Goal: Book appointment/travel/reservation: Book appointment/travel/reservation

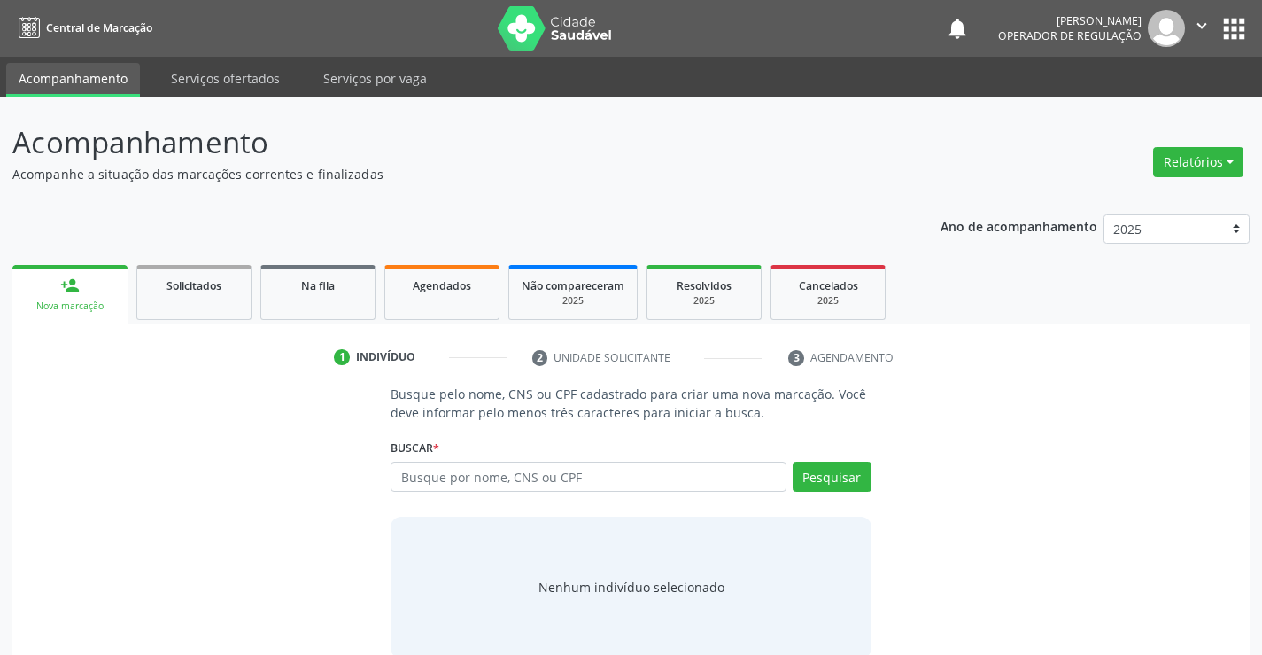
click at [524, 477] on input "text" at bounding box center [588, 477] width 395 height 30
type input "700802990603686"
click at [822, 473] on button "Pesquisar" at bounding box center [832, 477] width 79 height 30
type input "700802990603686"
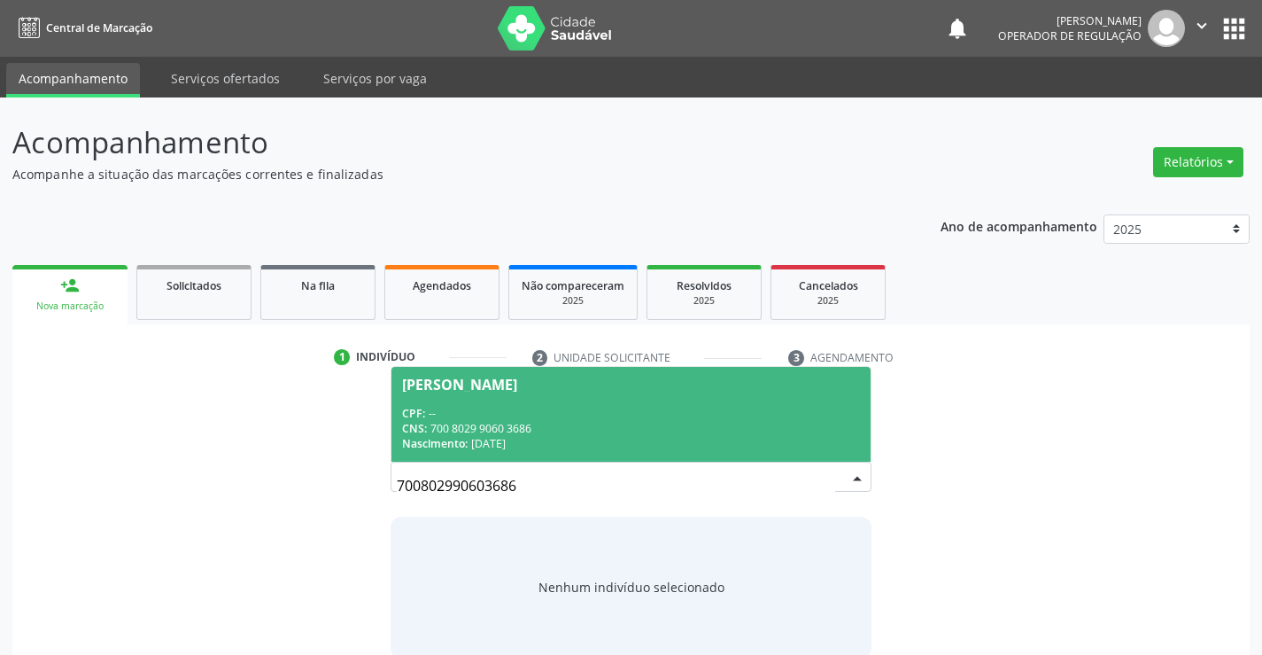
click at [516, 411] on div "CPF: --" at bounding box center [630, 413] width 457 height 15
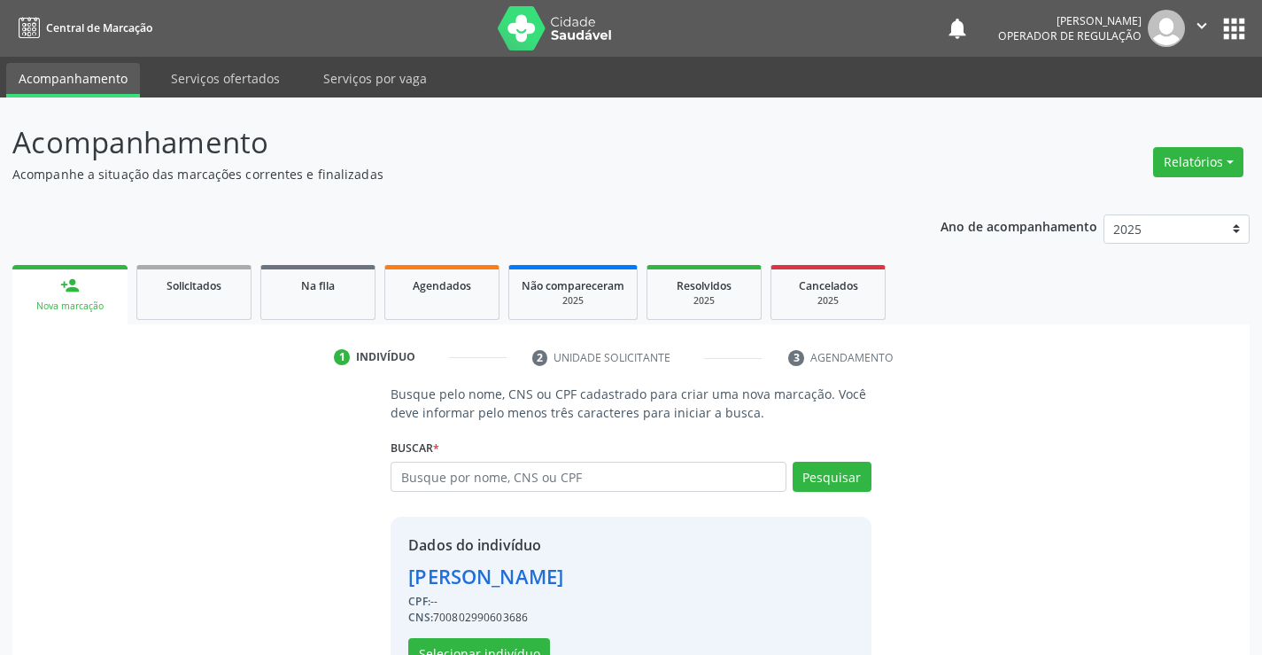
scroll to position [56, 0]
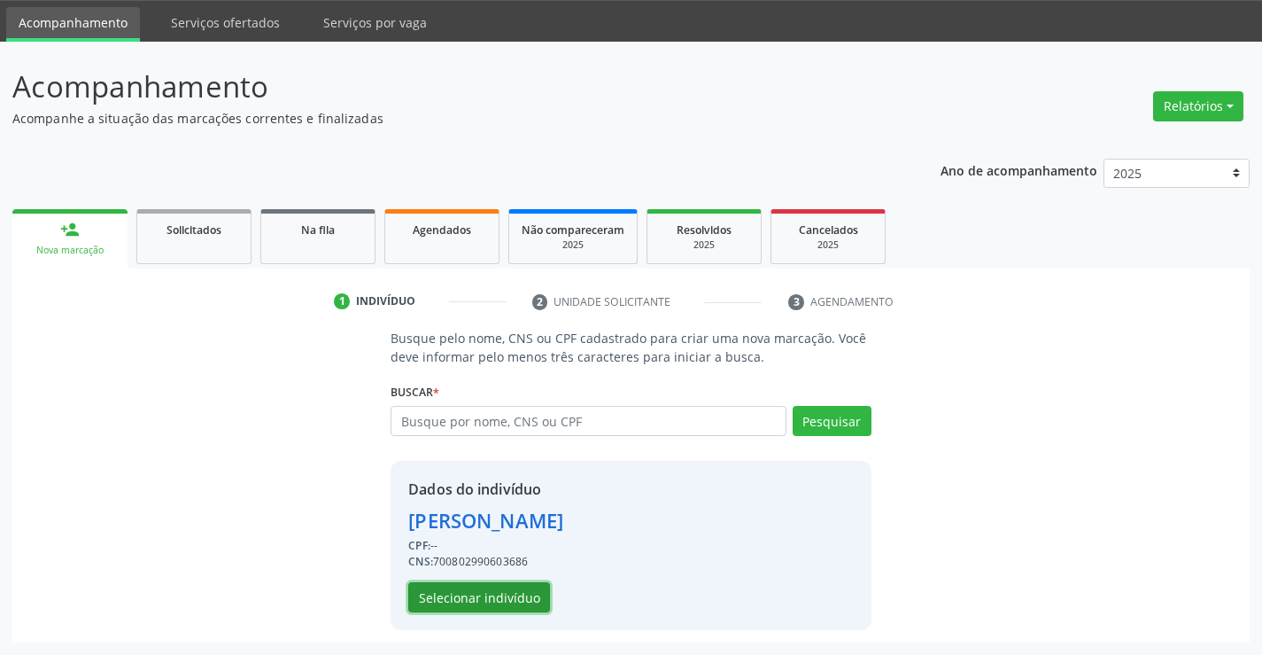
click at [446, 594] on button "Selecionar indivíduo" at bounding box center [479, 597] width 142 height 30
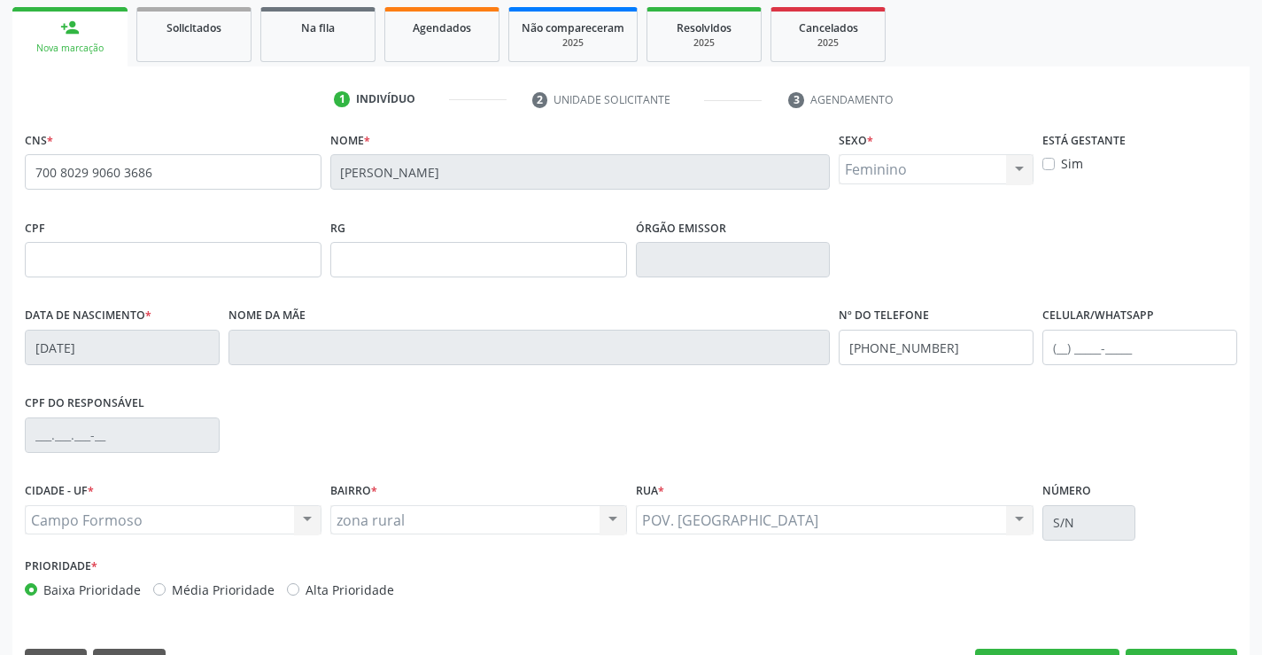
scroll to position [306, 0]
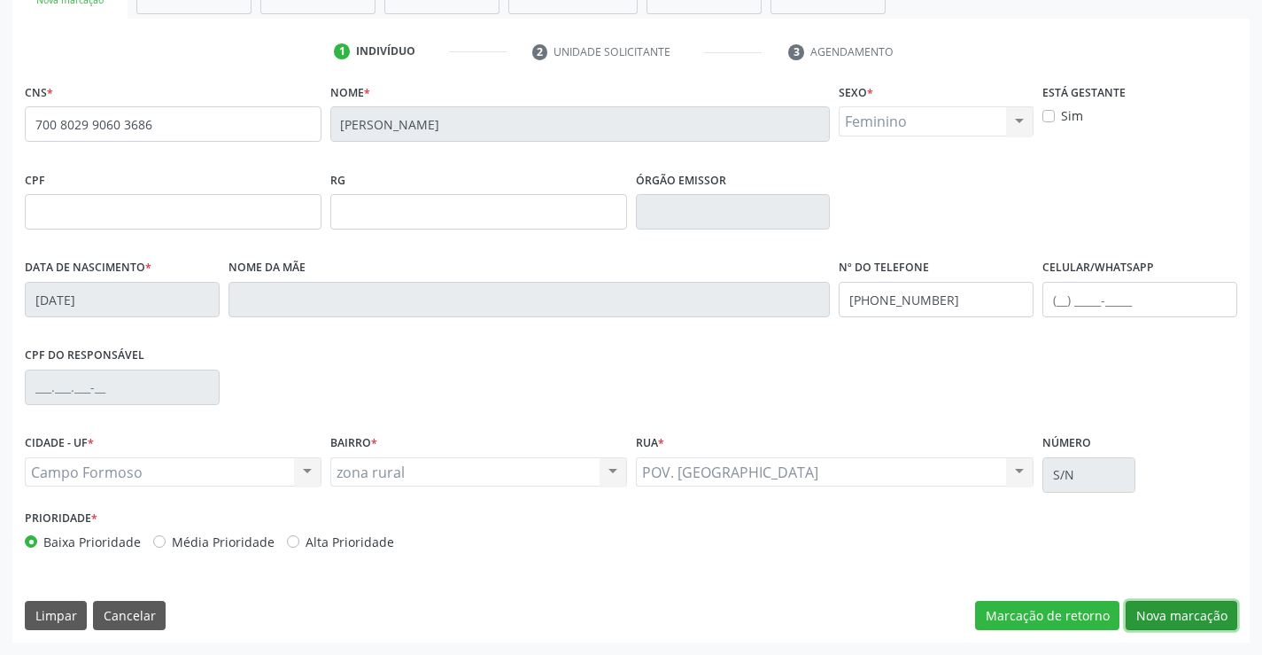
click at [1190, 610] on button "Nova marcação" at bounding box center [1182, 616] width 112 height 30
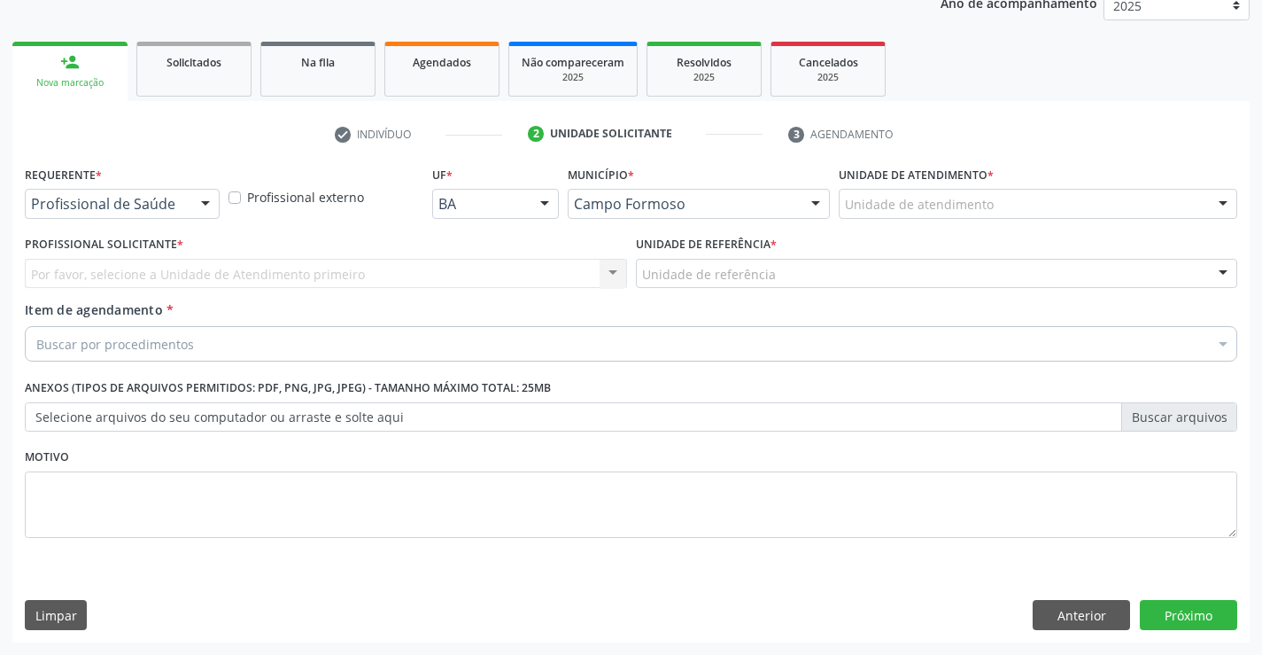
scroll to position [223, 0]
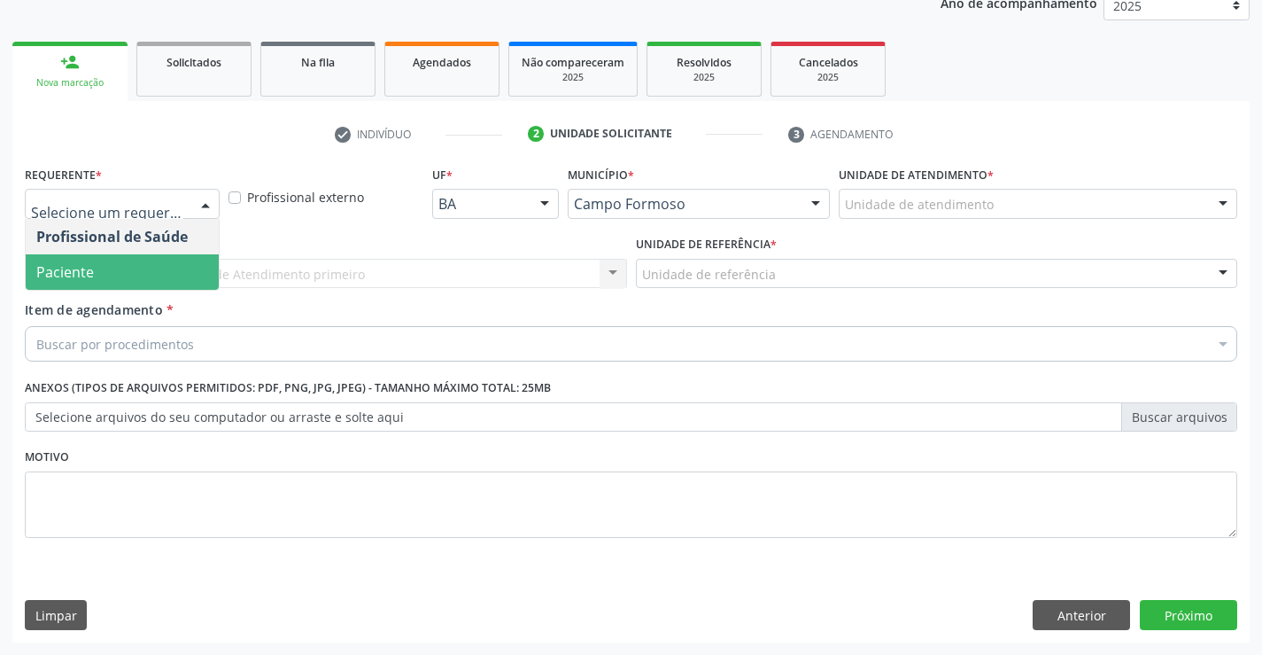
click at [124, 270] on span "Paciente" at bounding box center [122, 271] width 193 height 35
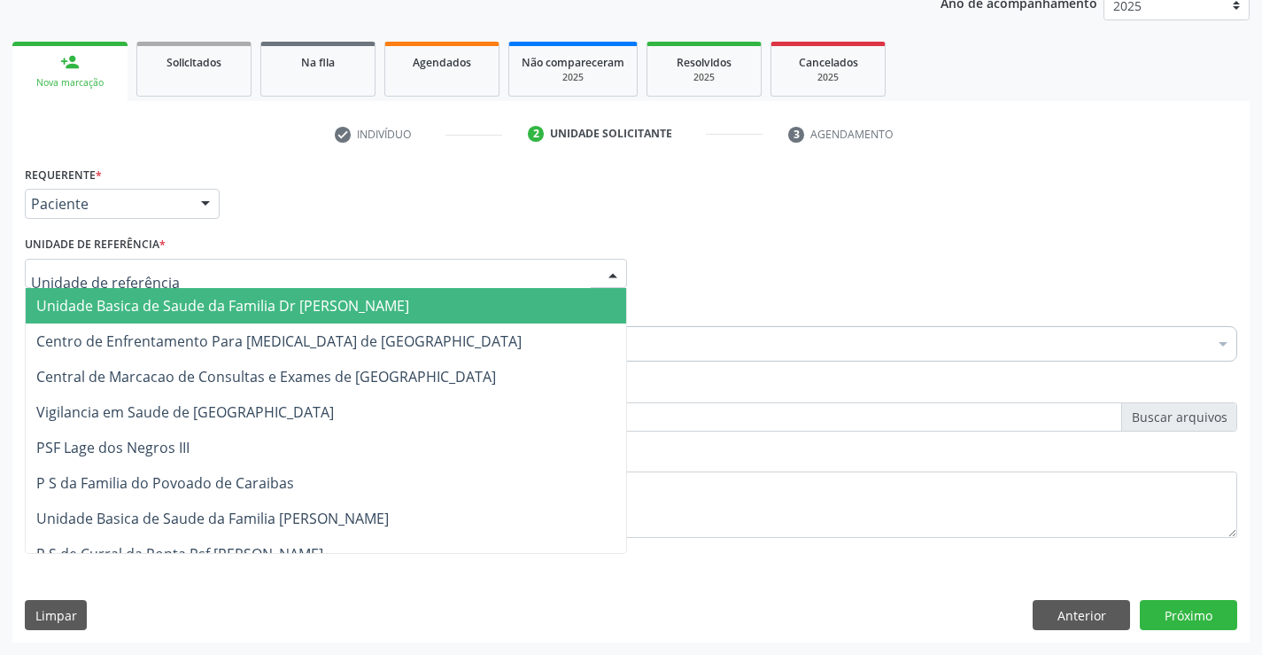
click at [138, 294] on span "Unidade Basica de Saude da Familia Dr [PERSON_NAME]" at bounding box center [326, 305] width 601 height 35
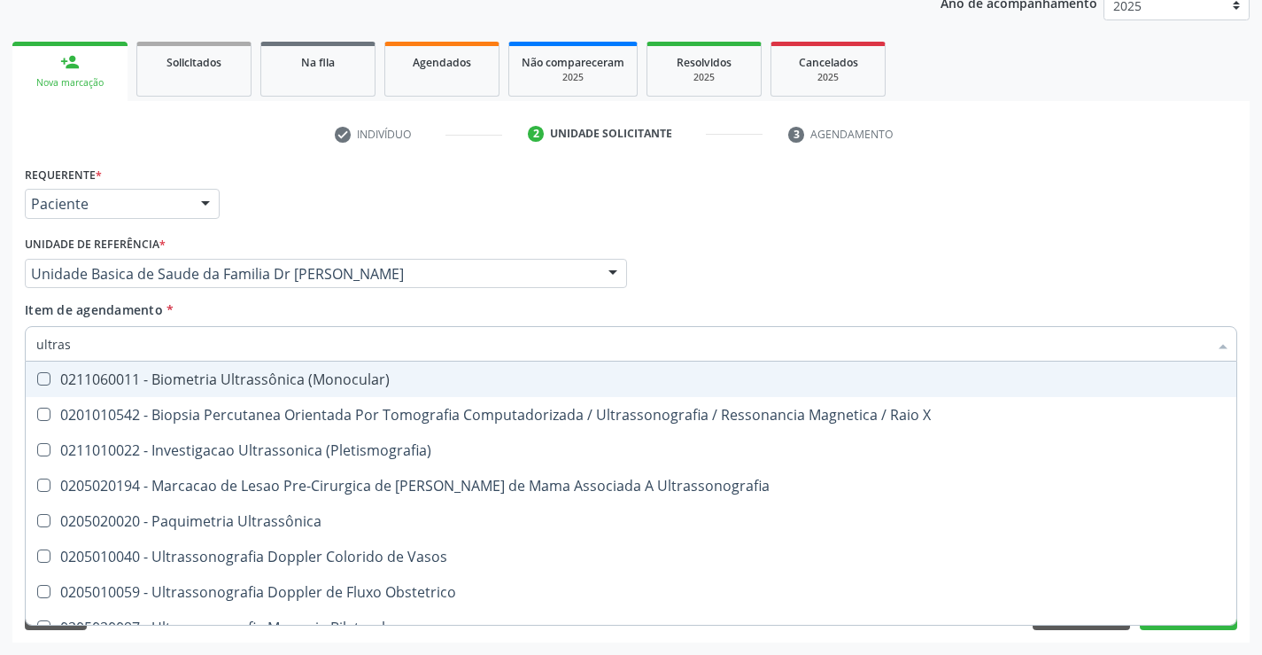
type input "ultrass"
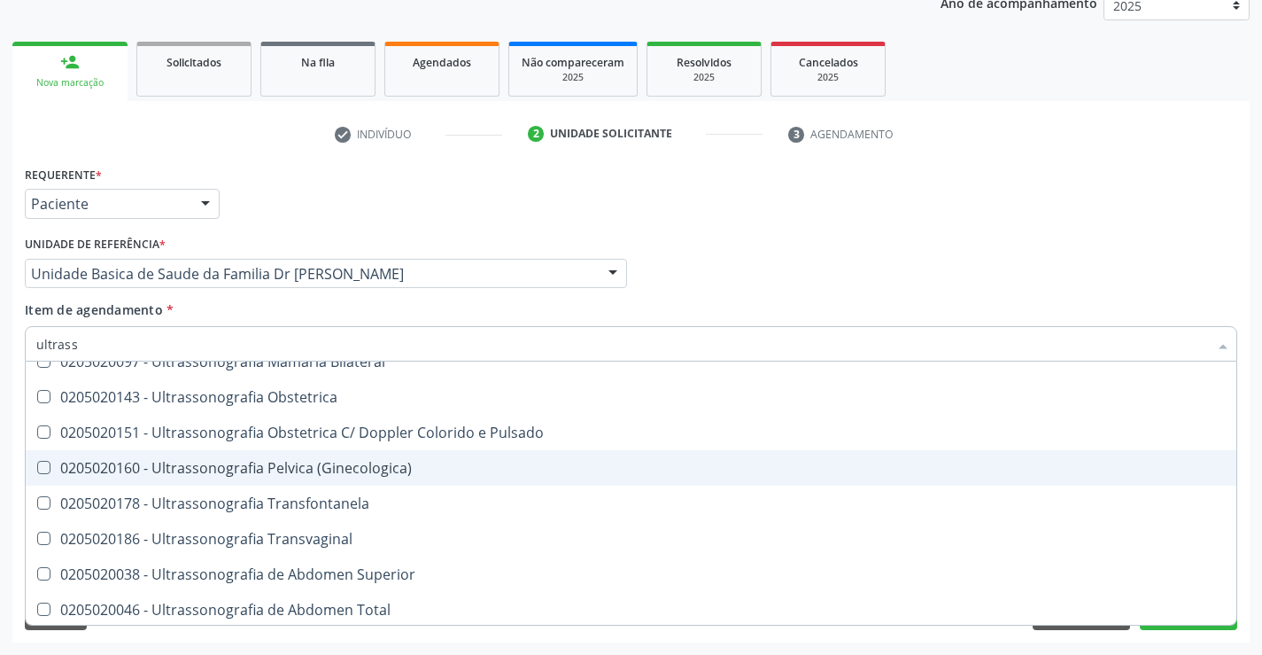
scroll to position [354, 0]
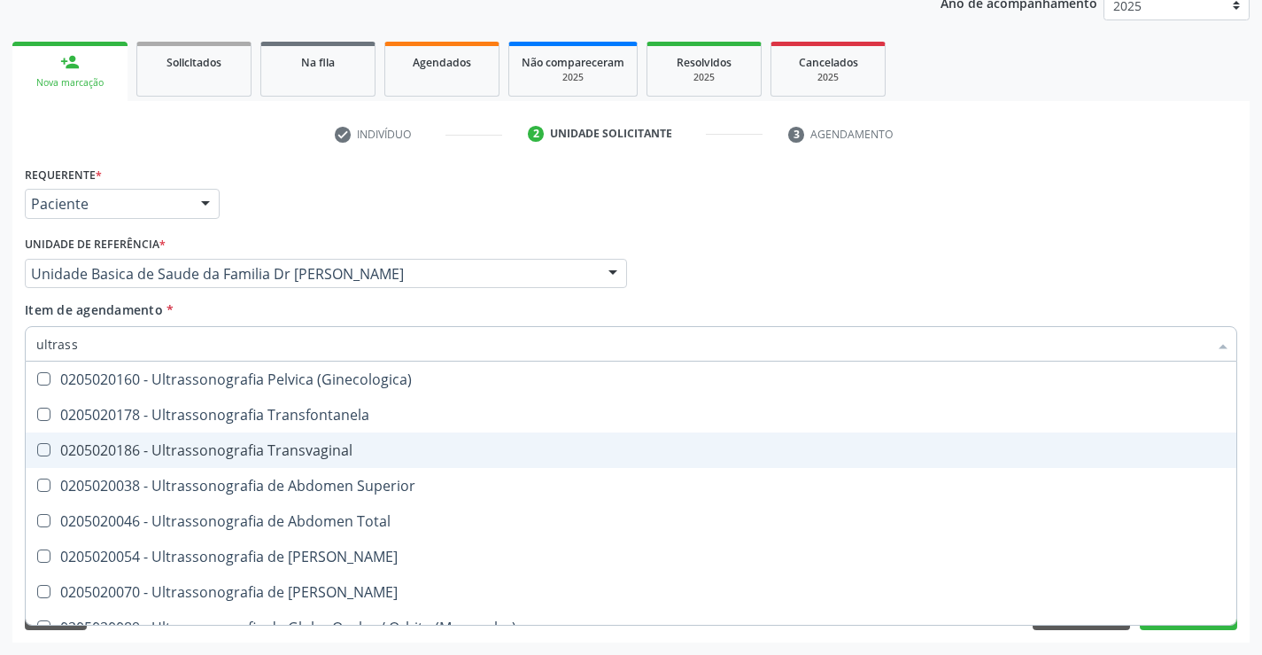
click at [378, 452] on div "0205020186 - Ultrassonografia Transvaginal" at bounding box center [631, 450] width 1190 height 14
checkbox Transvaginal "true"
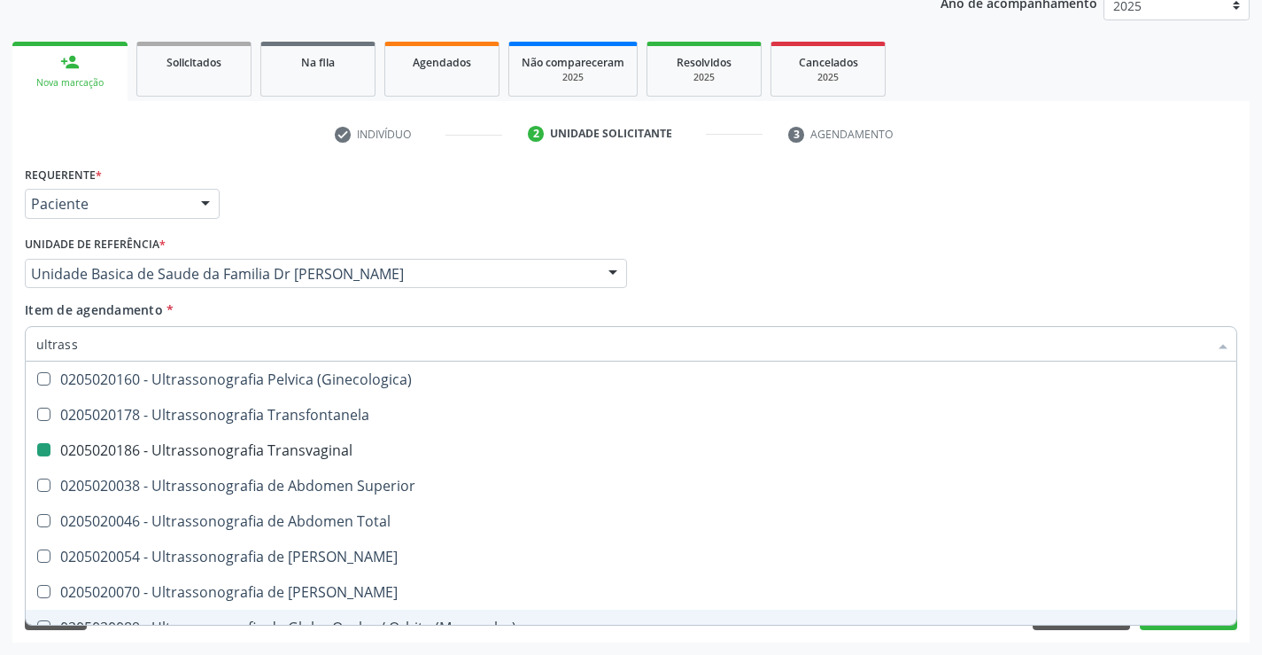
click at [1248, 579] on div "Requerente * Paciente Profissional de Saúde Paciente Nenhum resultado encontrad…" at bounding box center [631, 401] width 1238 height 481
checkbox X "true"
checkbox Transvaginal "false"
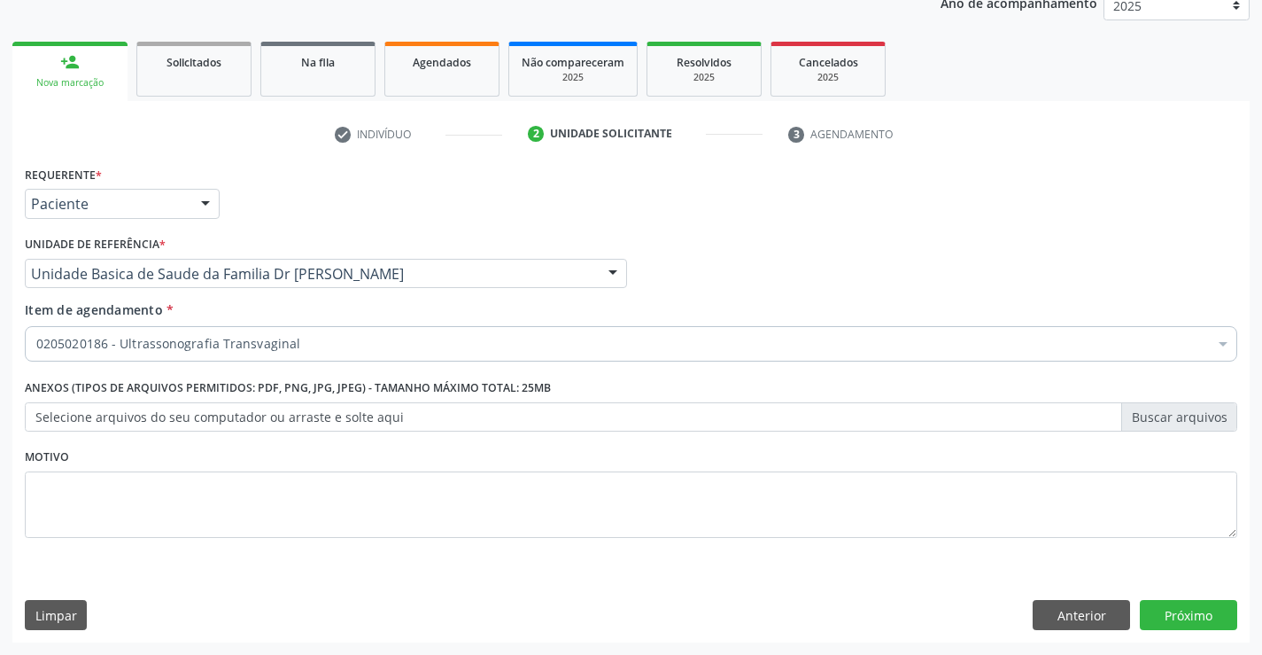
scroll to position [0, 0]
click at [1186, 609] on button "Próximo" at bounding box center [1188, 615] width 97 height 30
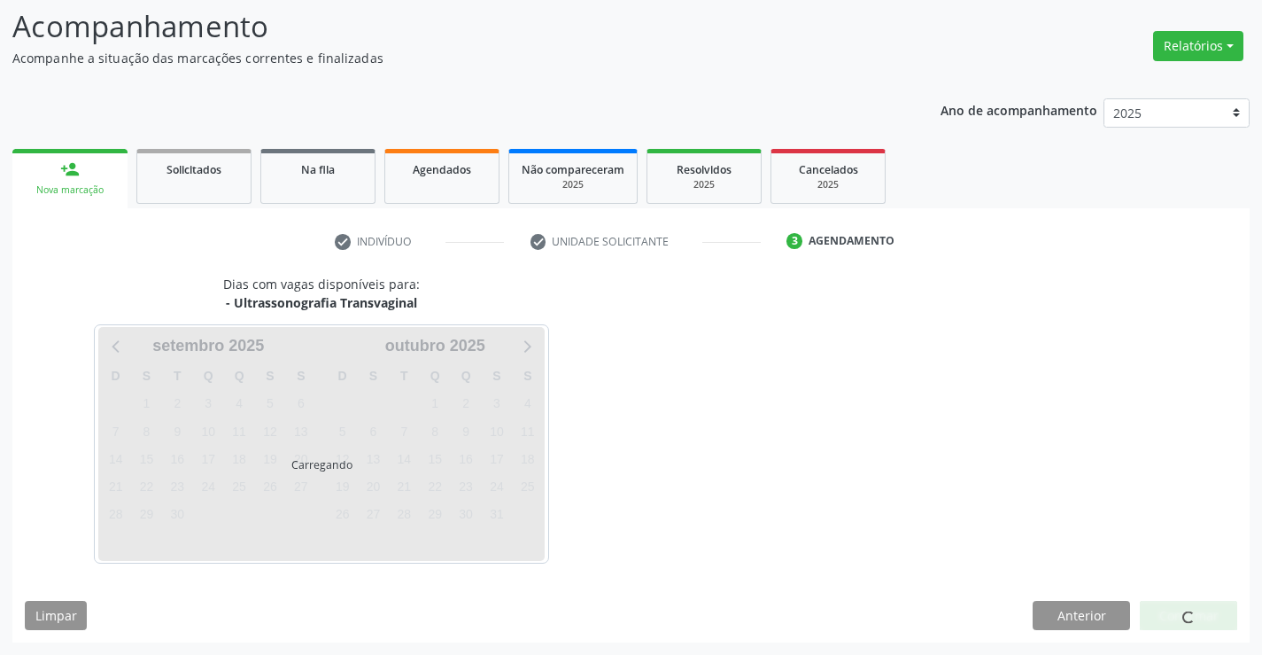
scroll to position [116, 0]
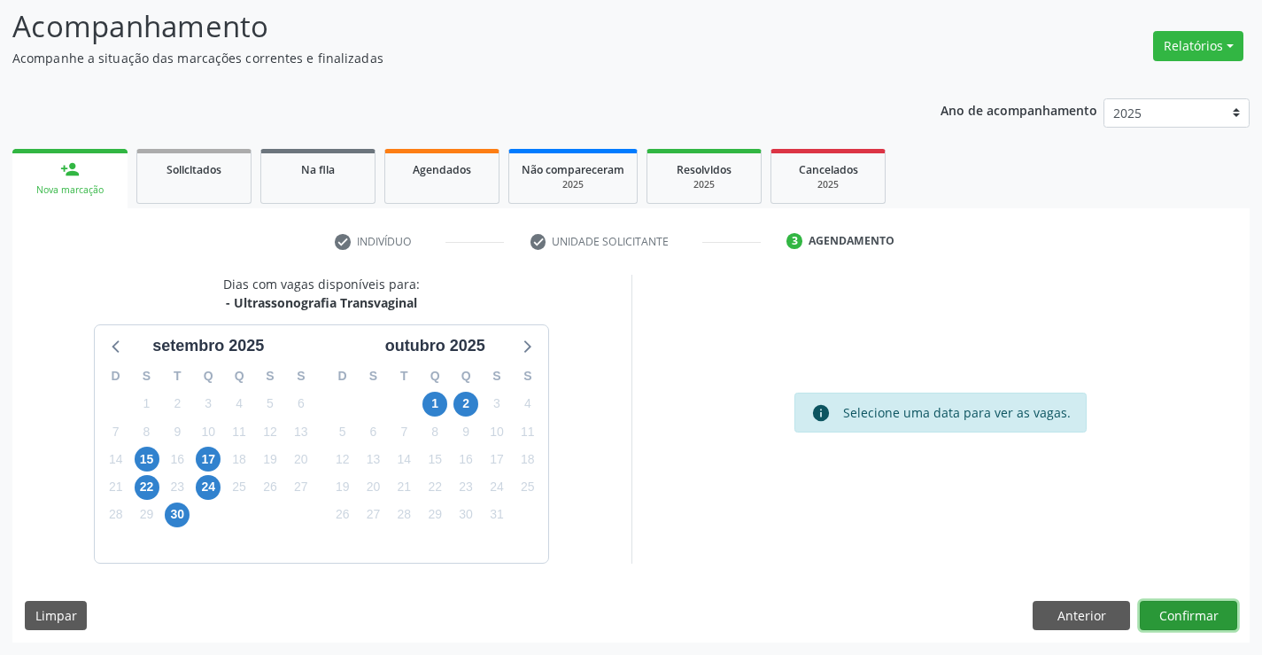
click at [1186, 609] on button "Confirmar" at bounding box center [1188, 616] width 97 height 30
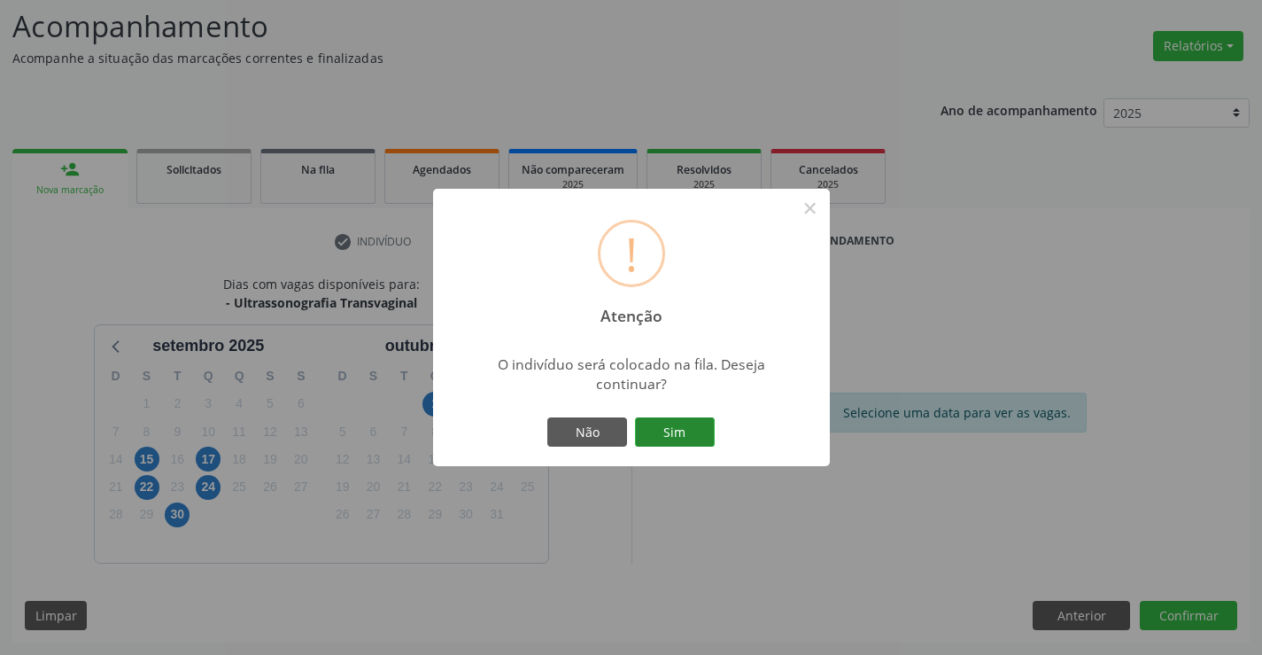
click at [667, 432] on button "Sim" at bounding box center [675, 432] width 80 height 30
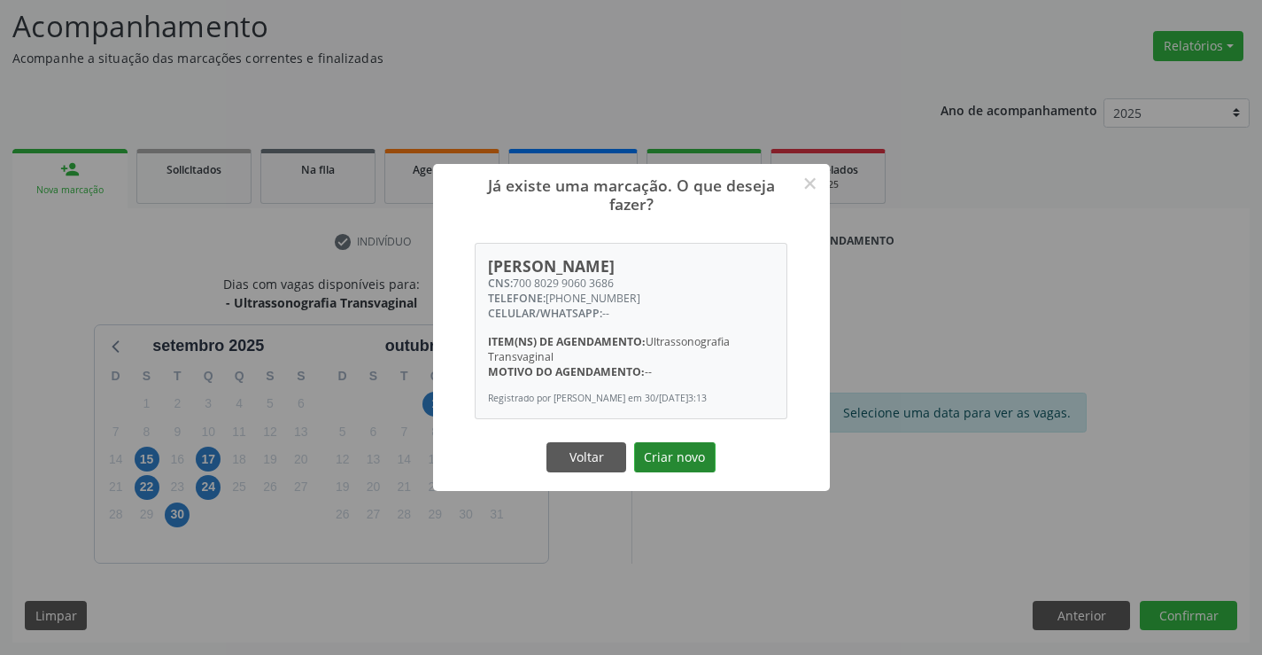
click at [671, 461] on button "Criar novo" at bounding box center [674, 457] width 81 height 30
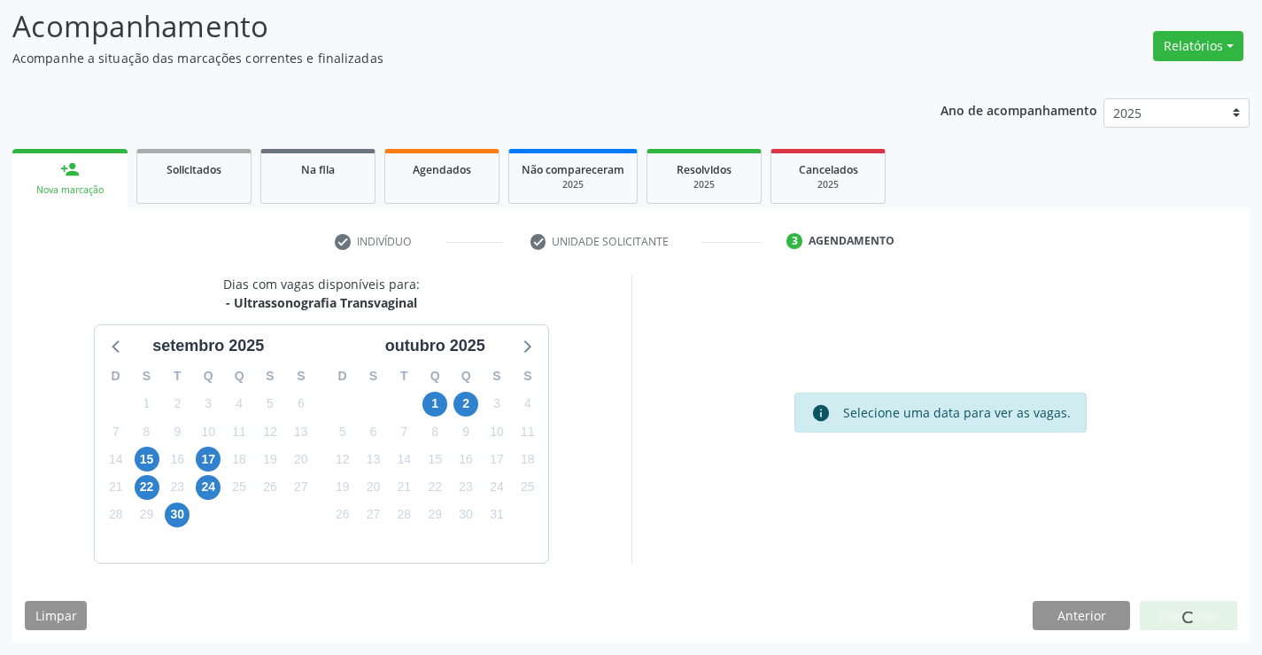
scroll to position [0, 0]
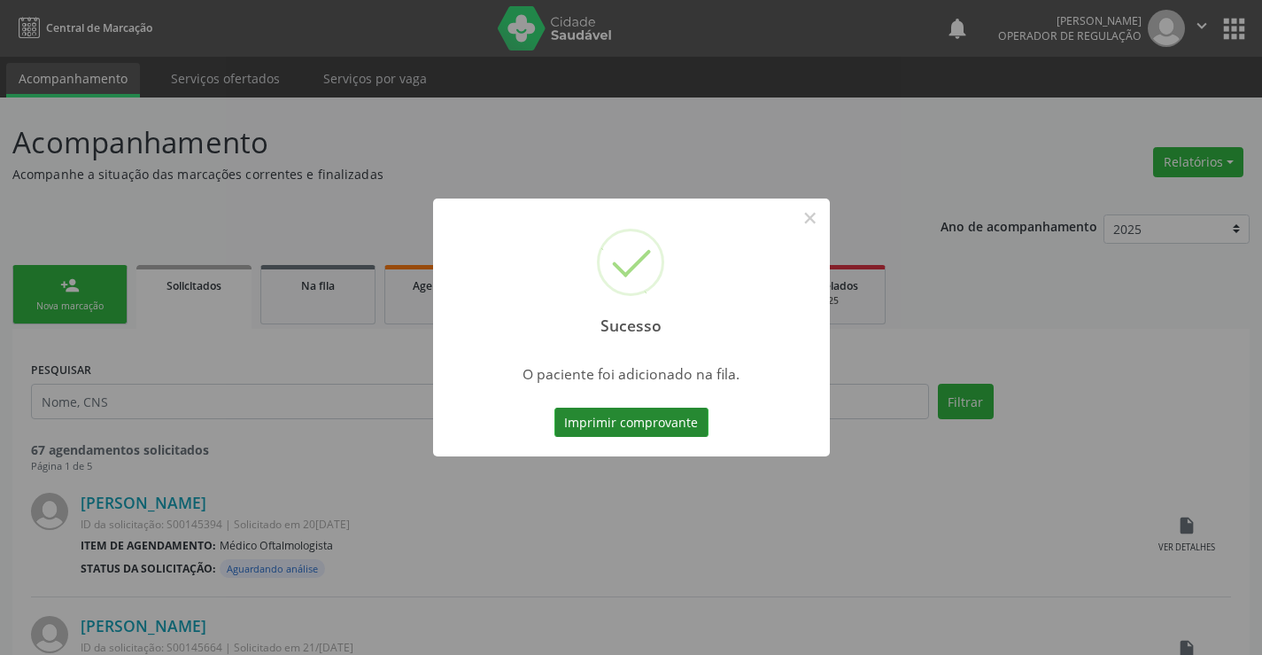
click at [638, 421] on button "Imprimir comprovante" at bounding box center [632, 422] width 154 height 30
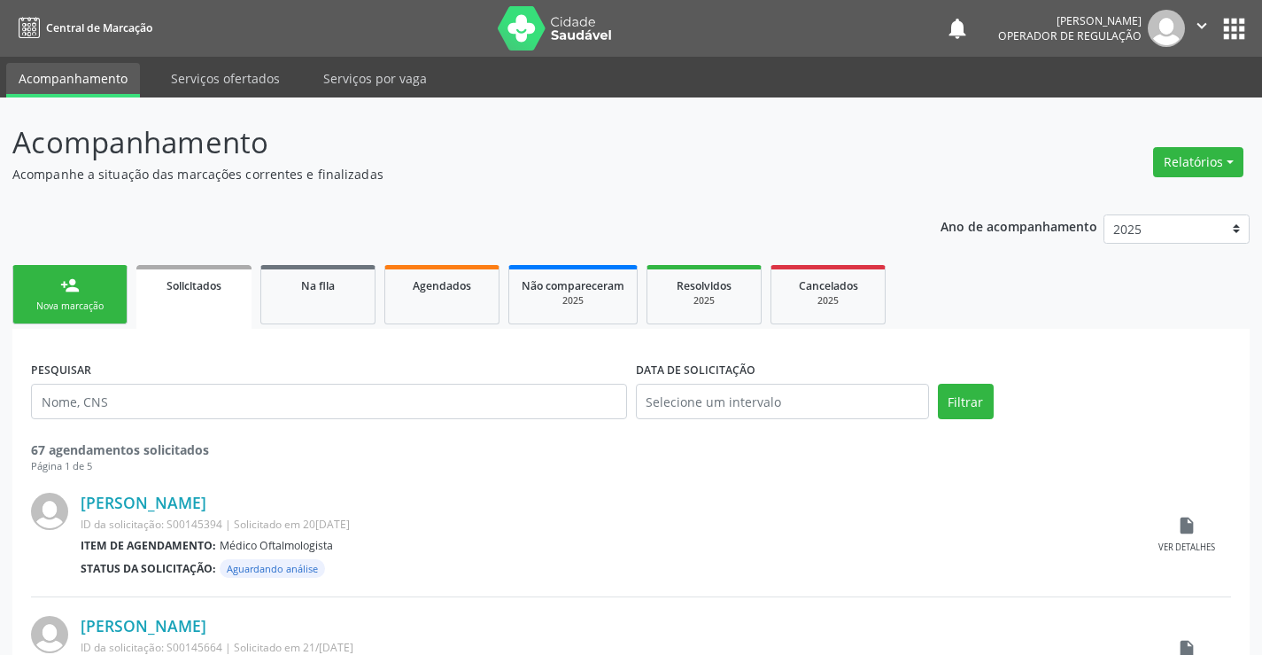
click at [72, 286] on div "person_add" at bounding box center [69, 284] width 19 height 19
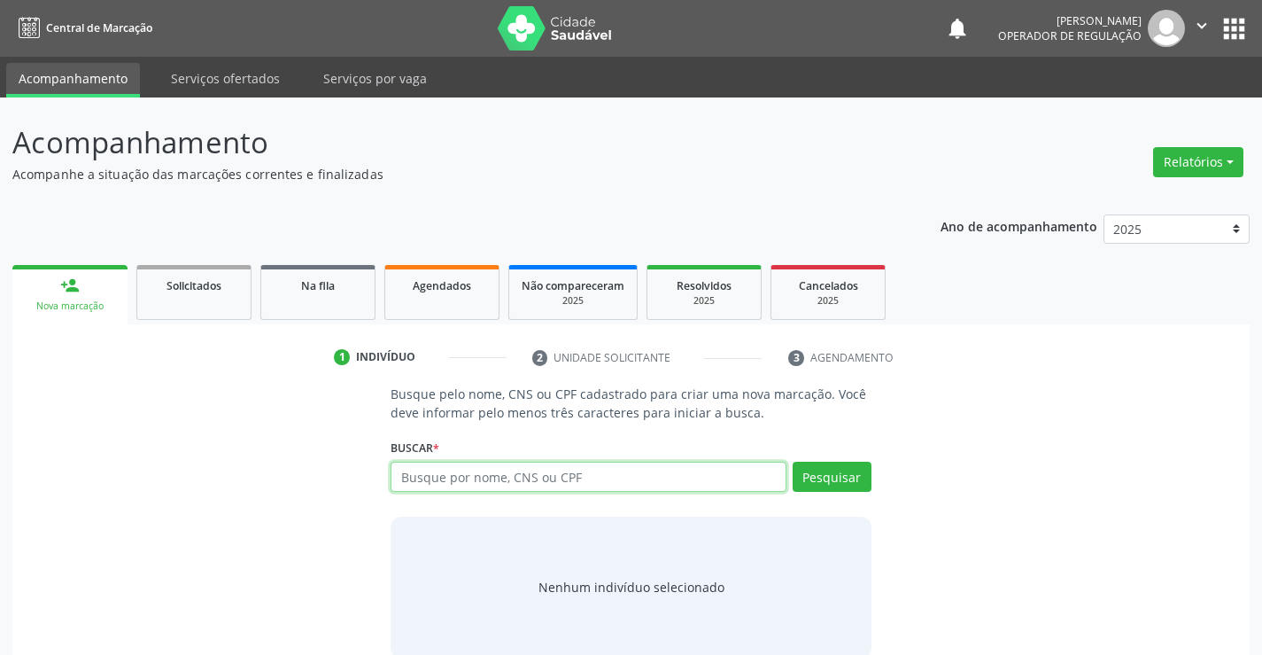
click at [571, 477] on input "text" at bounding box center [588, 477] width 395 height 30
type input "700505399914557"
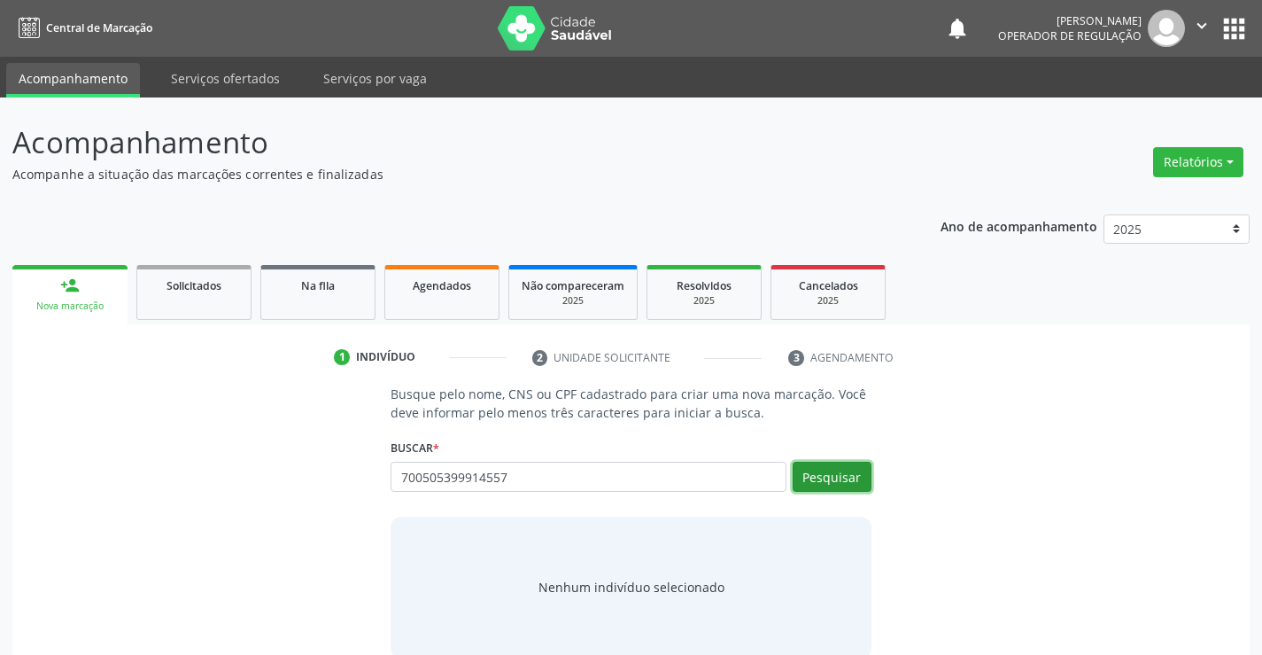
click at [832, 473] on button "Pesquisar" at bounding box center [832, 477] width 79 height 30
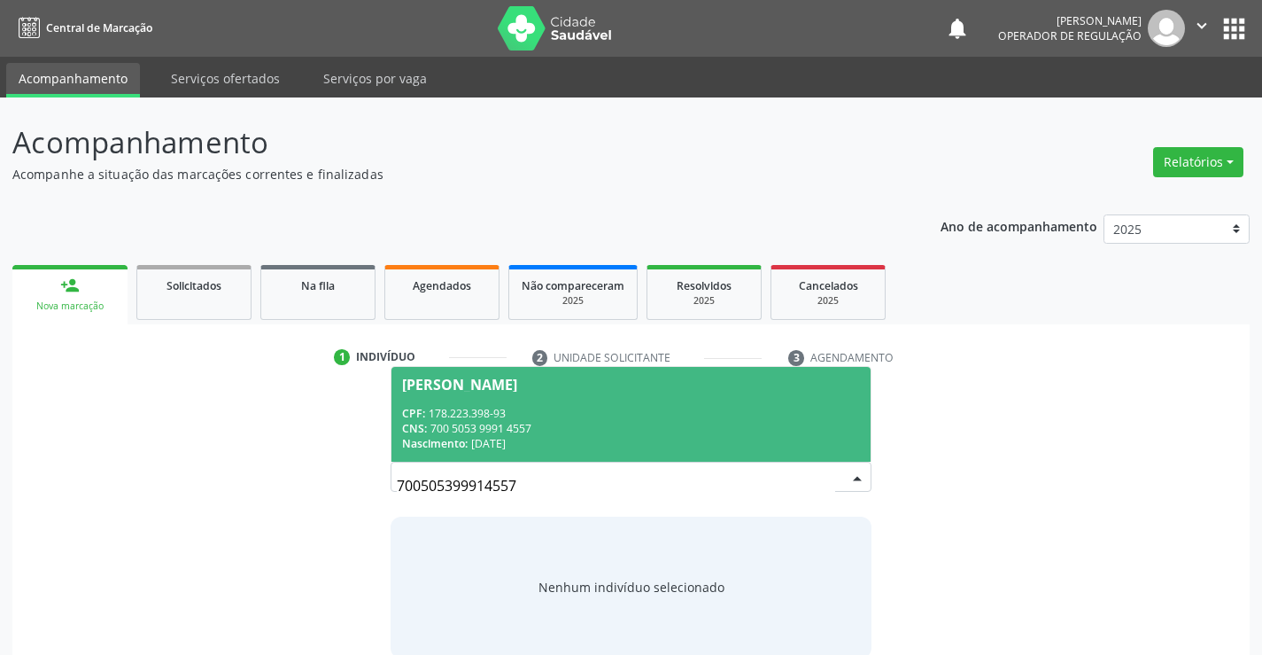
click at [587, 418] on div "CPF: 178.223.398-93" at bounding box center [630, 413] width 457 height 15
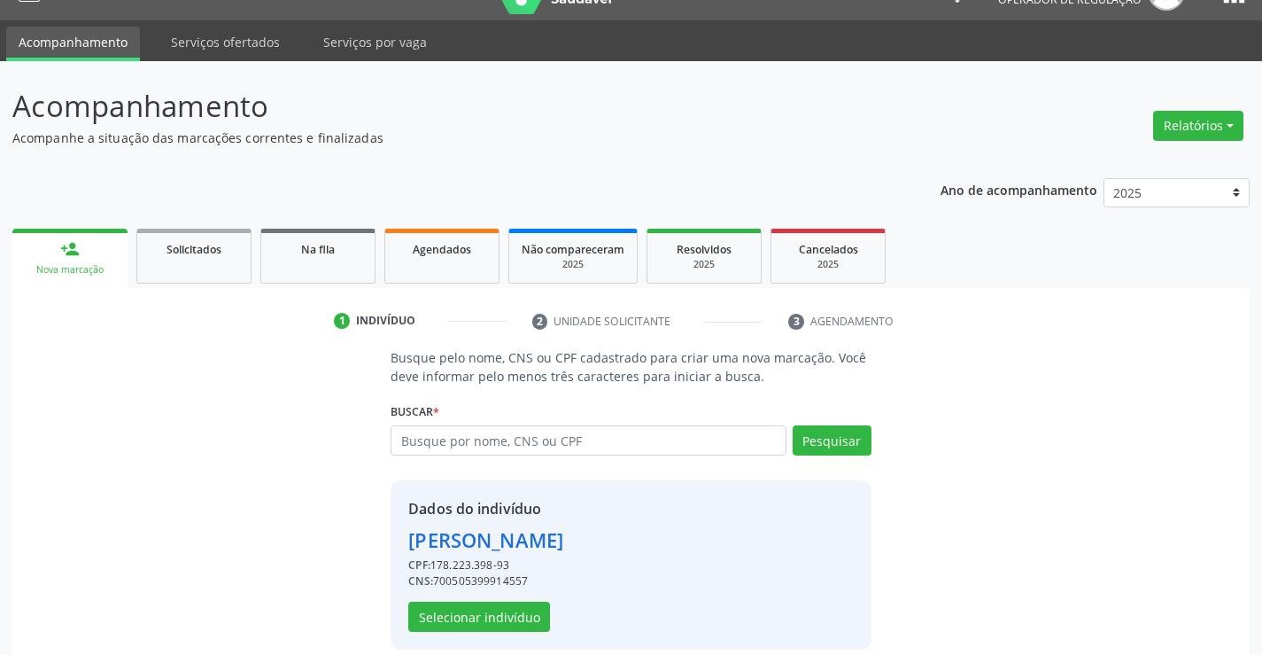
scroll to position [56, 0]
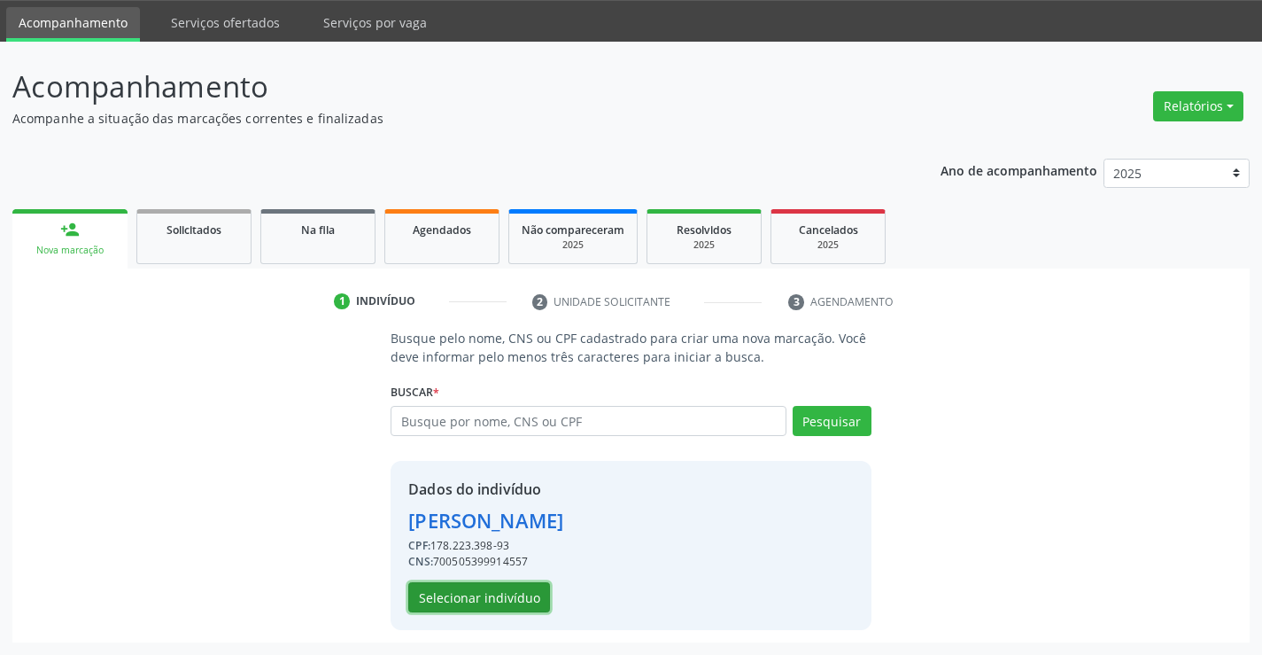
click at [460, 596] on button "Selecionar indivíduo" at bounding box center [479, 597] width 142 height 30
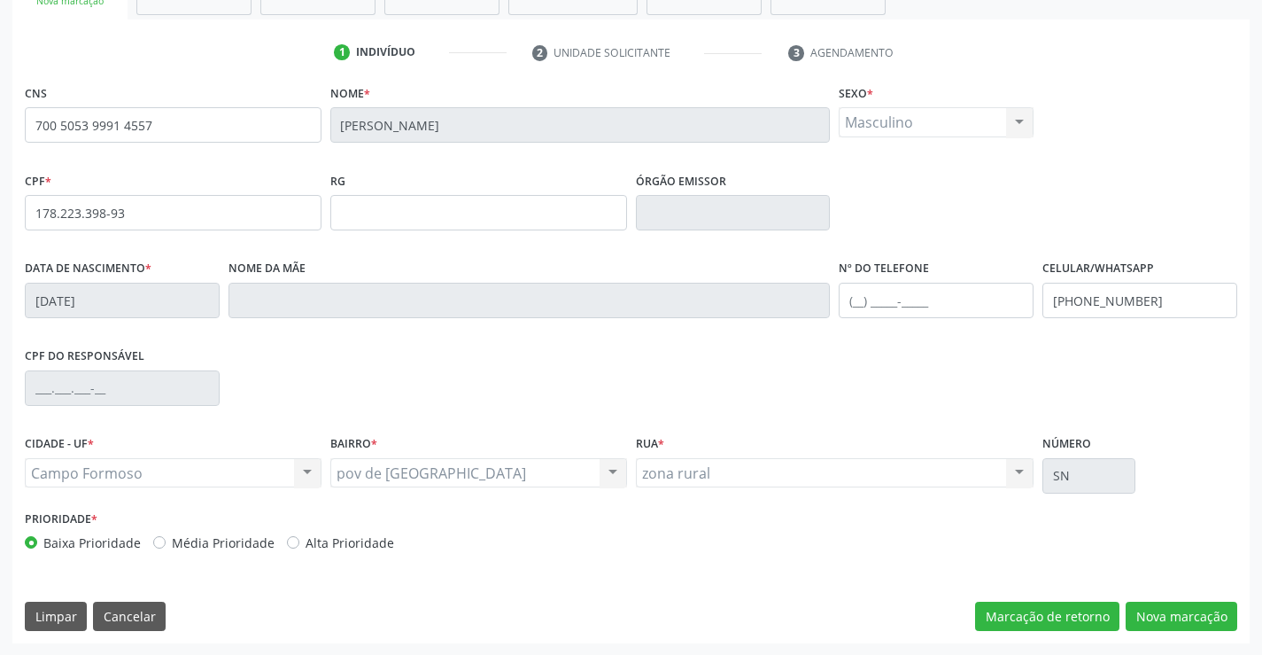
scroll to position [306, 0]
click at [1181, 612] on button "Nova marcação" at bounding box center [1182, 616] width 112 height 30
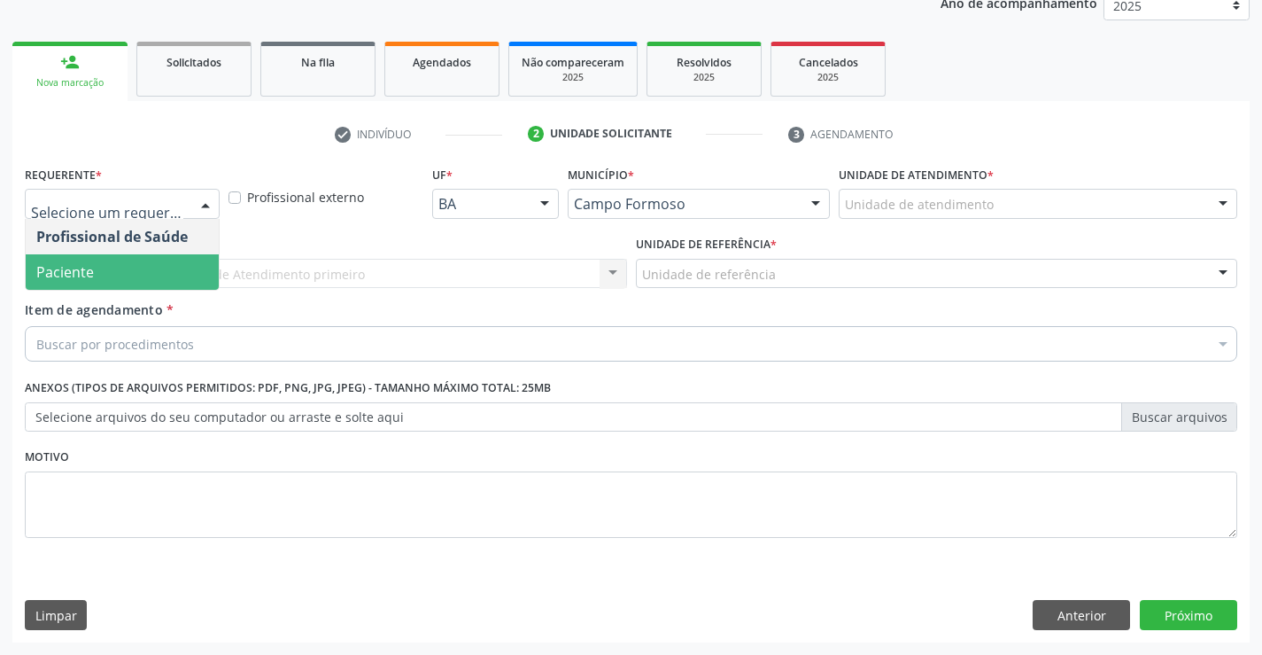
click at [96, 274] on span "Paciente" at bounding box center [122, 271] width 193 height 35
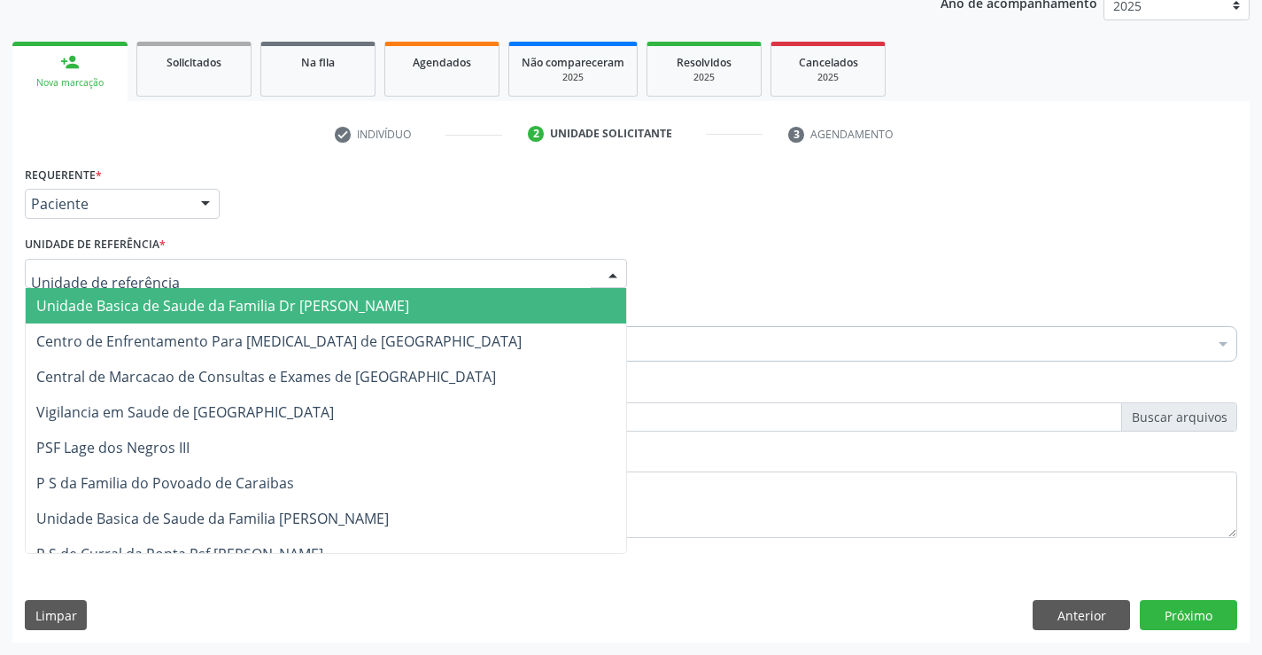
click at [141, 305] on span "Unidade Basica de Saude da Familia Dr [PERSON_NAME]" at bounding box center [222, 305] width 373 height 19
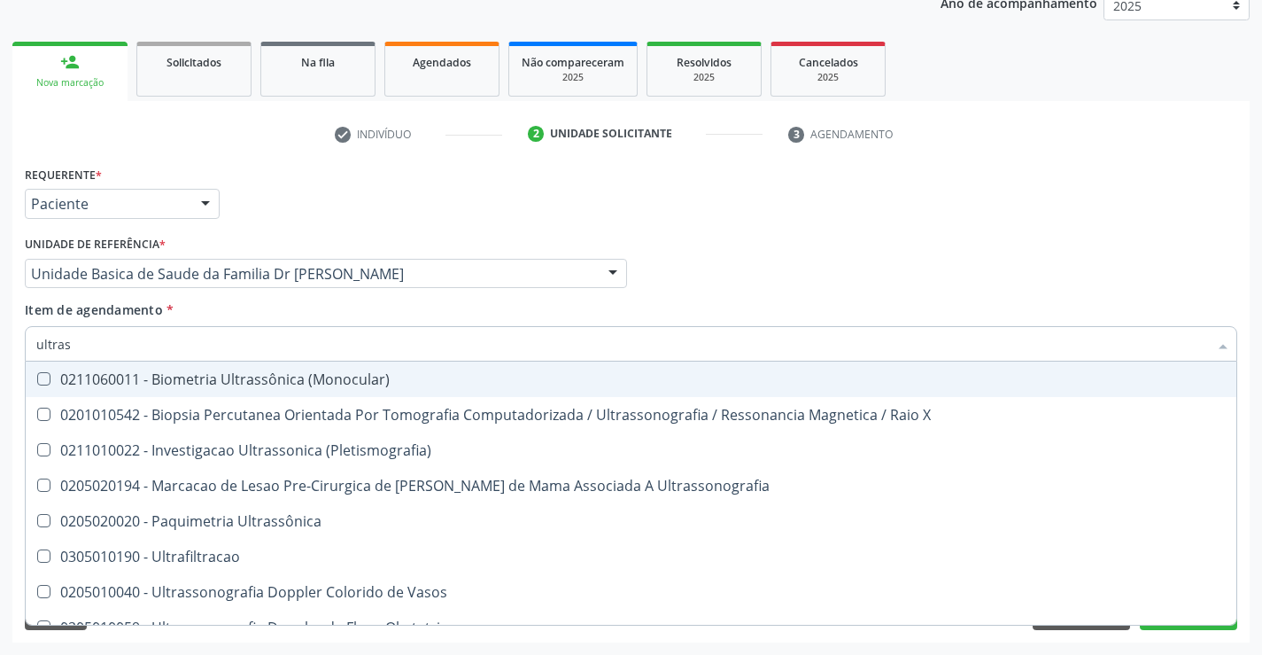
type input "ultrass"
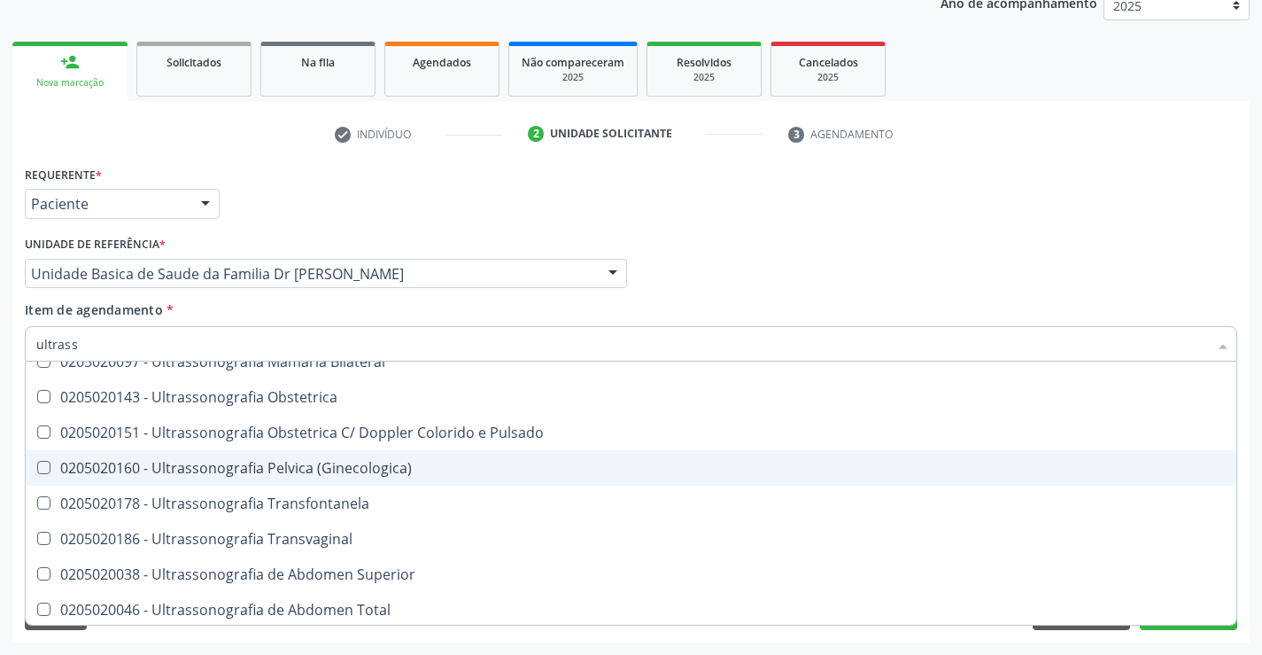
scroll to position [354, 0]
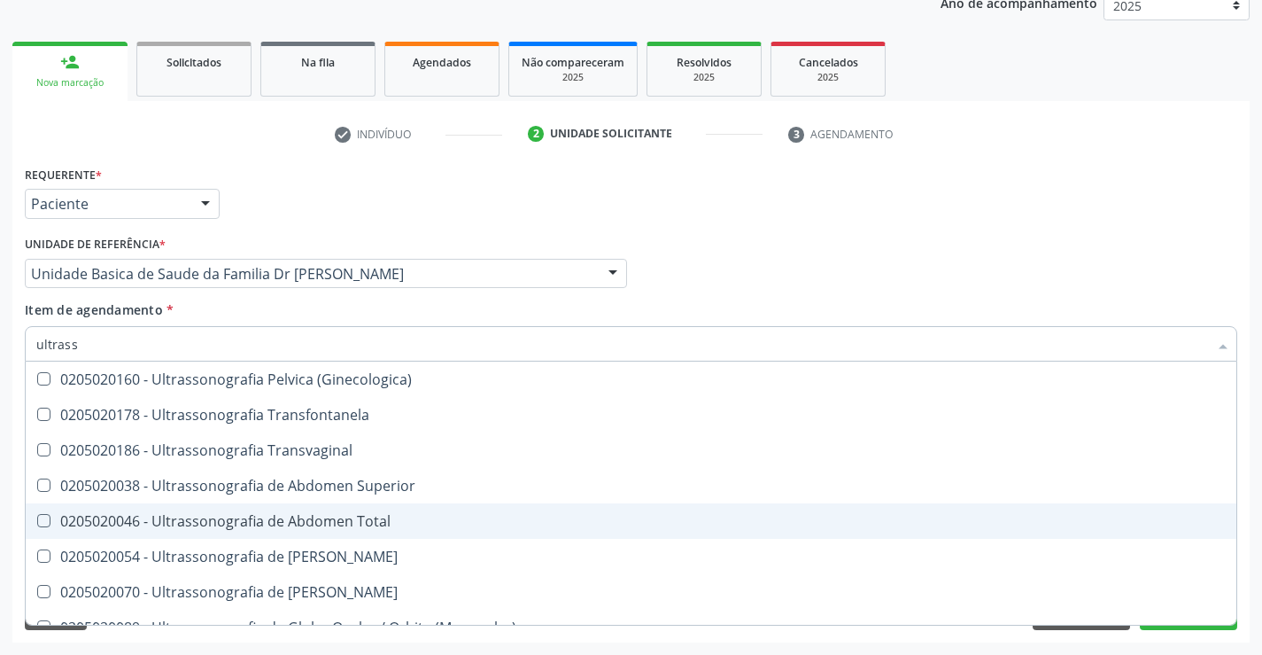
click at [410, 522] on div "0205020046 - Ultrassonografia de Abdomen Total" at bounding box center [631, 521] width 1190 height 14
checkbox Total "true"
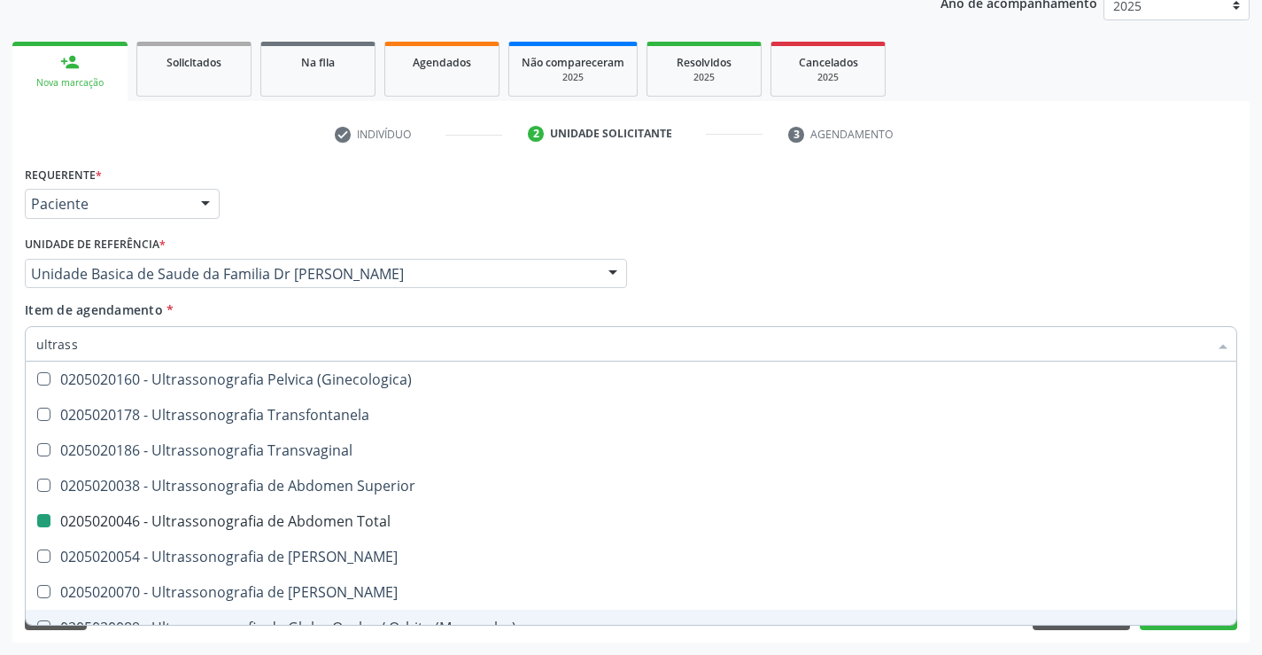
click at [1254, 584] on div "Acompanhamento Acompanhe a situação das marcações correntes e finalizadas Relat…" at bounding box center [631, 264] width 1262 height 780
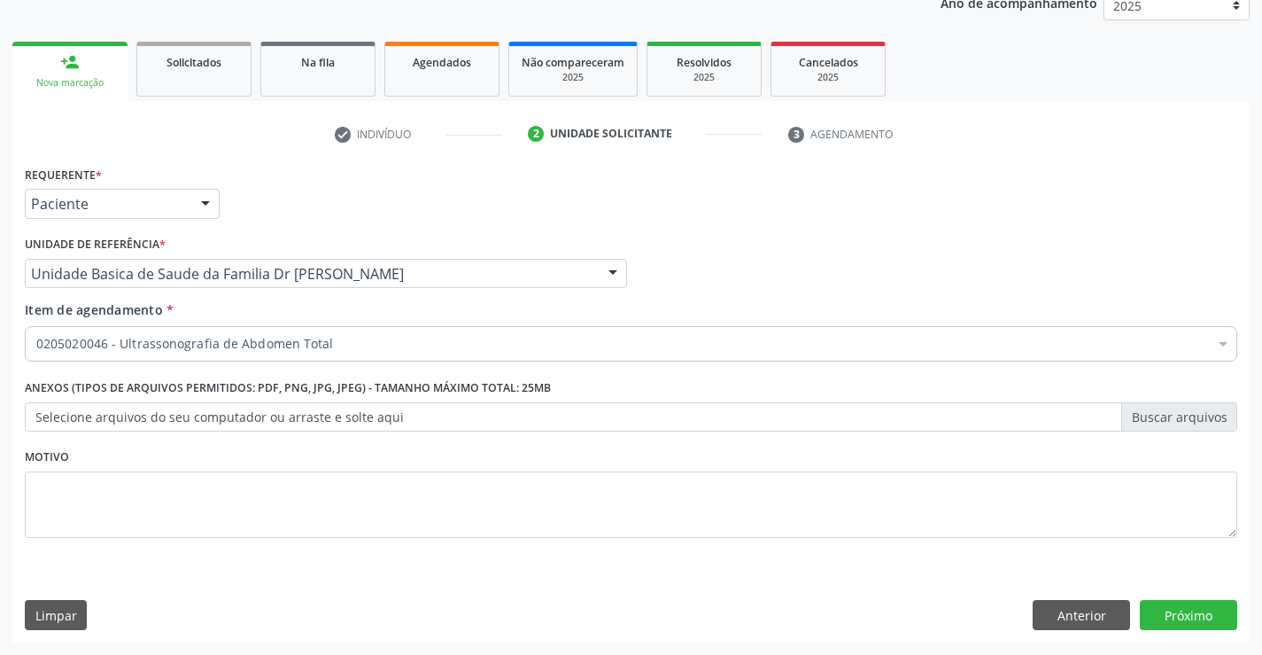
checkbox Total "true"
checkbox Comprimido\) "false"
click at [1191, 610] on button "Próximo" at bounding box center [1188, 615] width 97 height 30
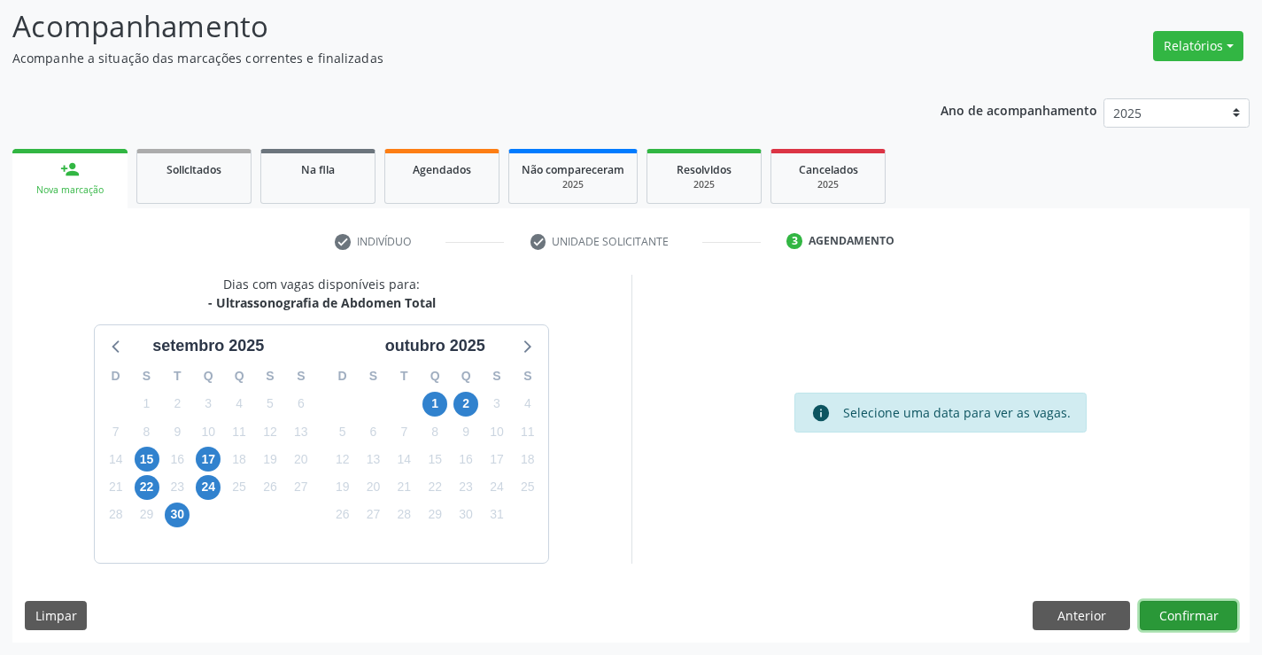
click at [1191, 610] on button "Confirmar" at bounding box center [1188, 616] width 97 height 30
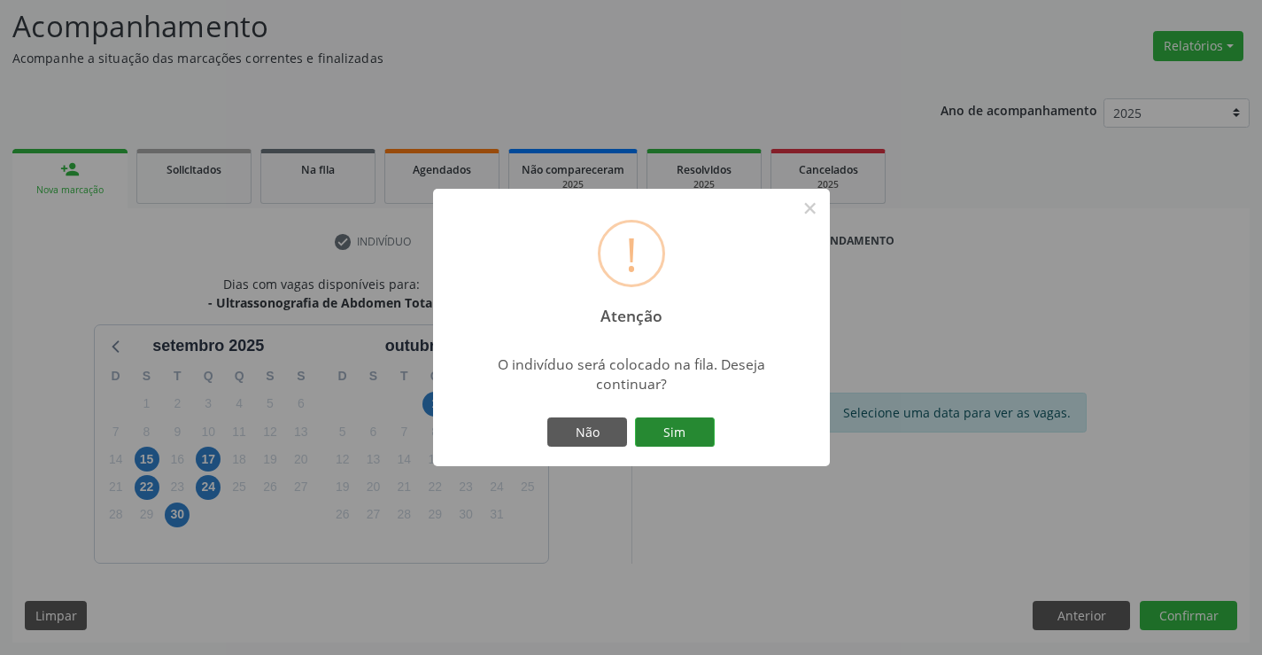
click at [674, 430] on button "Sim" at bounding box center [675, 432] width 80 height 30
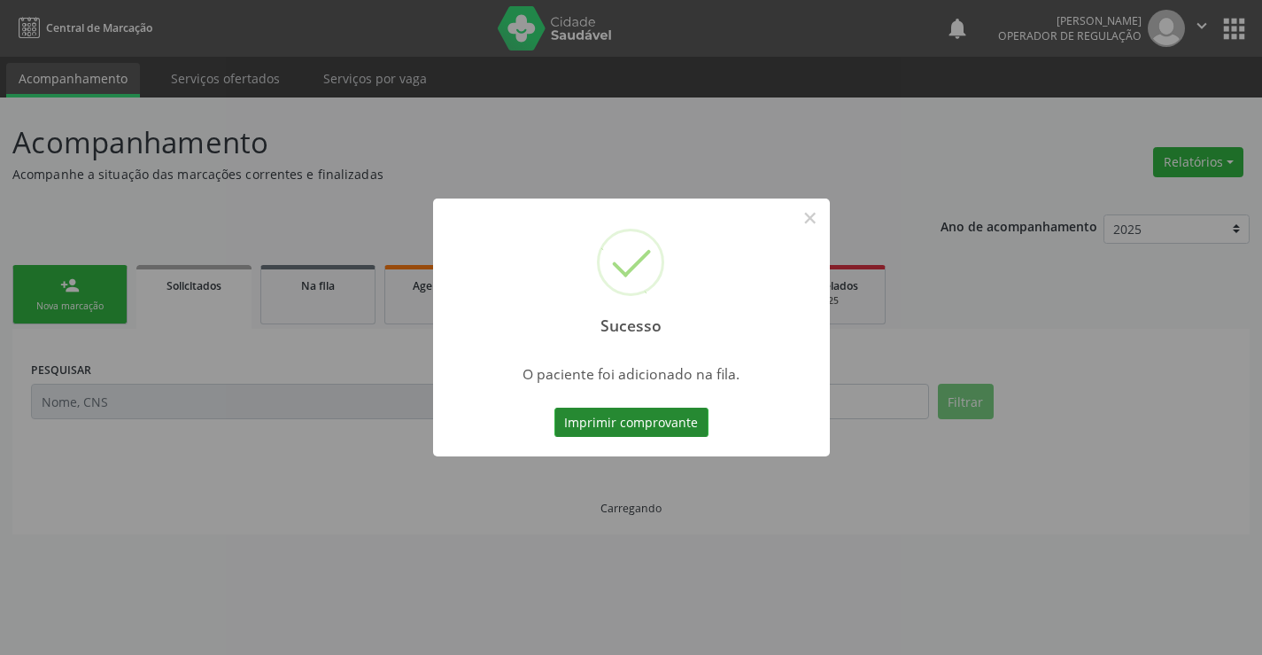
scroll to position [0, 0]
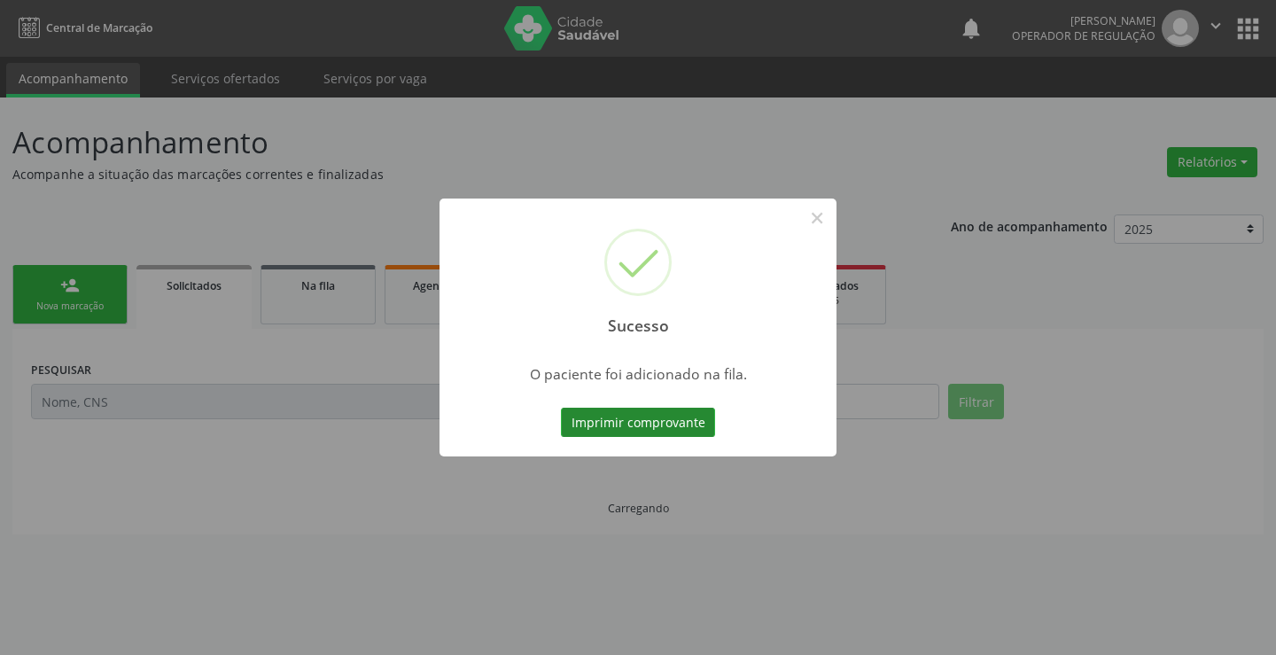
click at [617, 411] on button "Imprimir comprovante" at bounding box center [638, 422] width 154 height 30
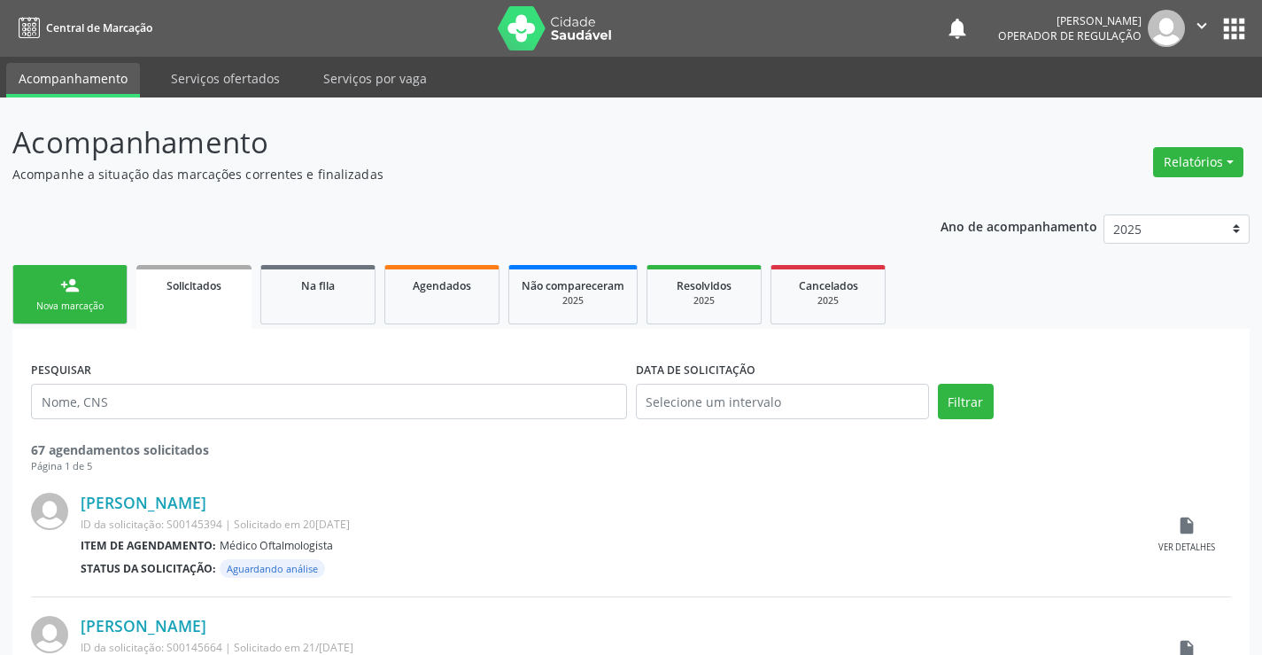
click at [74, 287] on div "person_add" at bounding box center [69, 284] width 19 height 19
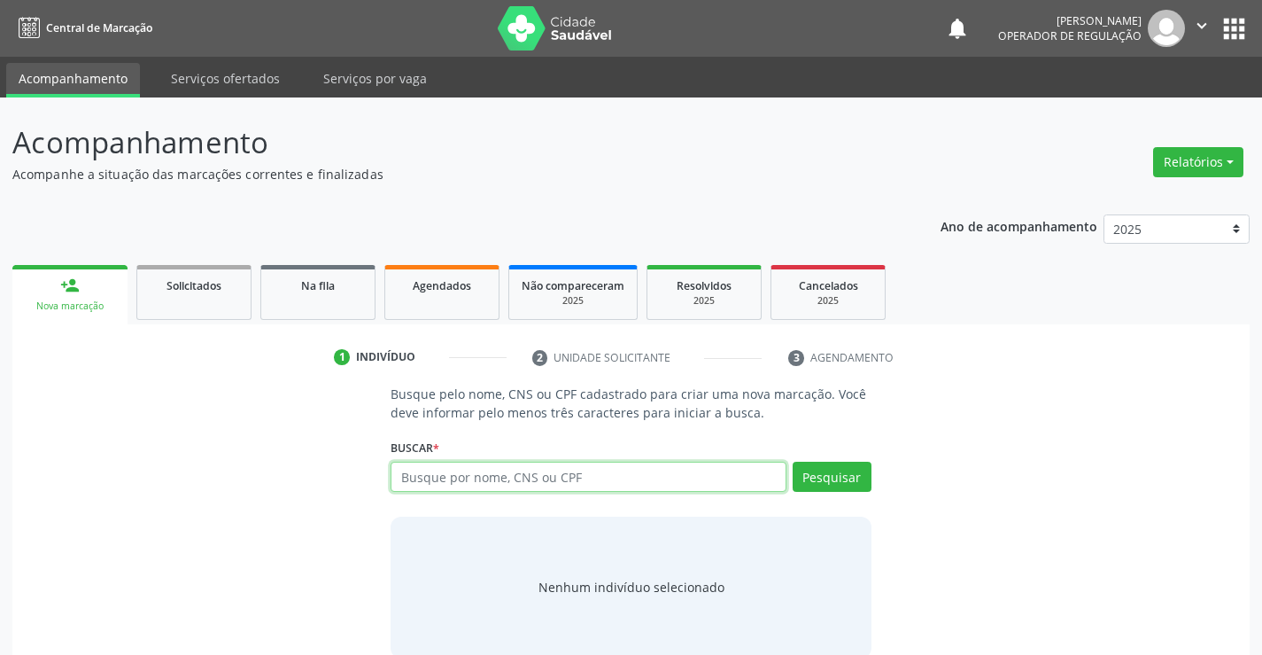
click at [542, 482] on input "text" at bounding box center [588, 477] width 395 height 30
type input "704005336048965"
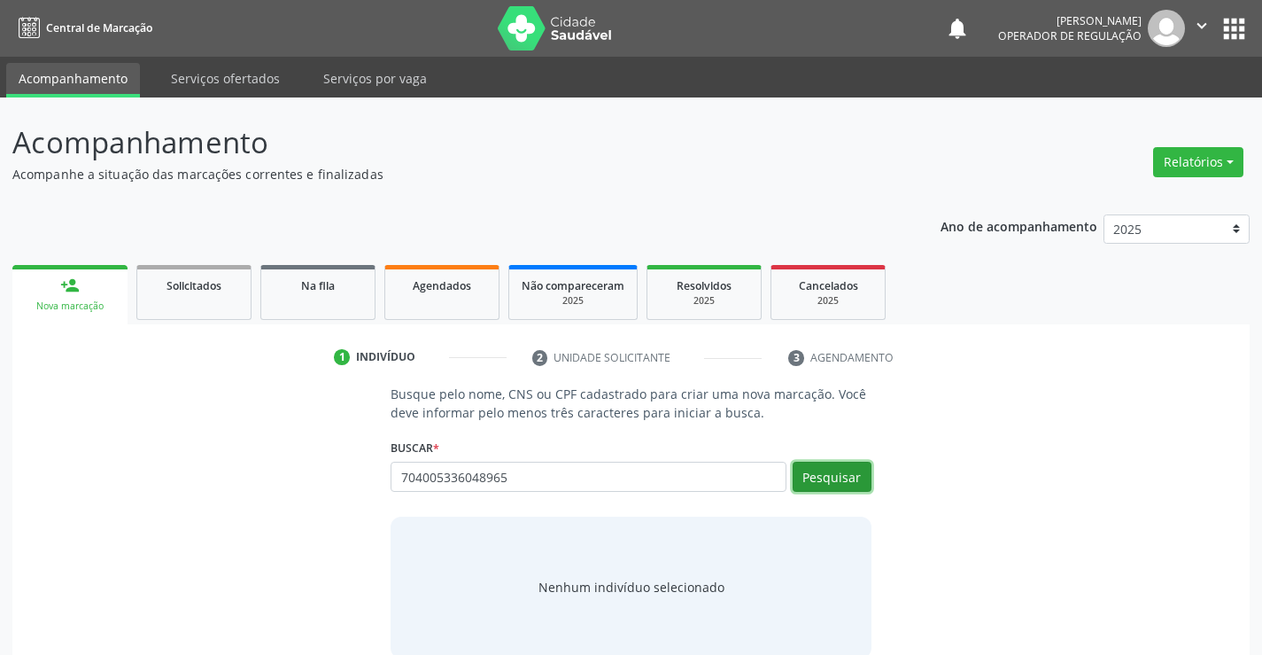
click at [832, 472] on button "Pesquisar" at bounding box center [832, 477] width 79 height 30
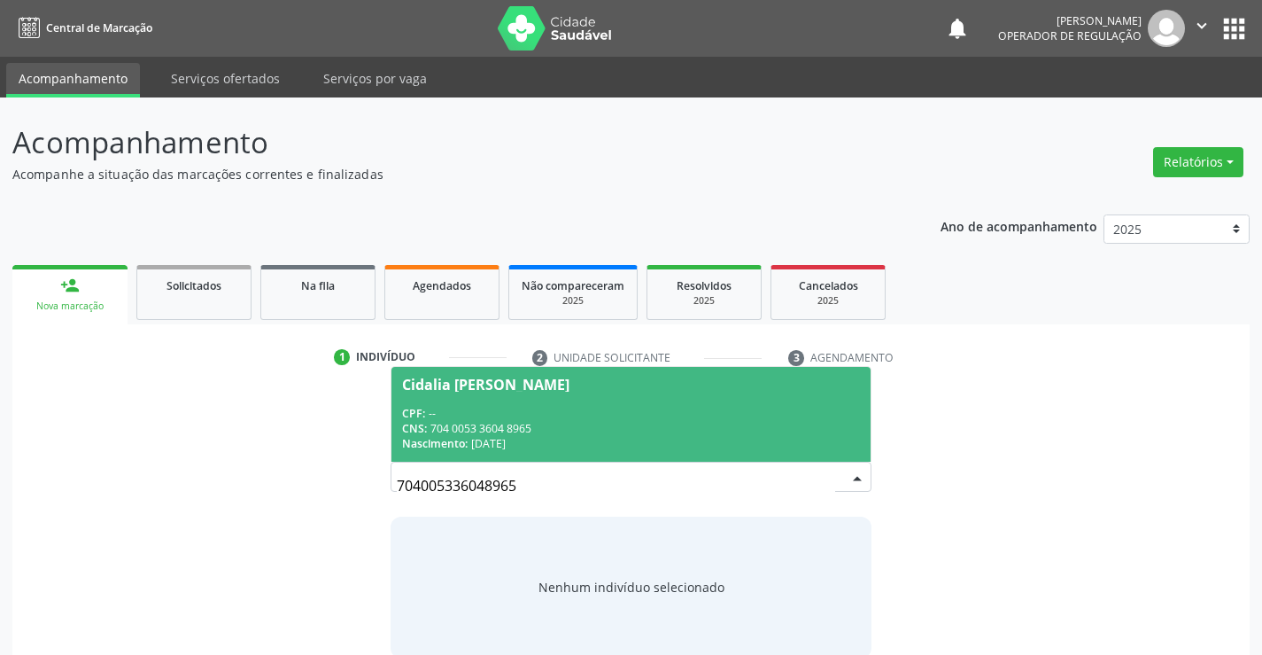
click at [522, 408] on div "CPF: --" at bounding box center [630, 413] width 457 height 15
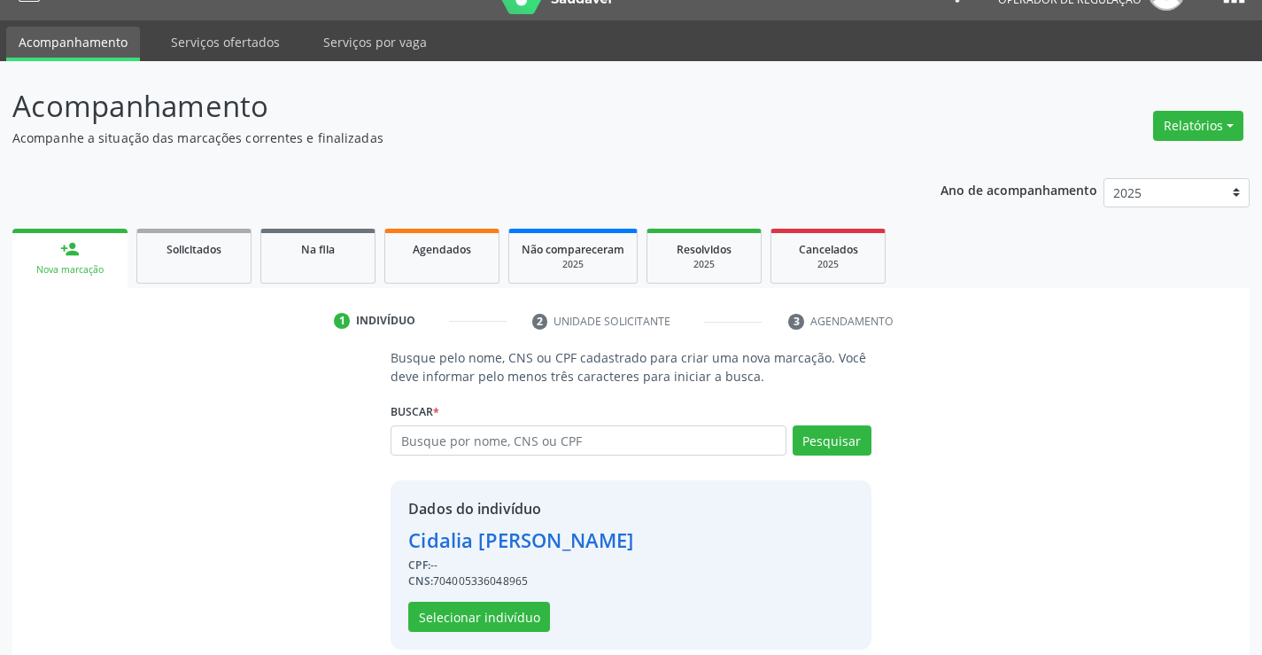
scroll to position [56, 0]
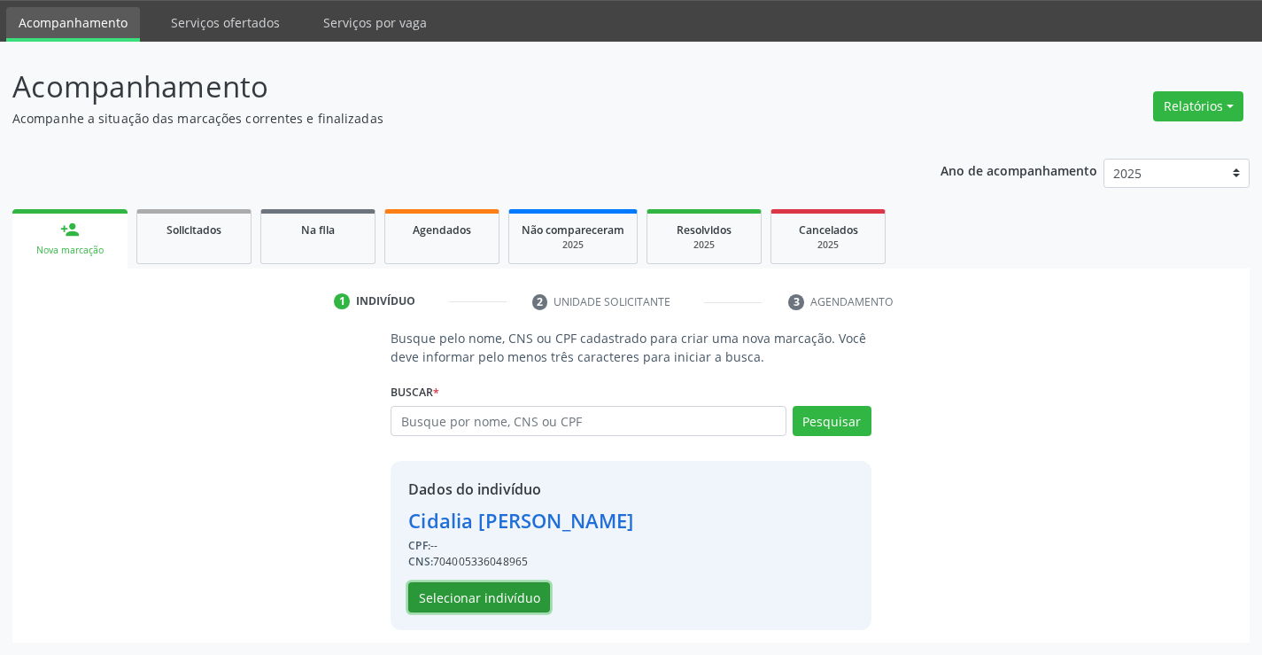
click at [471, 595] on button "Selecionar indivíduo" at bounding box center [479, 597] width 142 height 30
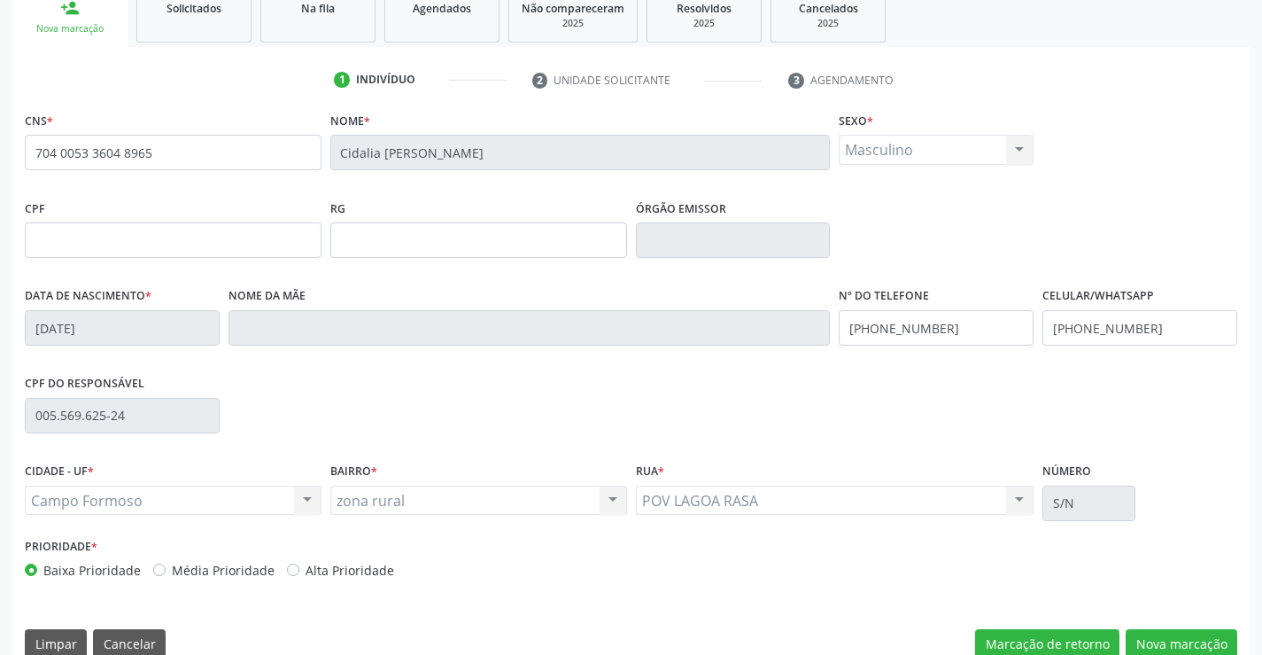
scroll to position [306, 0]
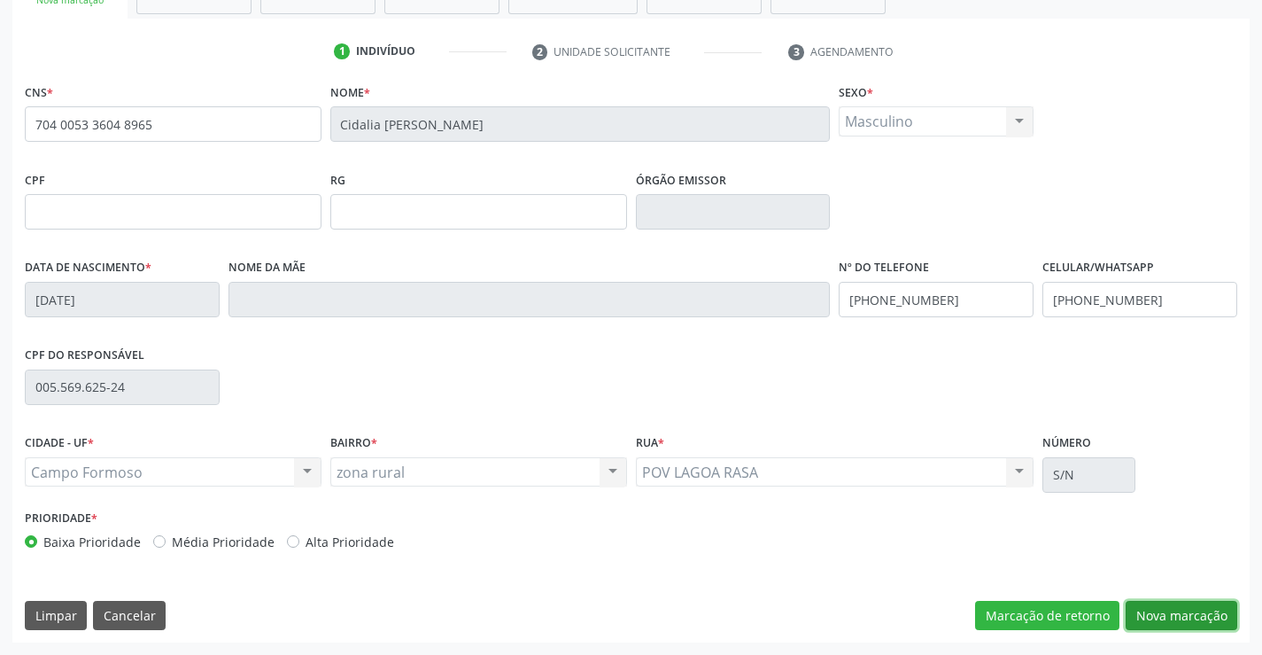
click at [1167, 613] on button "Nova marcação" at bounding box center [1182, 616] width 112 height 30
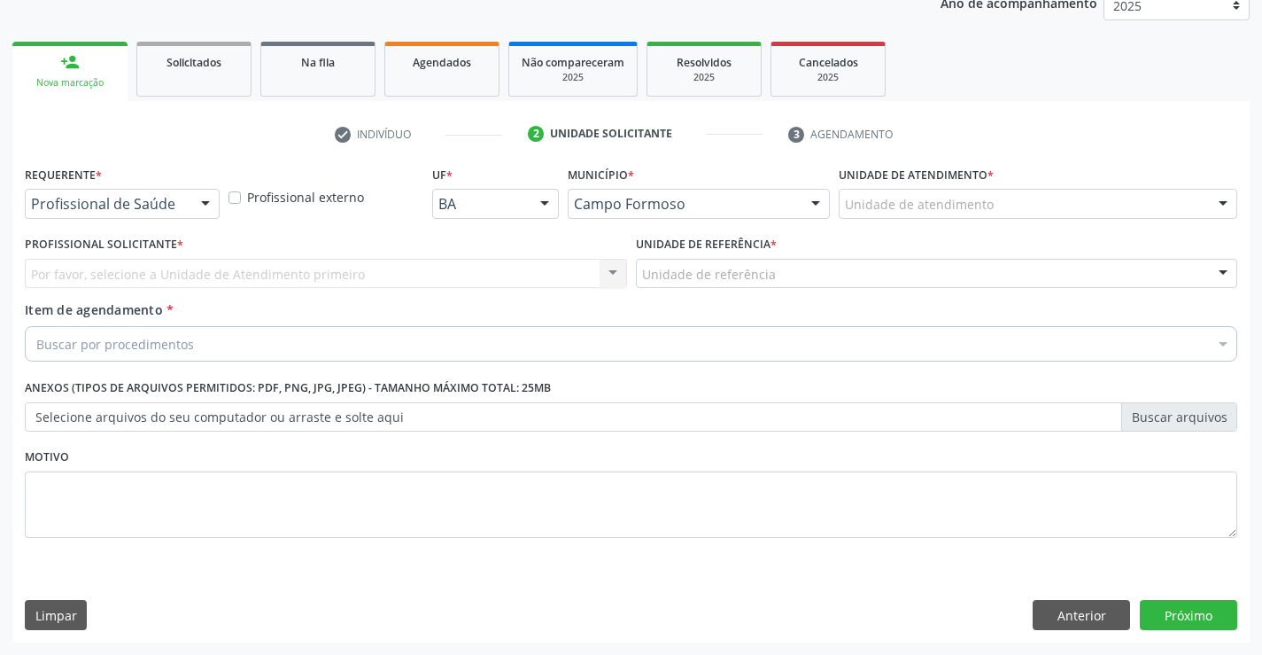
scroll to position [223, 0]
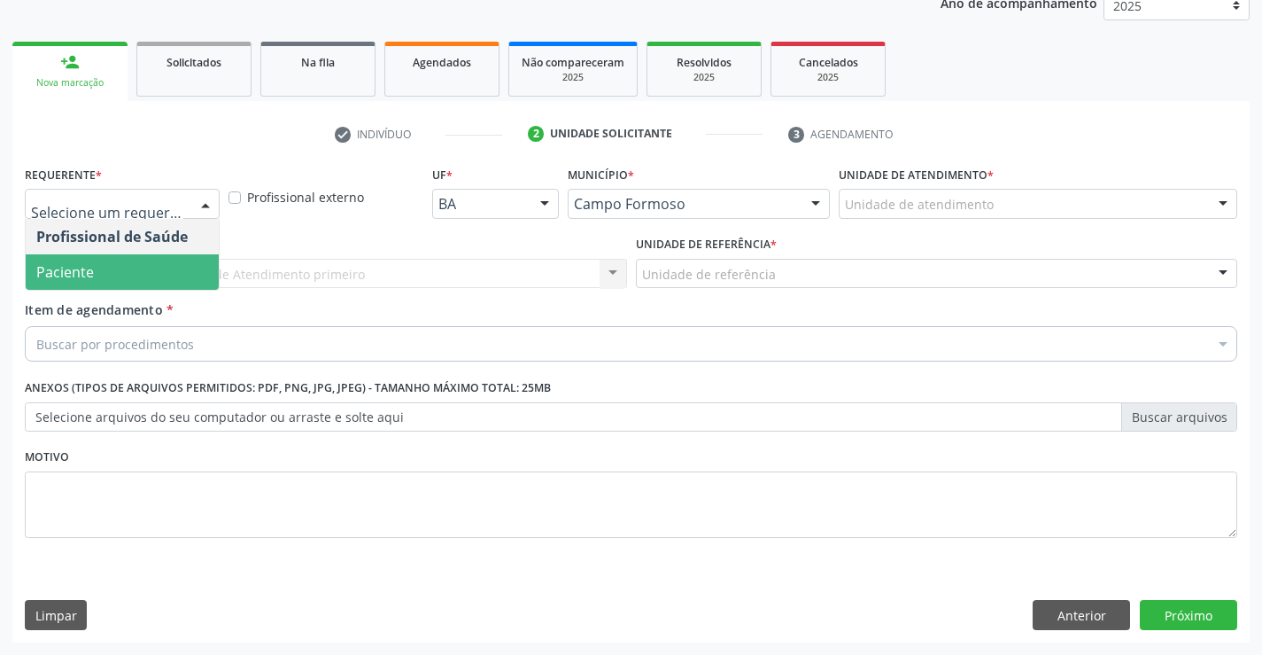
click at [90, 271] on span "Paciente" at bounding box center [65, 271] width 58 height 19
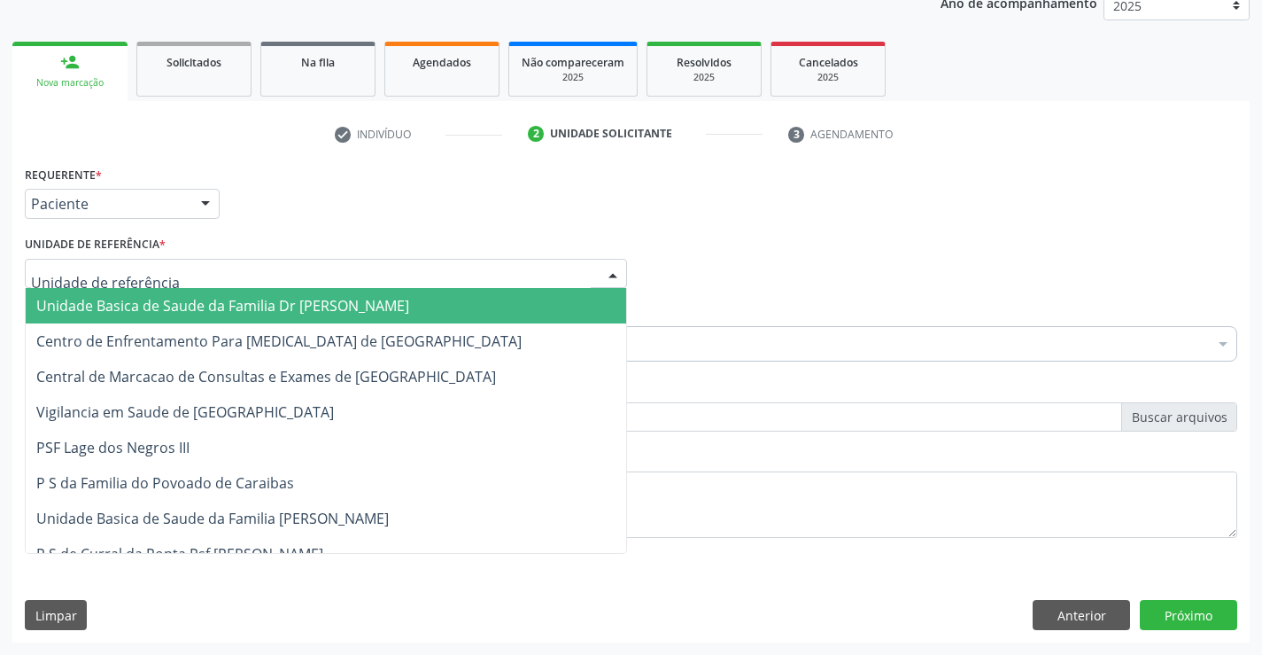
click at [122, 301] on span "Unidade Basica de Saude da Familia Dr [PERSON_NAME]" at bounding box center [222, 305] width 373 height 19
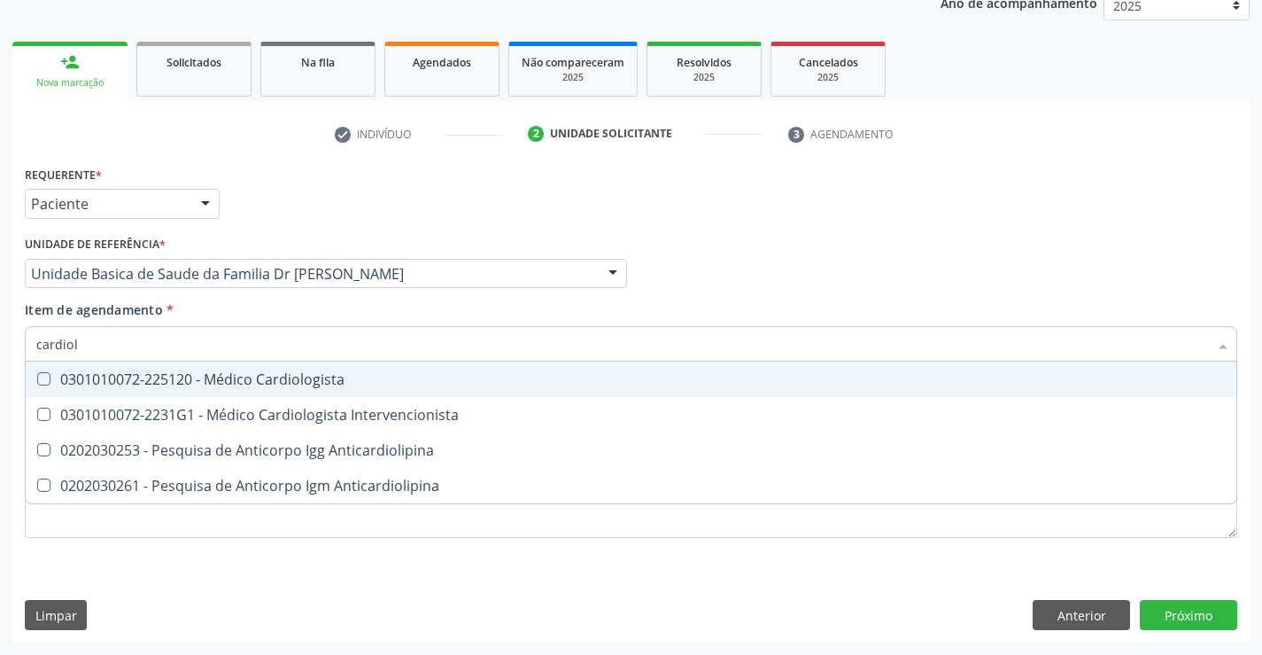
type input "cardiolo"
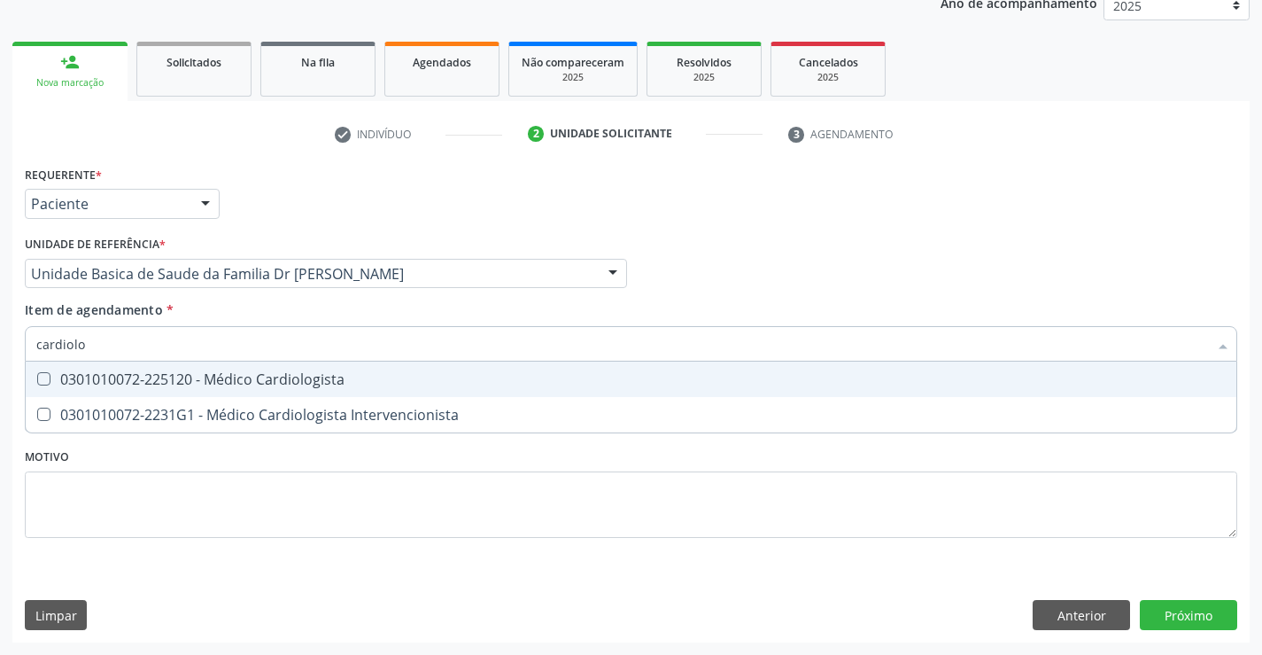
click at [256, 376] on div "0301010072-225120 - Médico Cardiologista" at bounding box center [631, 379] width 1190 height 14
checkbox Cardiologista "true"
type input "cardiolo"
click at [264, 317] on div "Item de agendamento * cardiolo Desfazer seleção 0301010072-225120 - Médico Card…" at bounding box center [631, 328] width 1213 height 56
checkbox Intervencionista "true"
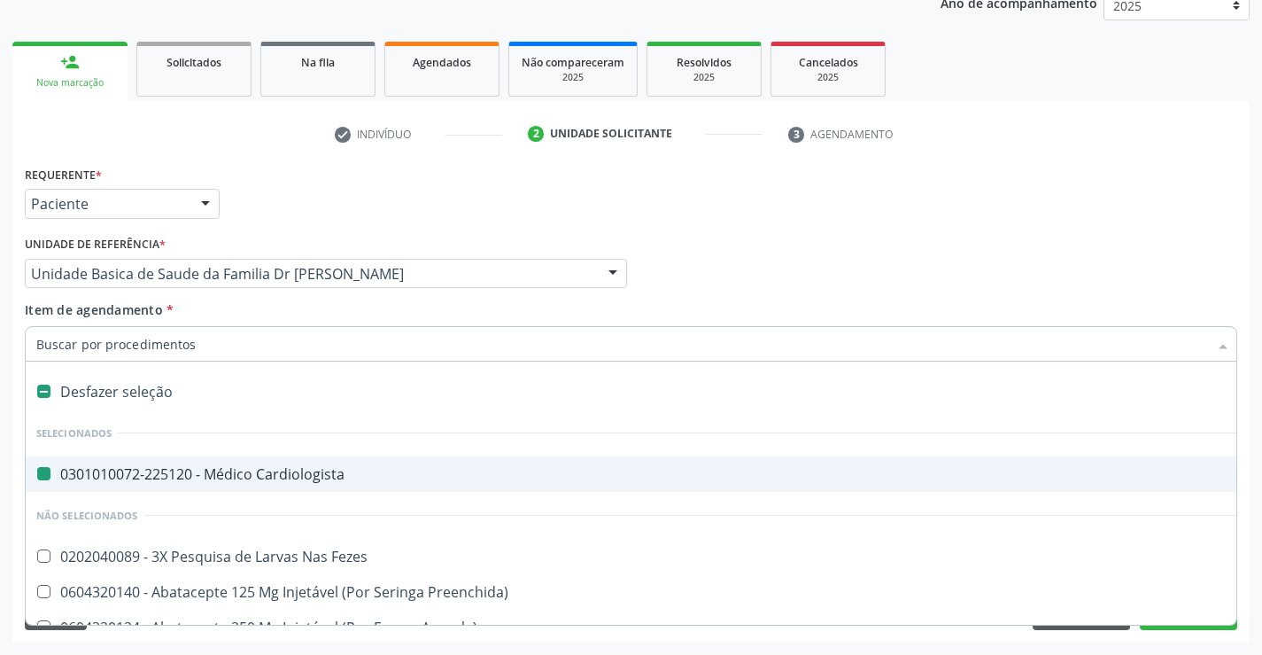
type input "e"
checkbox Cardiologista "false"
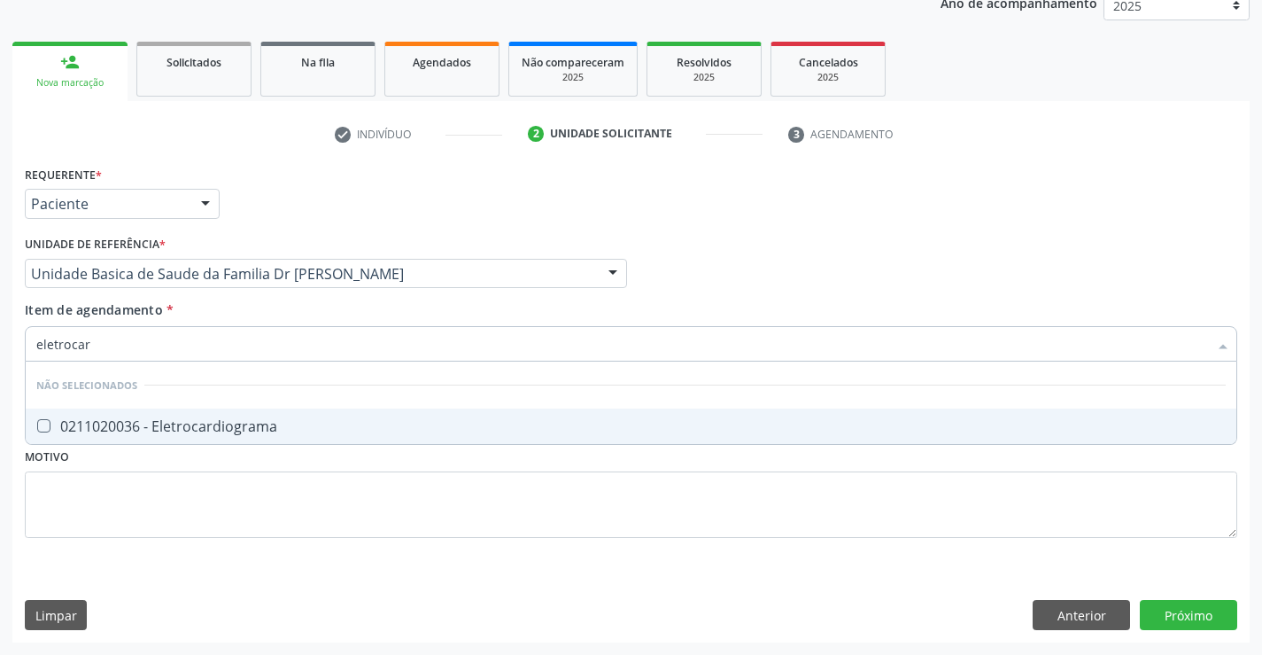
type input "eletrocard"
click at [229, 430] on div "0211020036 - Eletrocardiograma" at bounding box center [631, 426] width 1190 height 14
checkbox Eletrocardiograma "true"
click at [212, 306] on div "Item de agendamento * eletrocard Desfazer seleção Não selecionados 0211020036 -…" at bounding box center [631, 328] width 1213 height 56
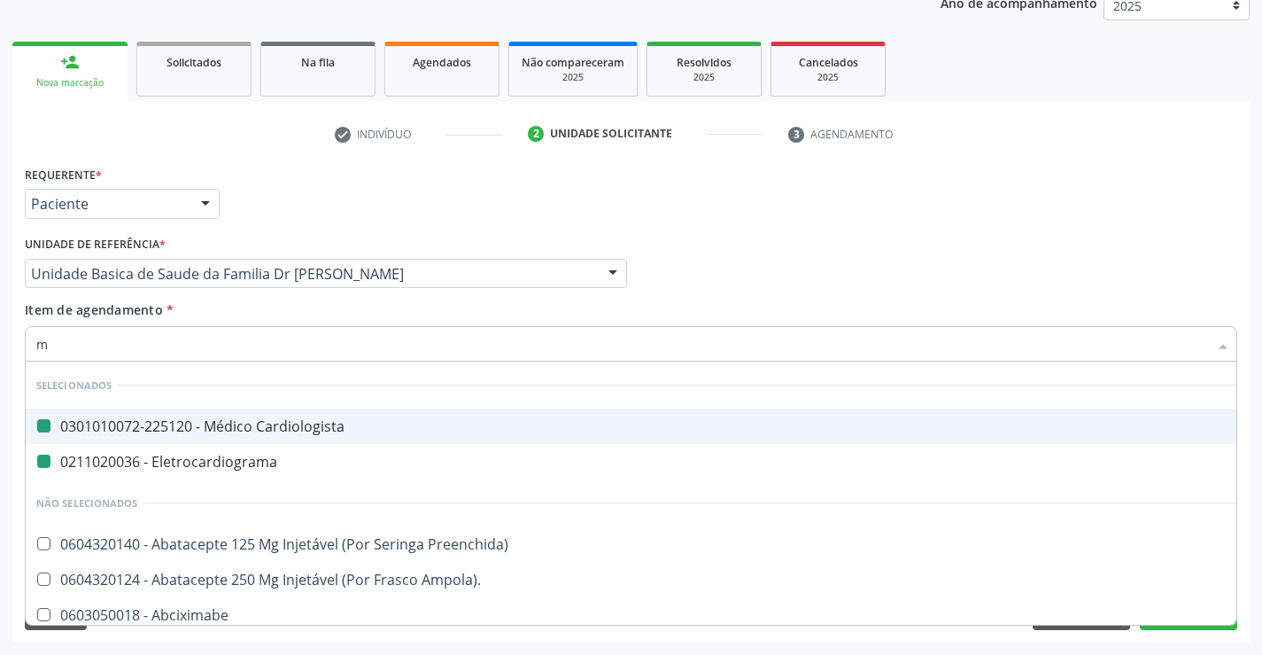
type input "mo"
checkbox Cardiologista "false"
checkbox Eletrocardiograma "false"
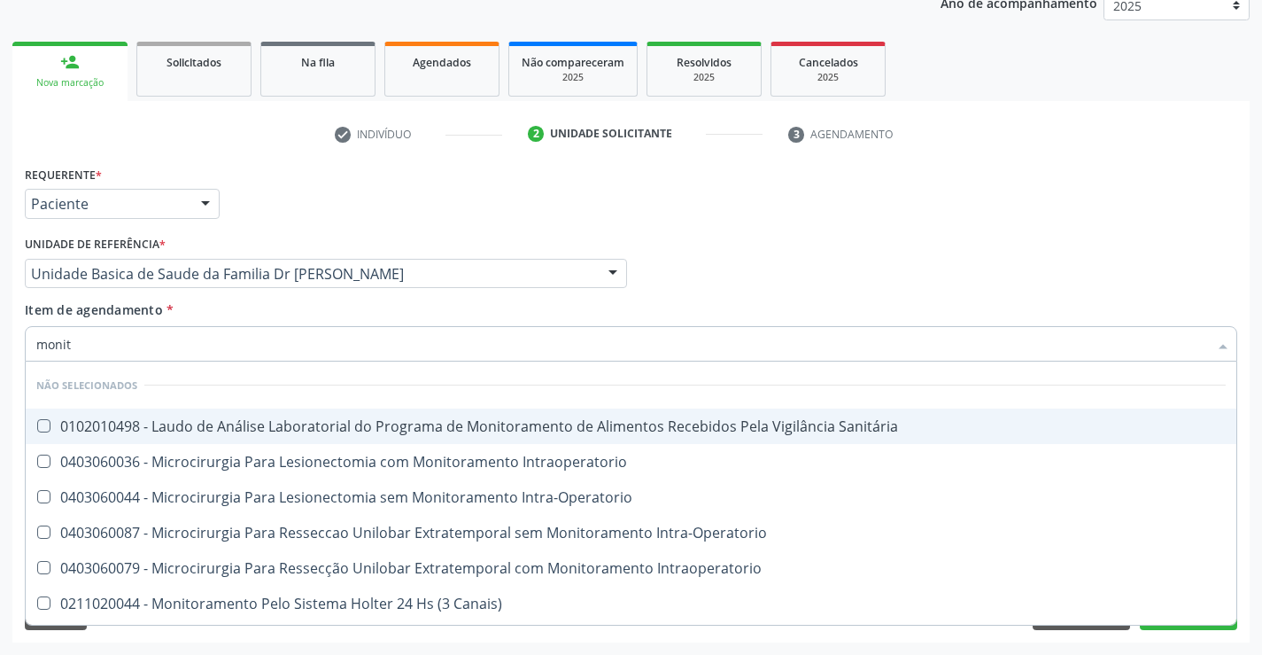
type input "monito"
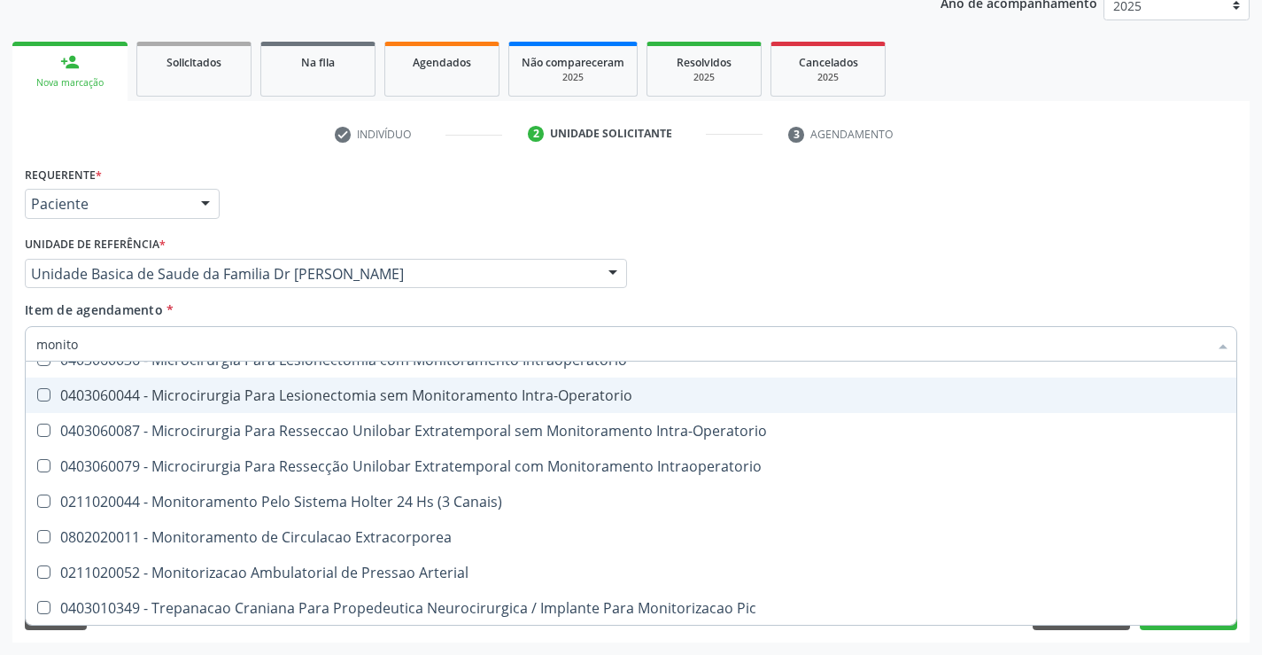
scroll to position [103, 0]
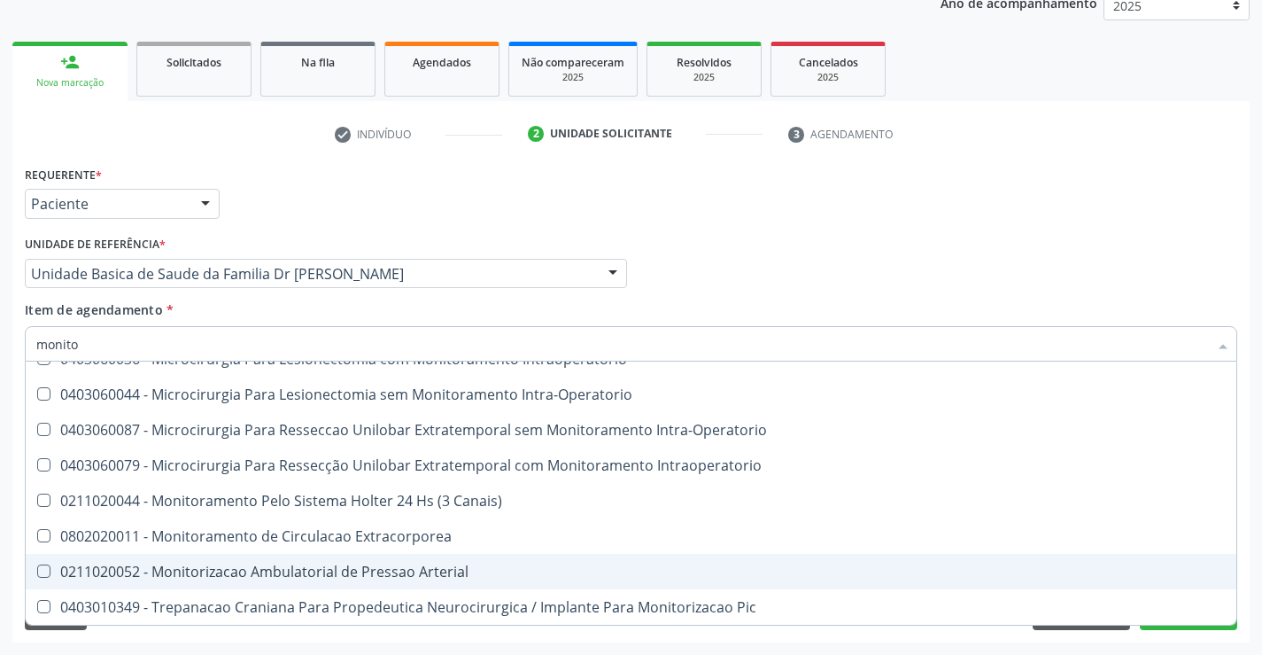
click at [445, 573] on div "0211020052 - Monitorizacao Ambulatorial de Pressao Arterial" at bounding box center [631, 571] width 1190 height 14
checkbox Arterial "true"
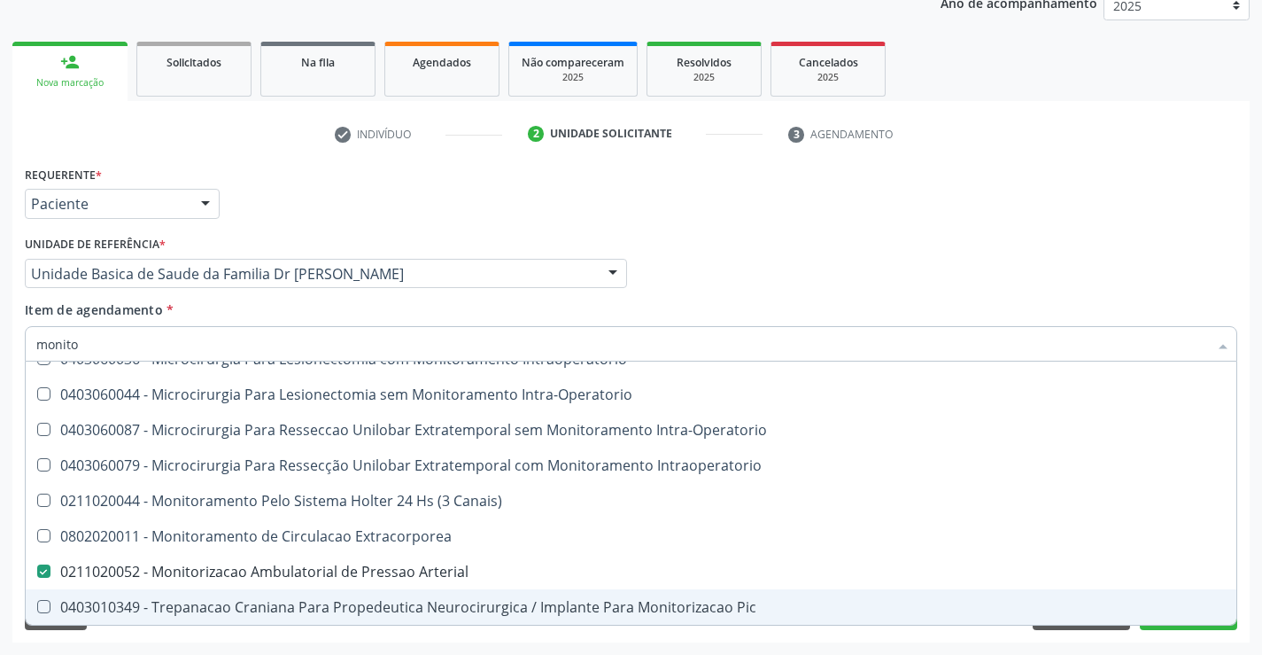
click at [1250, 569] on div "Acompanhamento Acompanhe a situação das marcações correntes e finalizadas Relat…" at bounding box center [631, 264] width 1262 height 780
checkbox Sanitária "true"
checkbox Intraoperatorio "true"
checkbox Arterial "false"
checkbox Intra-Operatorio "true"
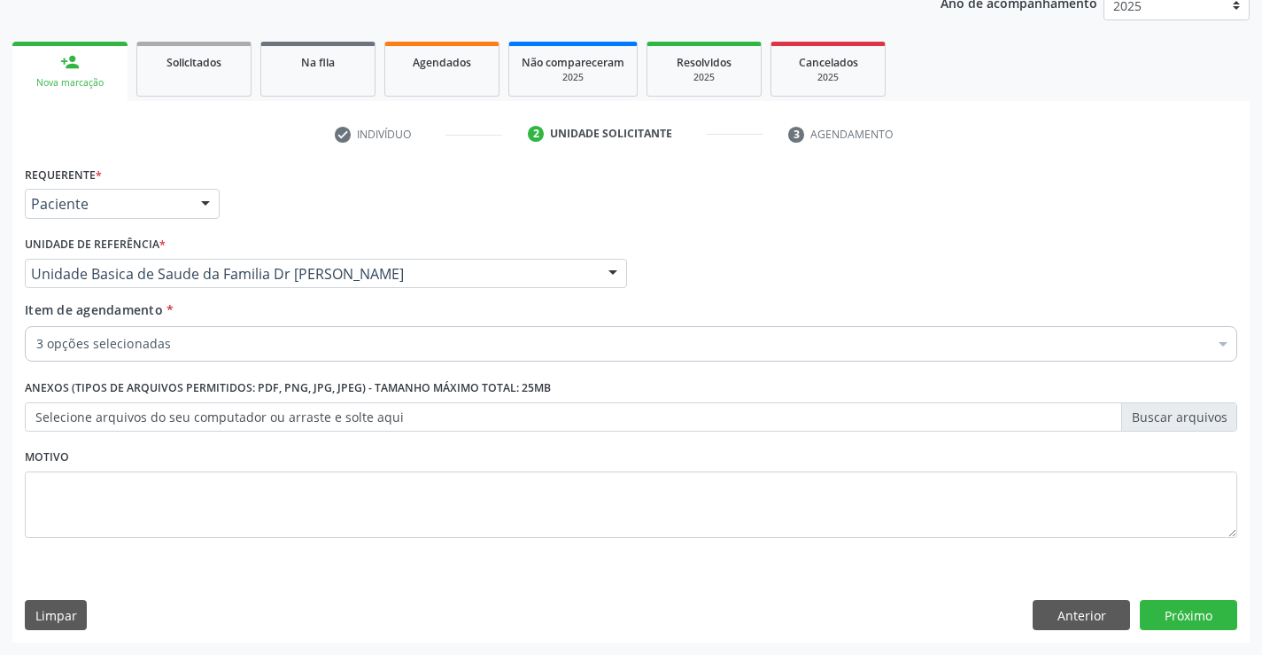
scroll to position [0, 0]
click at [1184, 609] on button "Próximo" at bounding box center [1188, 615] width 97 height 30
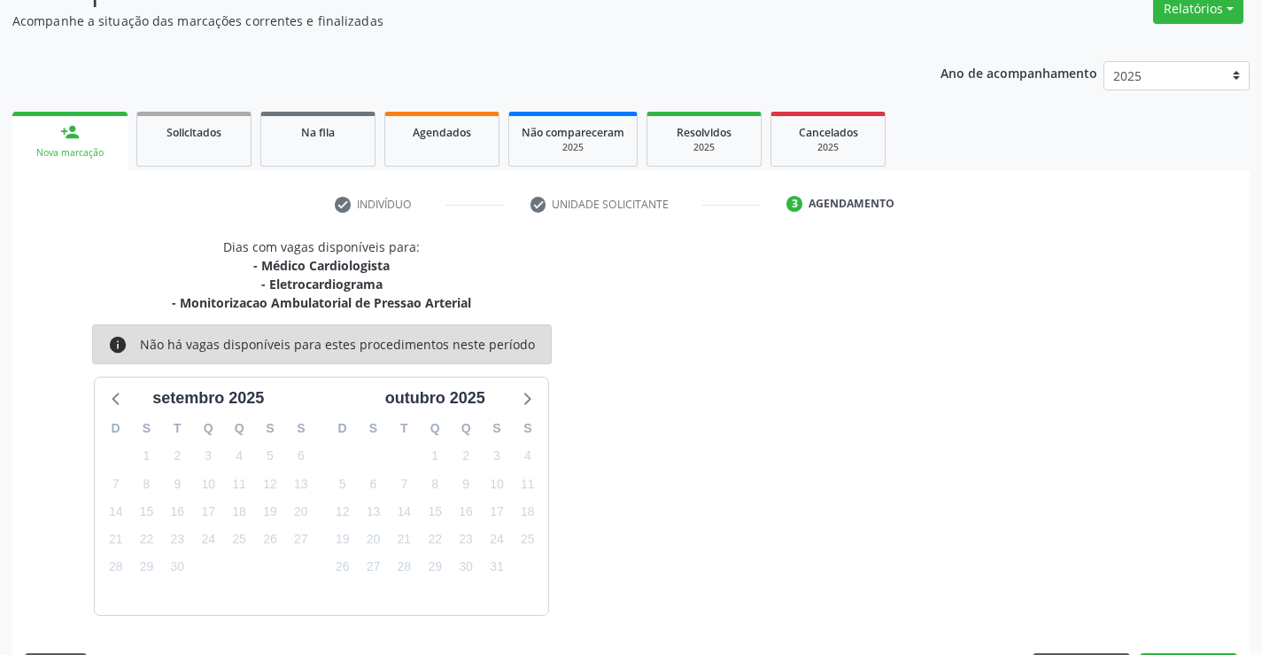
scroll to position [206, 0]
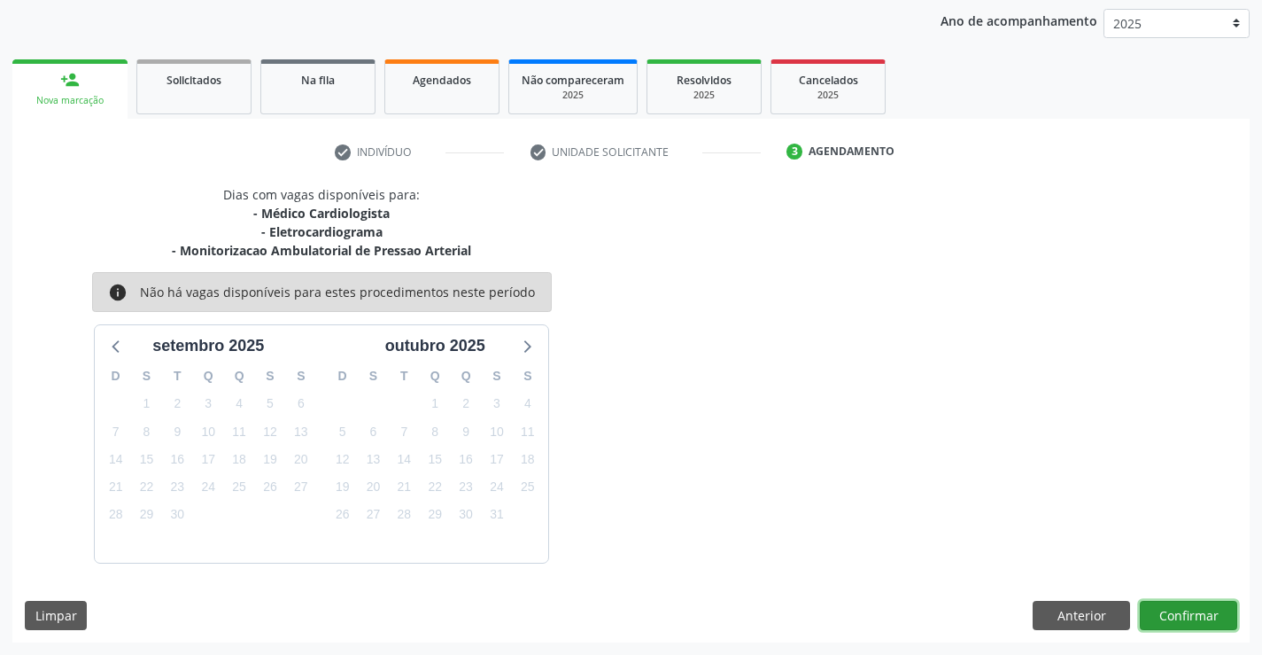
click at [1184, 609] on button "Confirmar" at bounding box center [1188, 616] width 97 height 30
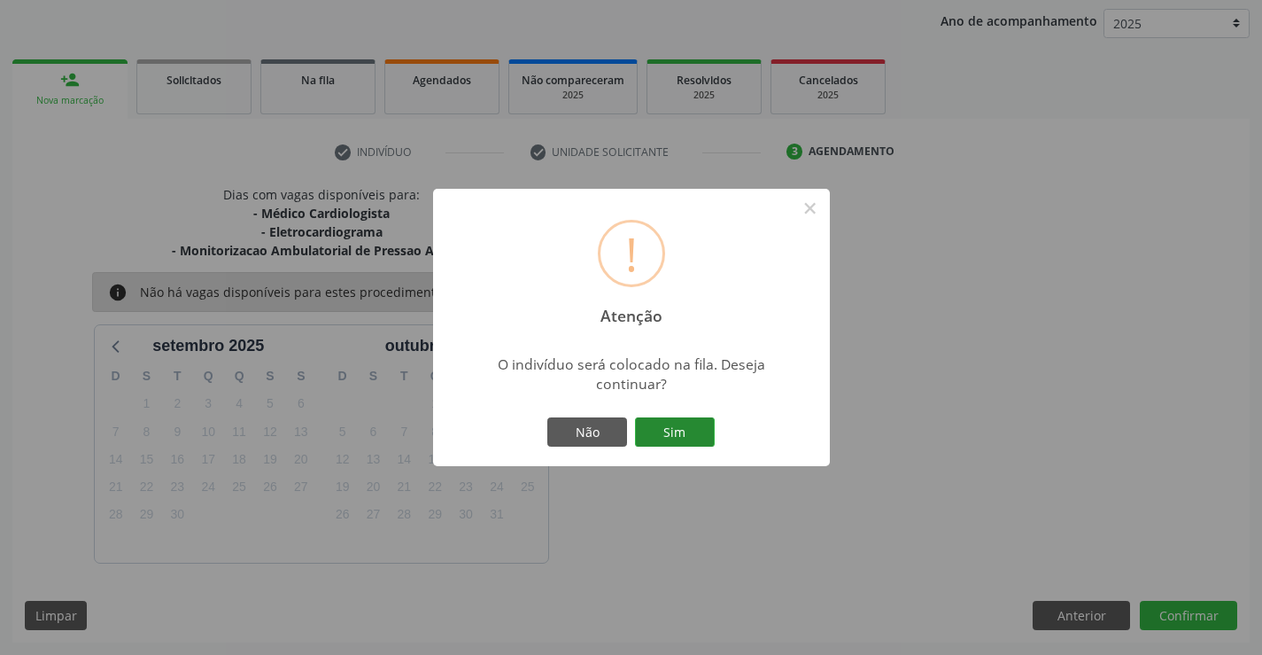
click at [673, 430] on button "Sim" at bounding box center [675, 432] width 80 height 30
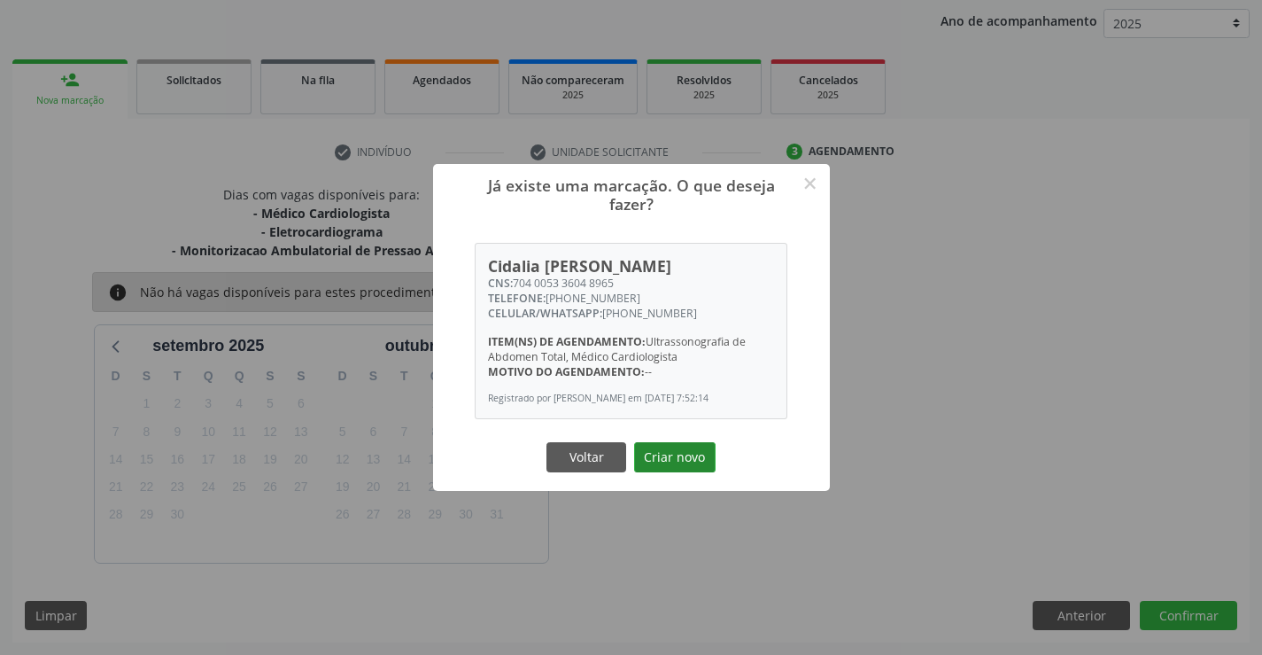
click at [672, 457] on button "Criar novo" at bounding box center [674, 457] width 81 height 30
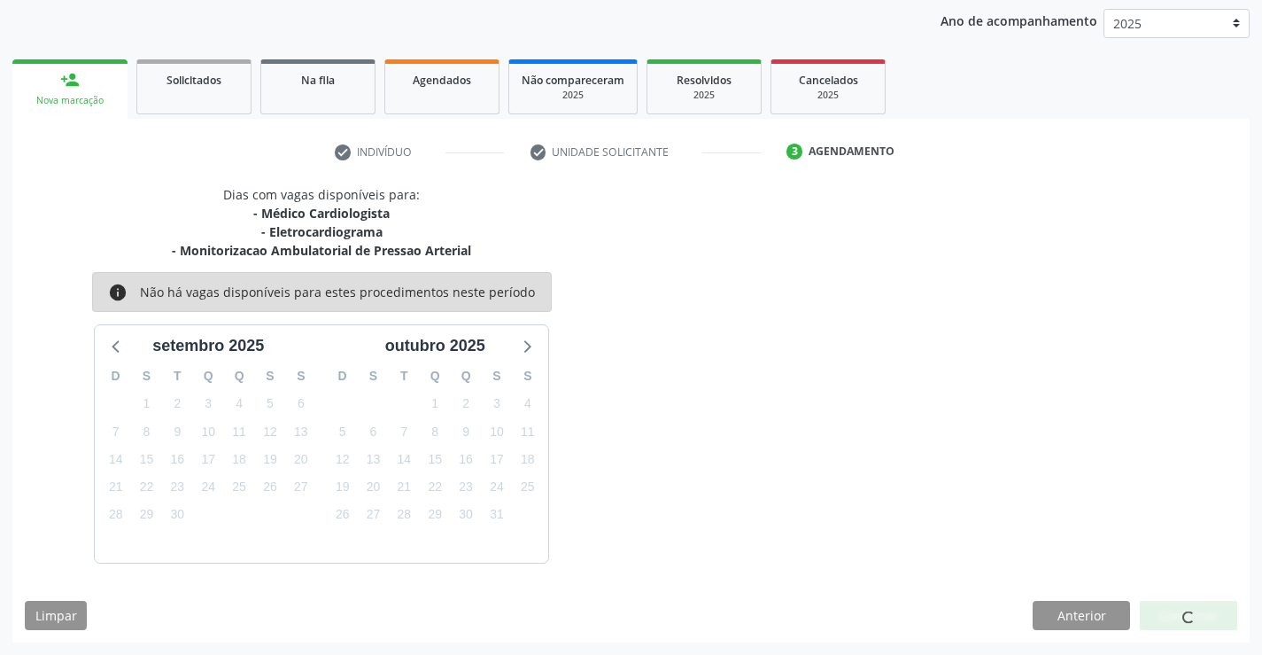
scroll to position [0, 0]
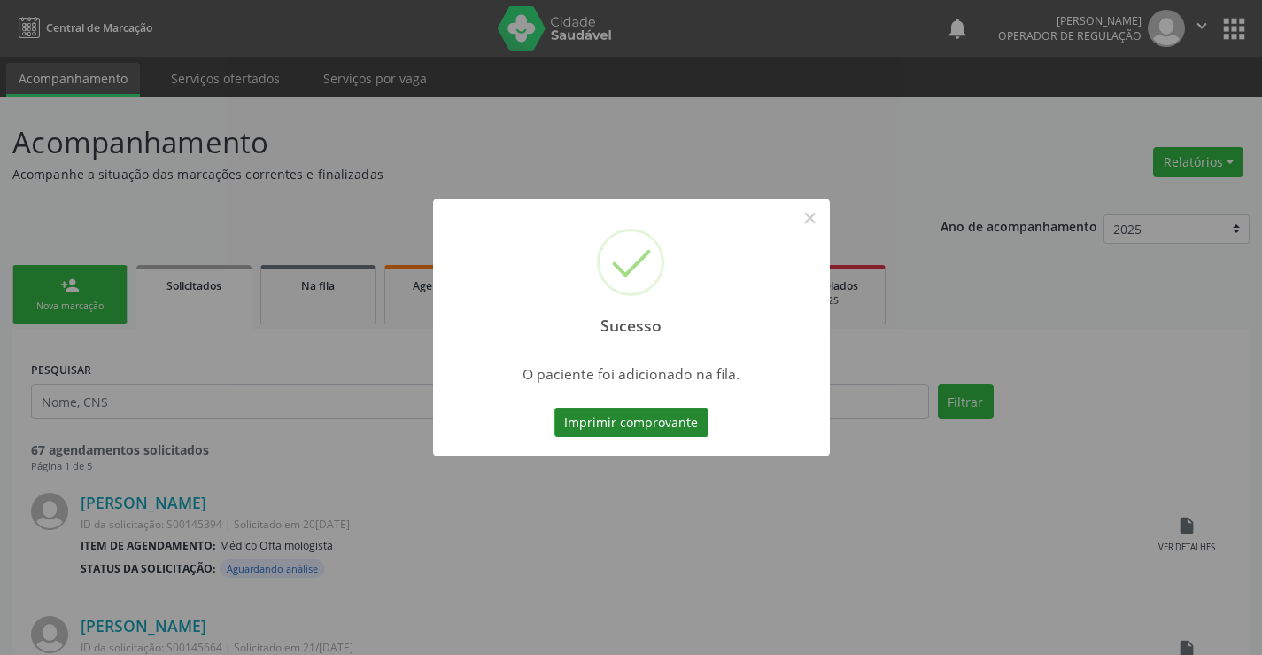
click at [655, 413] on button "Imprimir comprovante" at bounding box center [632, 422] width 154 height 30
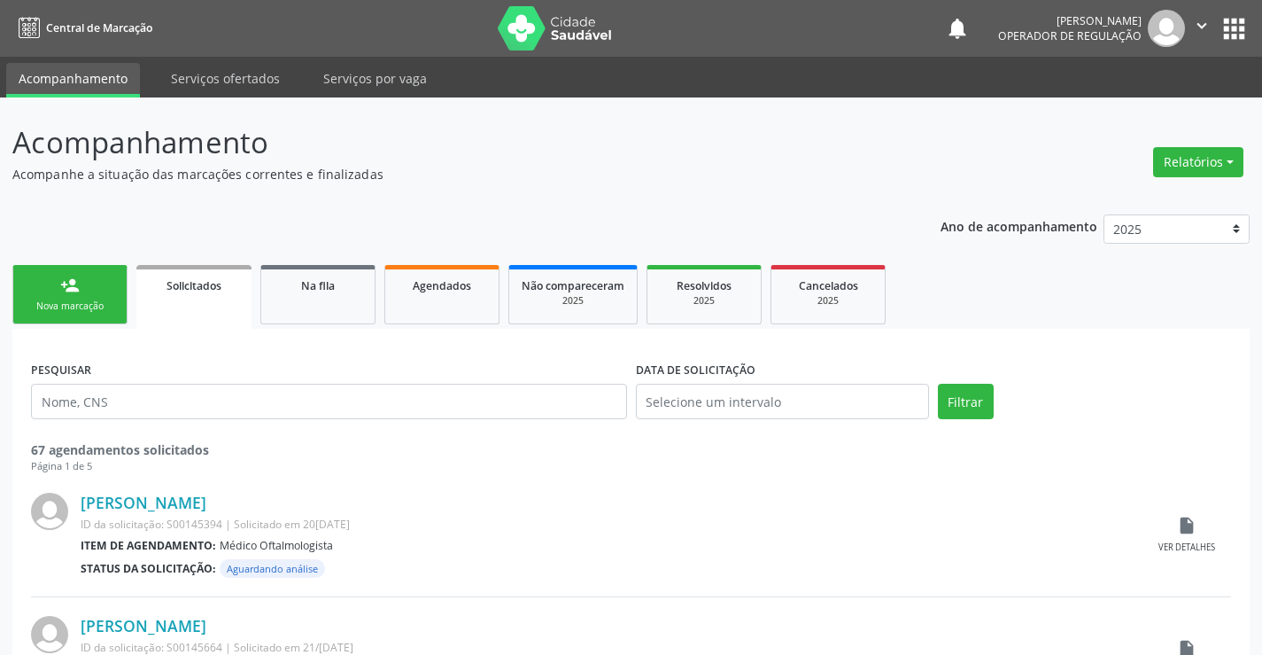
click at [77, 293] on div "person_add" at bounding box center [69, 284] width 19 height 19
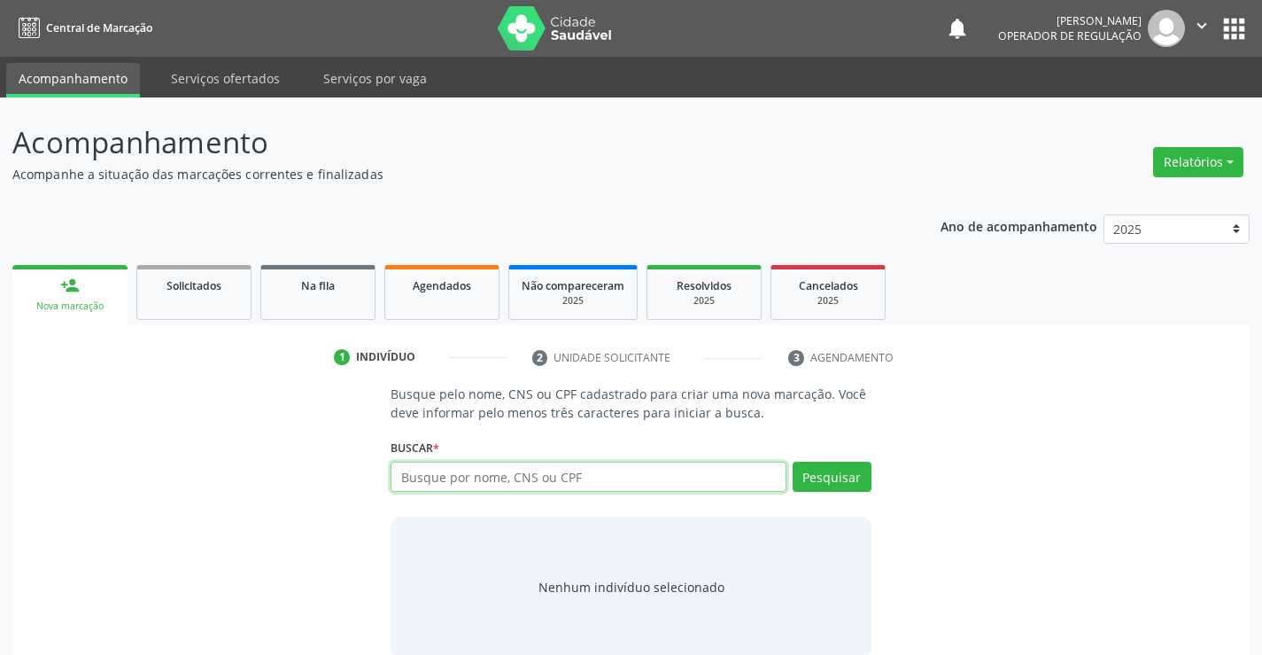
click at [687, 479] on input "text" at bounding box center [588, 477] width 395 height 30
click at [582, 479] on input "text" at bounding box center [588, 477] width 395 height 30
click at [549, 472] on input "text" at bounding box center [588, 477] width 395 height 30
type input "702104721646496"
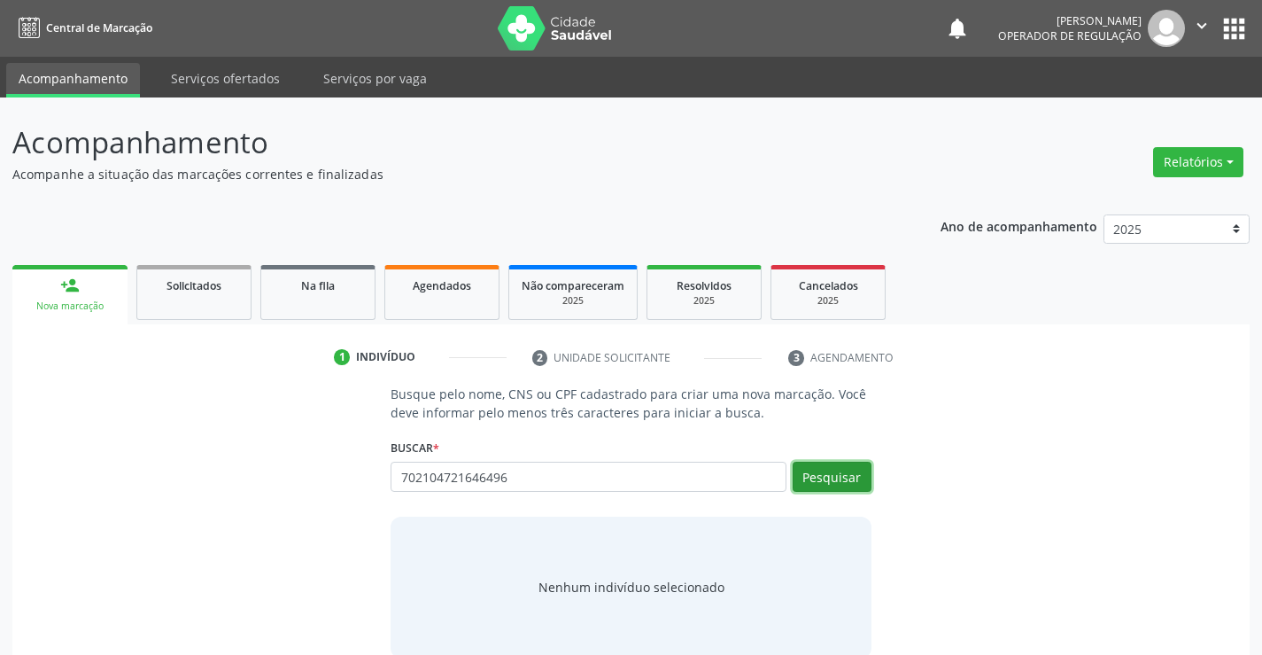
click at [850, 468] on button "Pesquisar" at bounding box center [832, 477] width 79 height 30
type input "702104721646496"
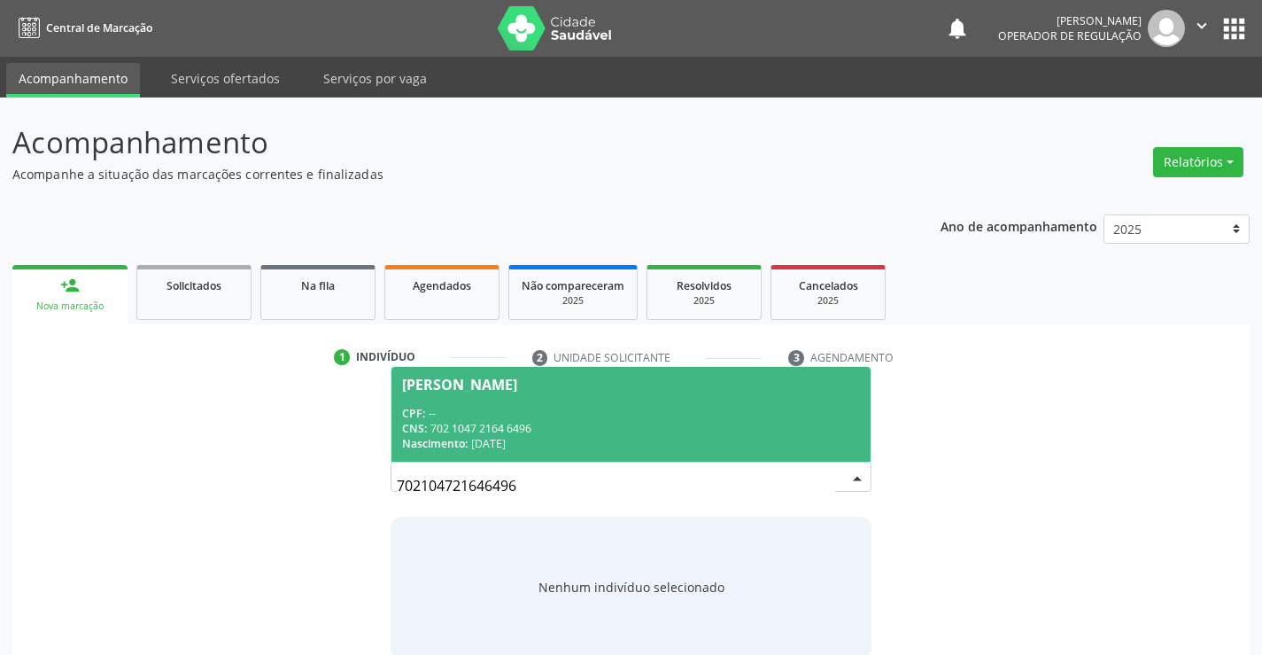
click at [630, 401] on span "[PERSON_NAME] CPF: -- CNS: 702 1047 2164 6496 Nascimento: [DATE]" at bounding box center [631, 414] width 478 height 95
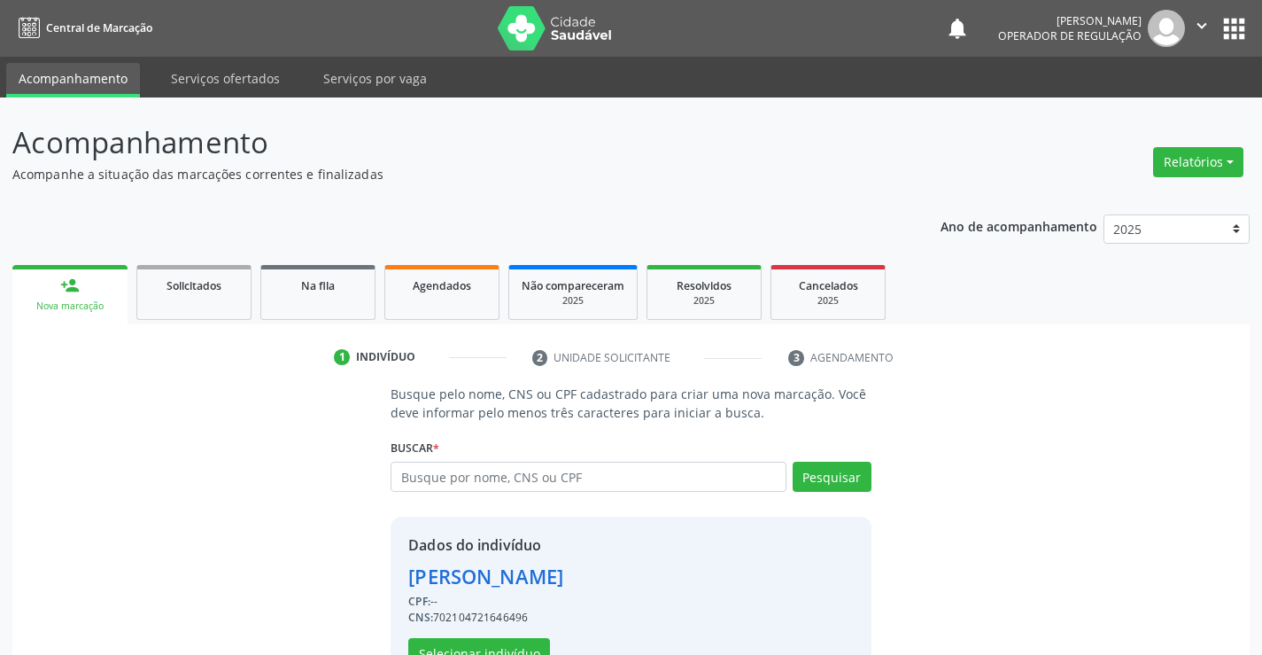
scroll to position [56, 0]
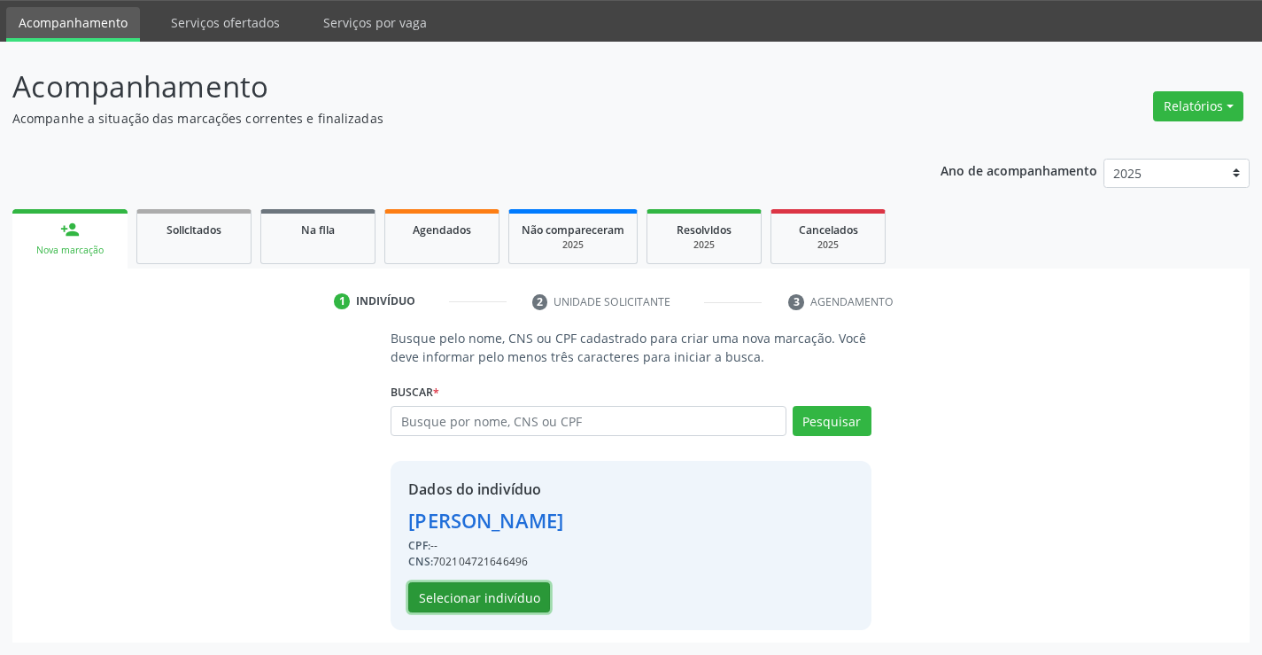
click at [469, 592] on button "Selecionar indivíduo" at bounding box center [479, 597] width 142 height 30
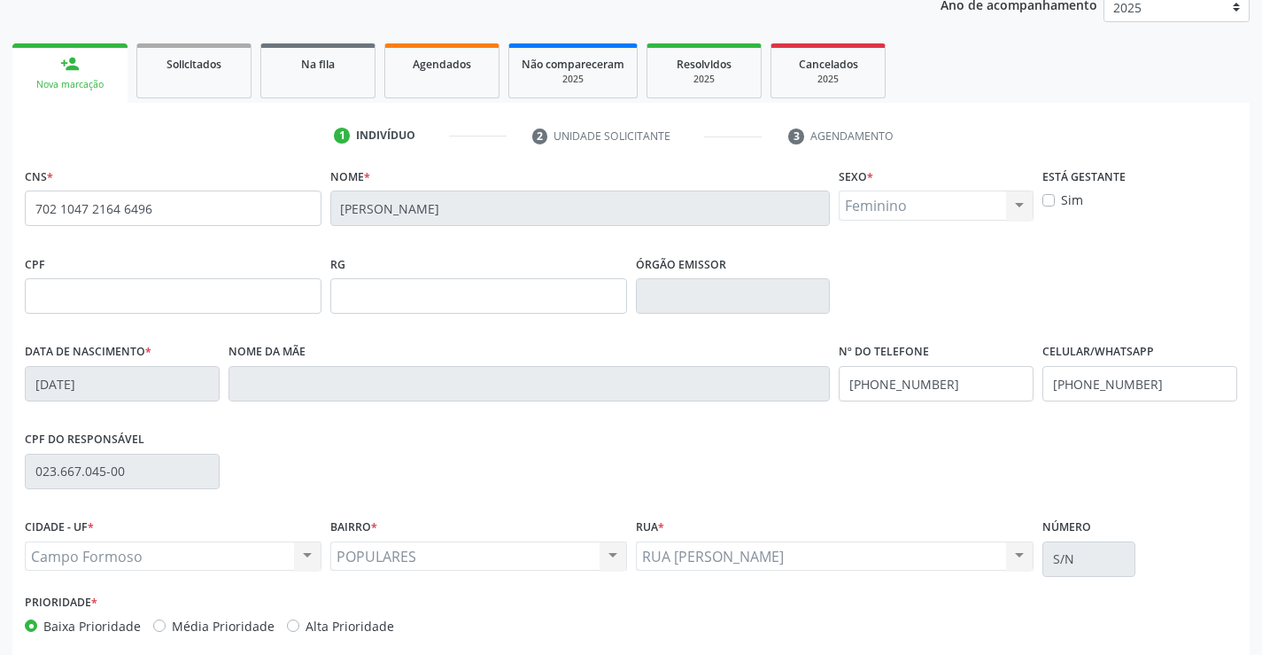
scroll to position [306, 0]
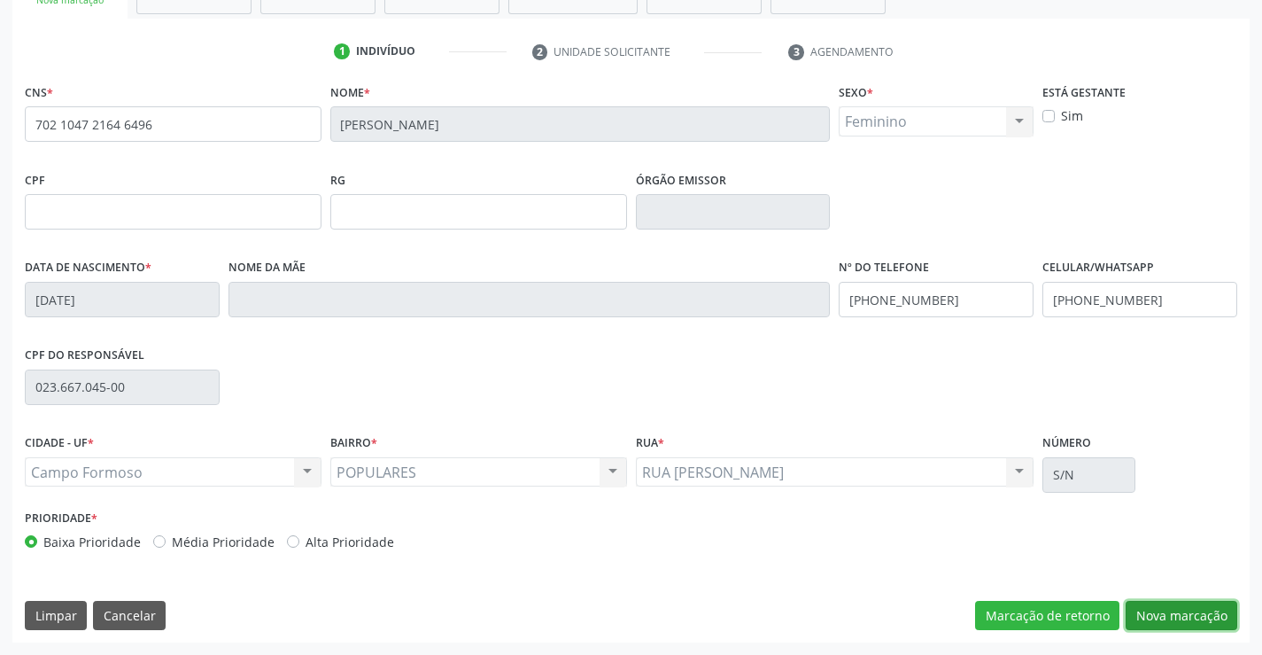
click at [1173, 609] on button "Nova marcação" at bounding box center [1182, 616] width 112 height 30
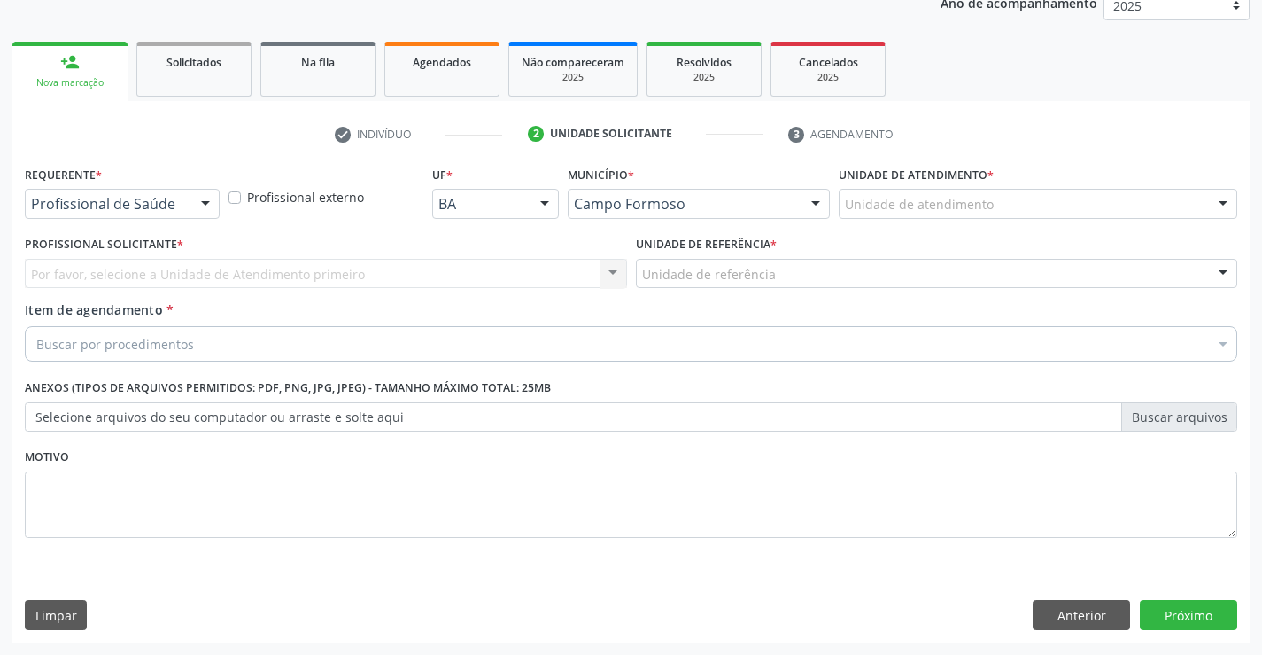
scroll to position [223, 0]
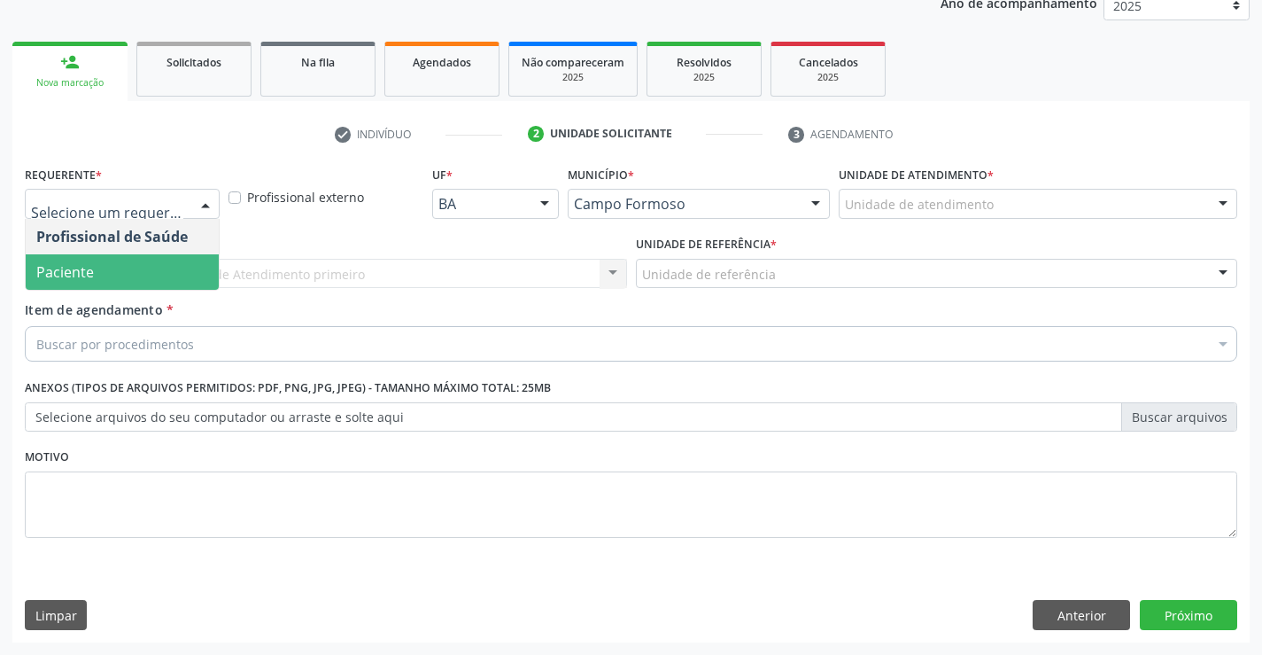
click at [97, 275] on span "Paciente" at bounding box center [122, 271] width 193 height 35
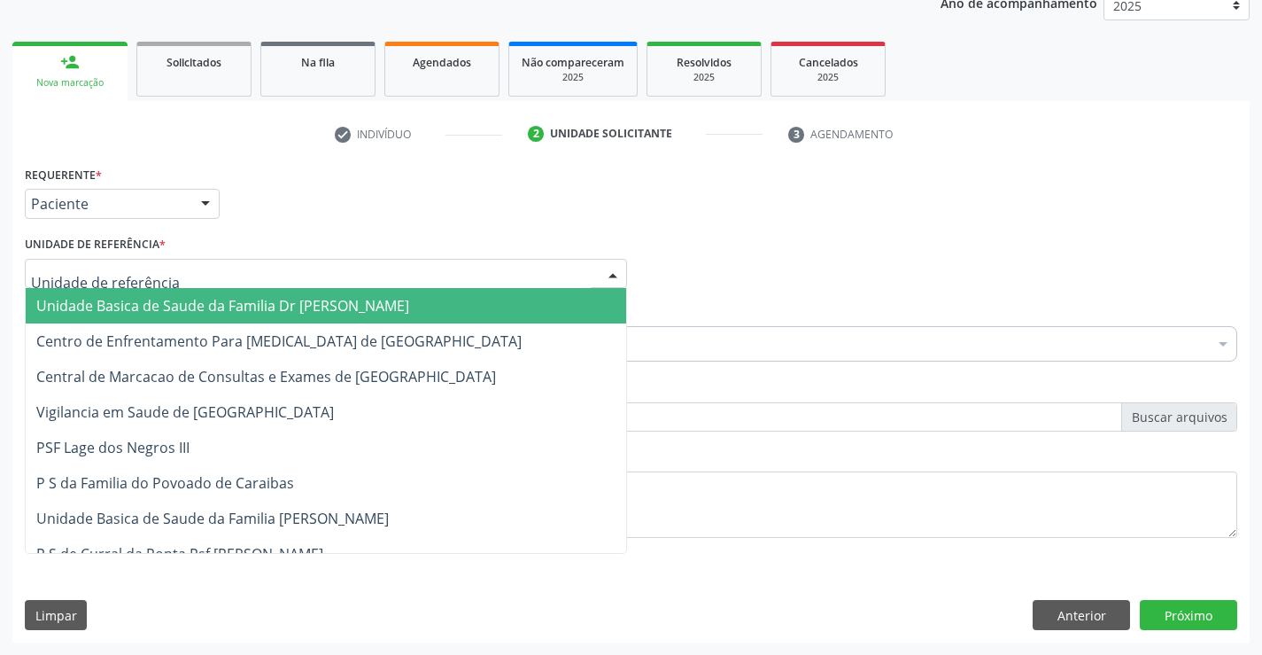
click at [190, 301] on span "Unidade Basica de Saude da Familia Dr [PERSON_NAME]" at bounding box center [222, 305] width 373 height 19
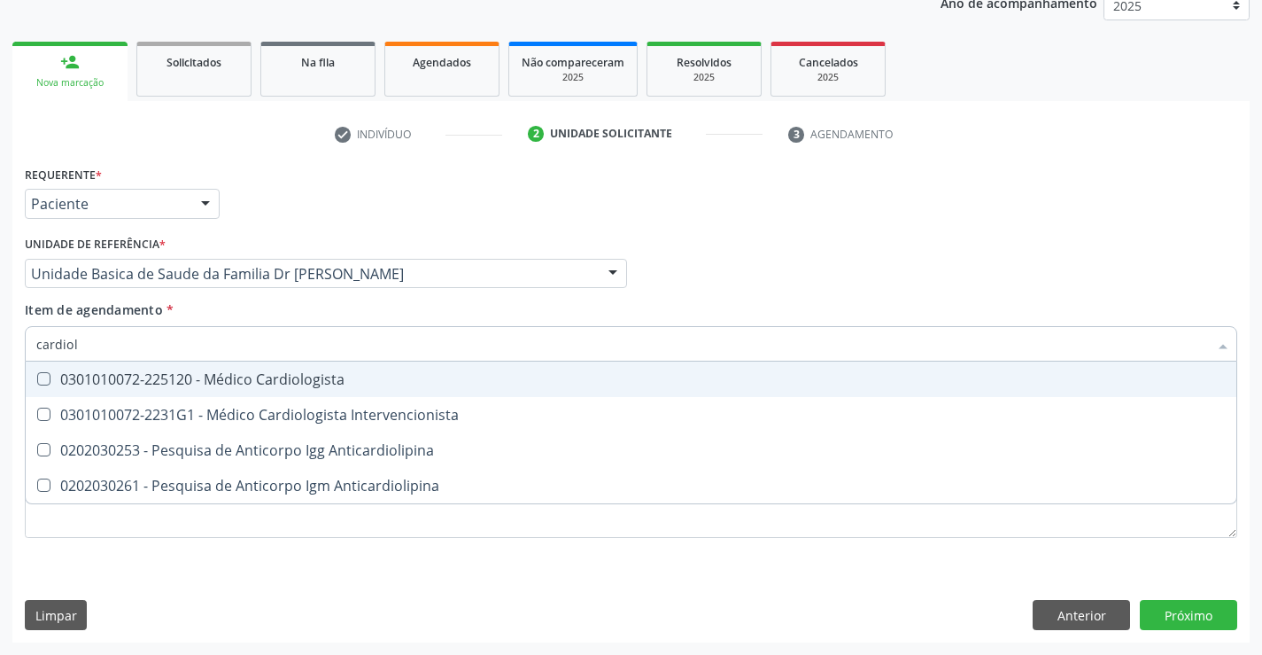
type input "cardiolo"
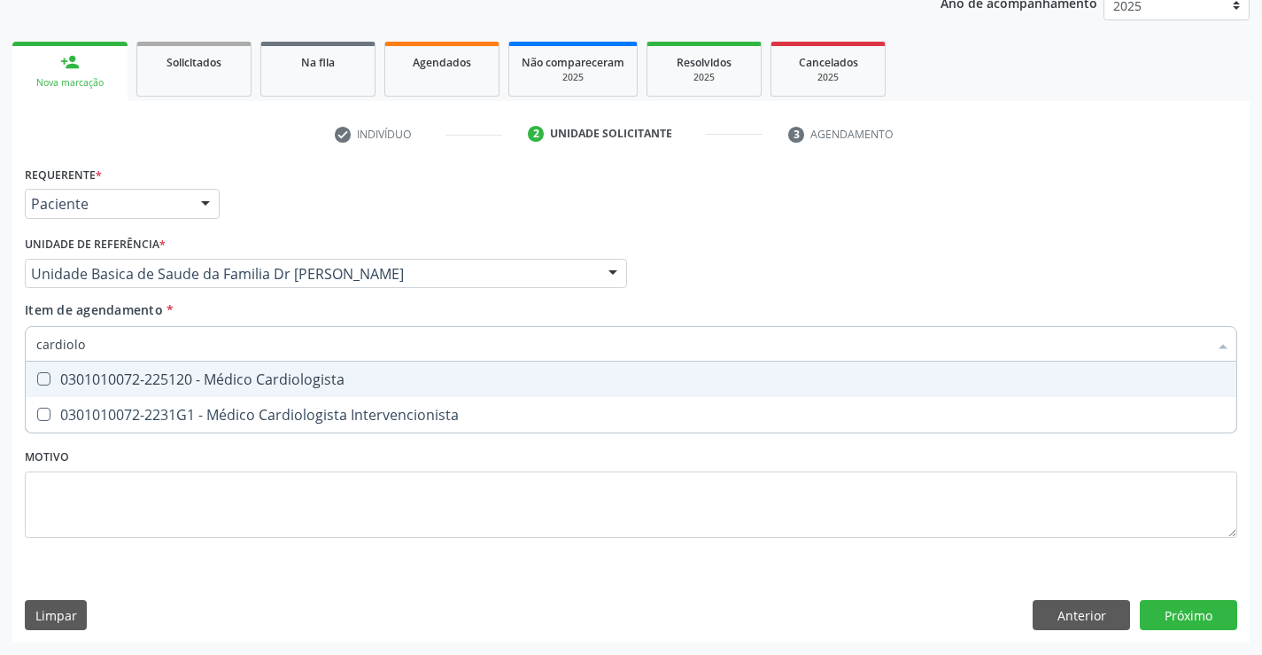
click at [246, 376] on div "0301010072-225120 - Médico Cardiologista" at bounding box center [631, 379] width 1190 height 14
checkbox Cardiologista "true"
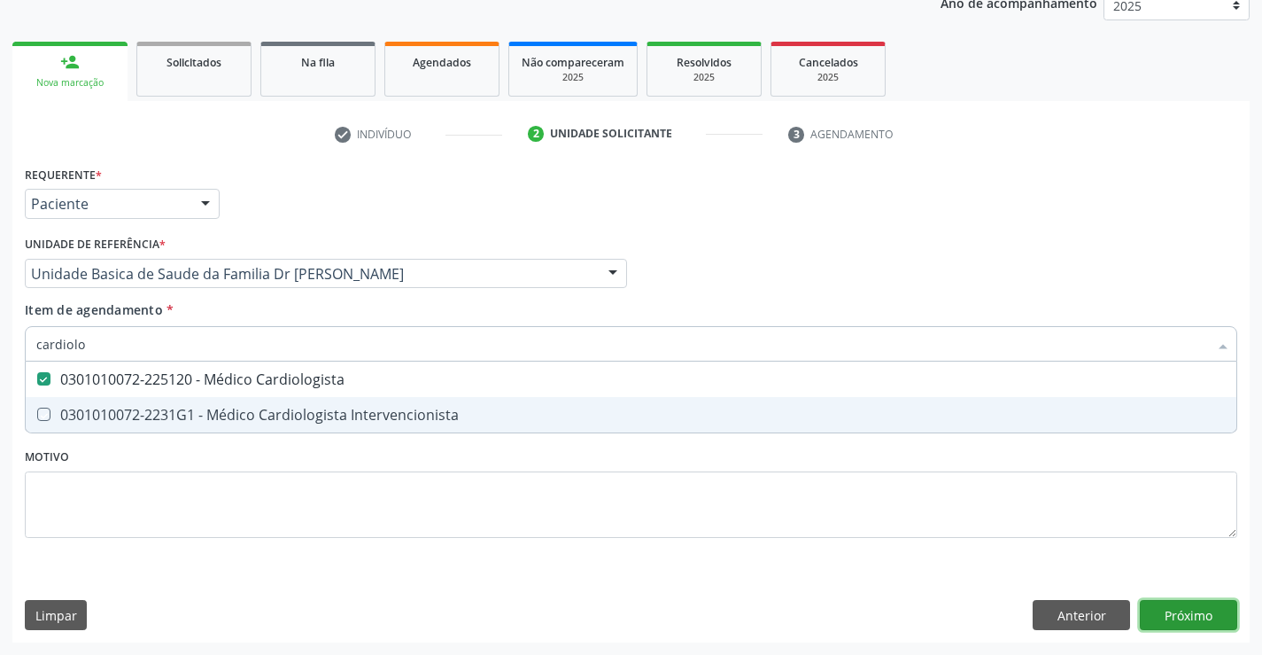
click at [1180, 613] on div "Requerente * Paciente Profissional de Saúde Paciente Nenhum resultado encontrad…" at bounding box center [631, 401] width 1238 height 481
checkbox Intervencionista "true"
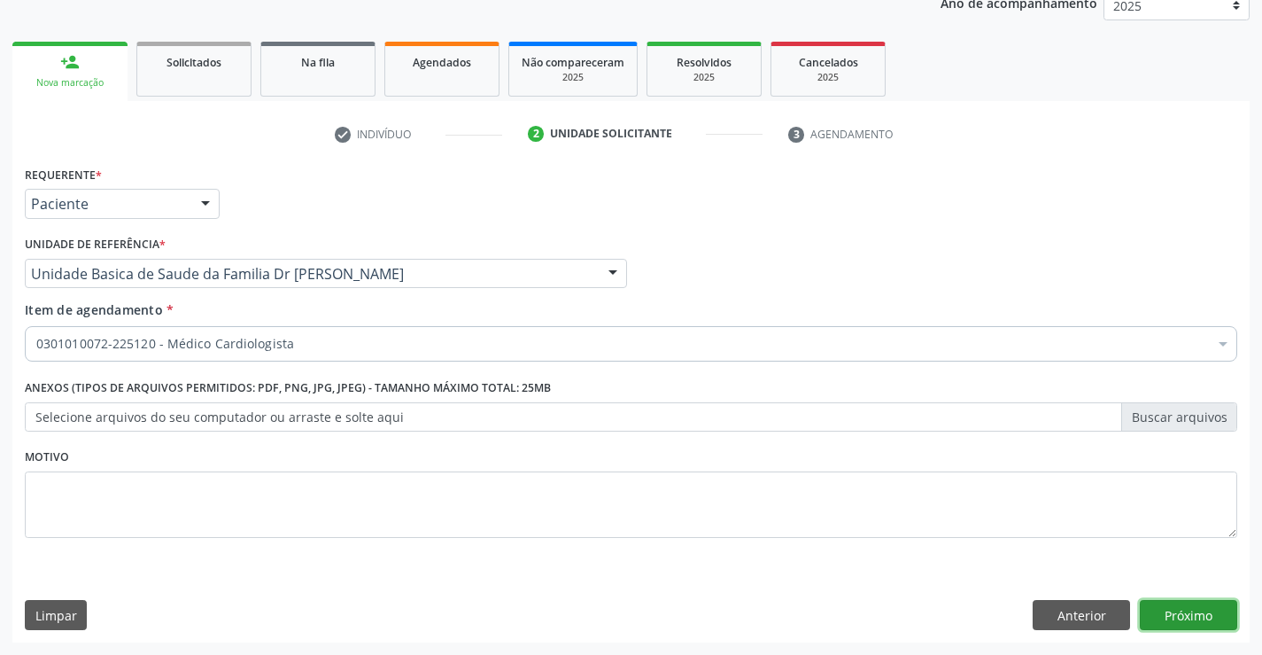
click at [1180, 613] on button "Próximo" at bounding box center [1188, 615] width 97 height 30
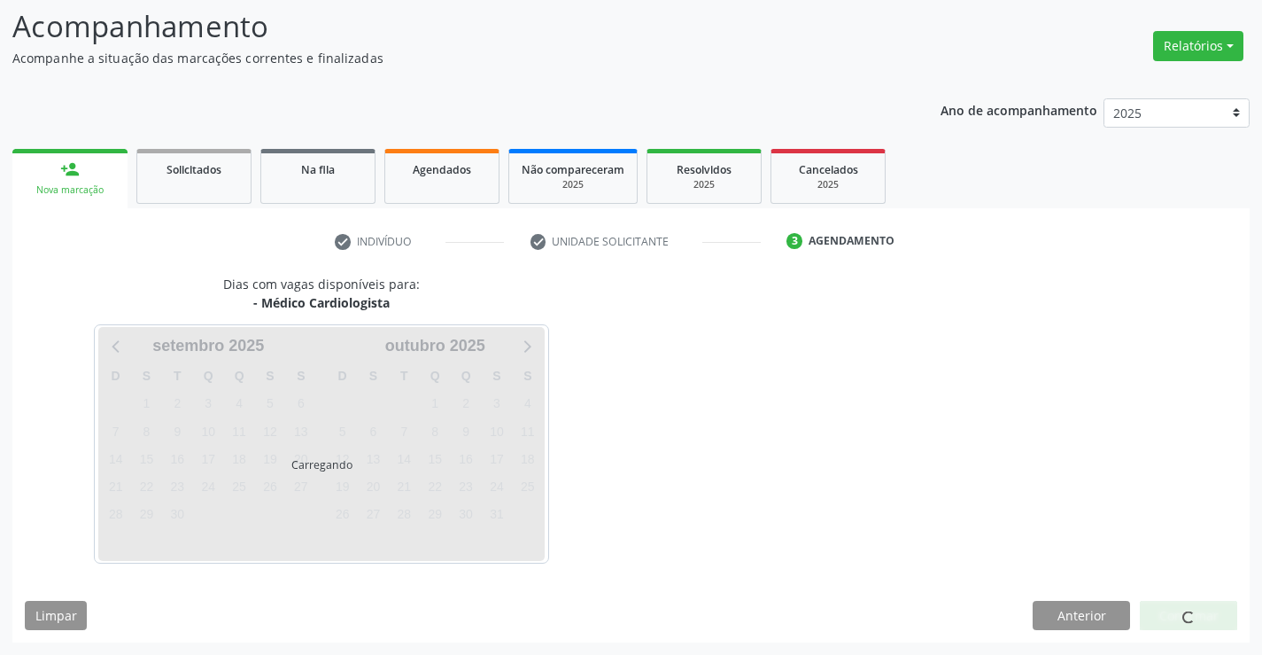
scroll to position [116, 0]
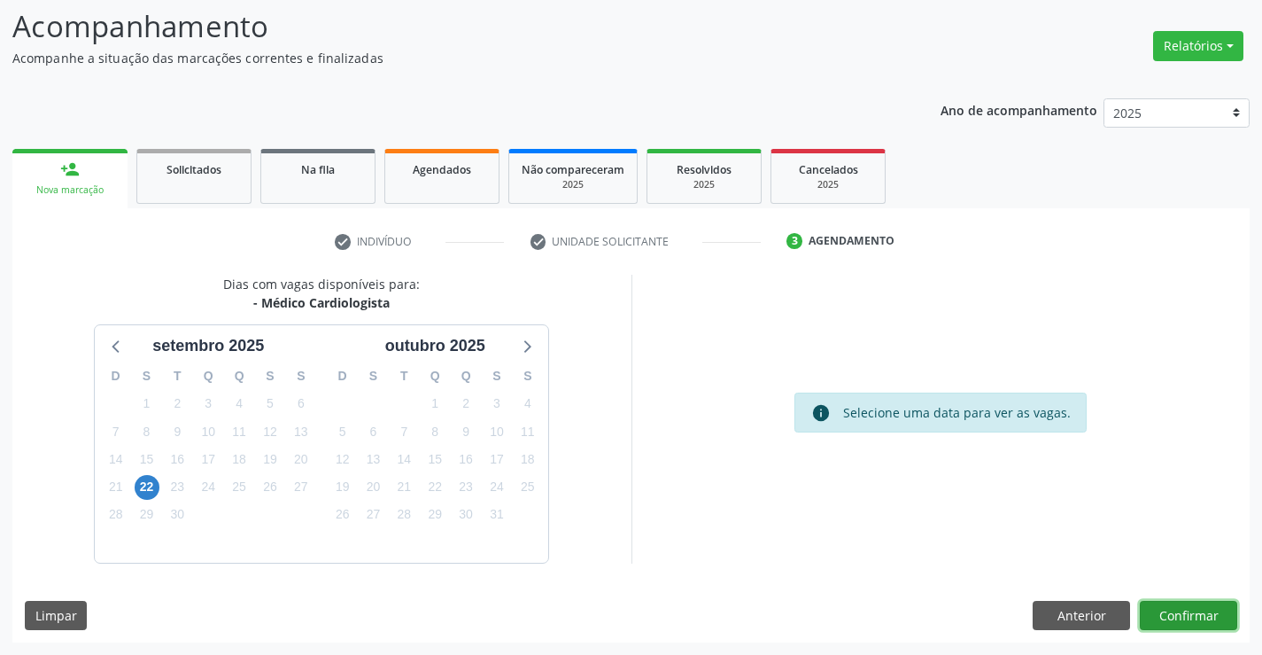
click at [1180, 613] on button "Confirmar" at bounding box center [1188, 616] width 97 height 30
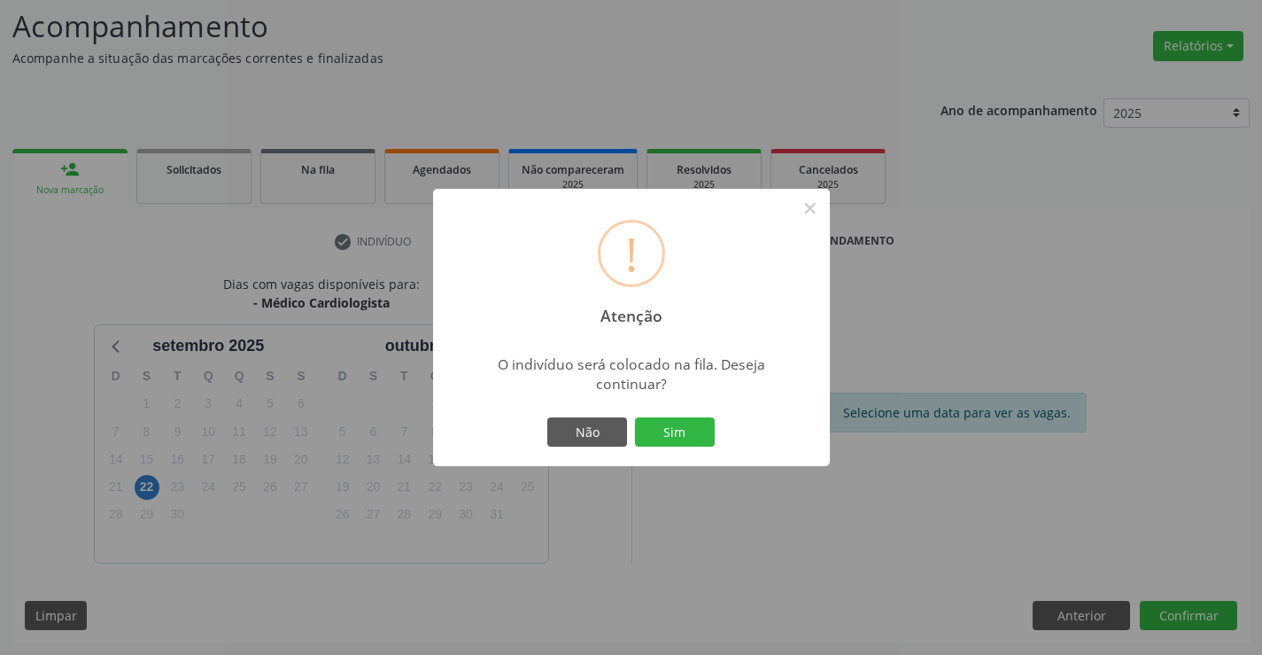
click at [1180, 613] on div "! Atenção × O indivíduo será colocado na fila. Deseja continuar? Não Sim" at bounding box center [631, 327] width 1262 height 655
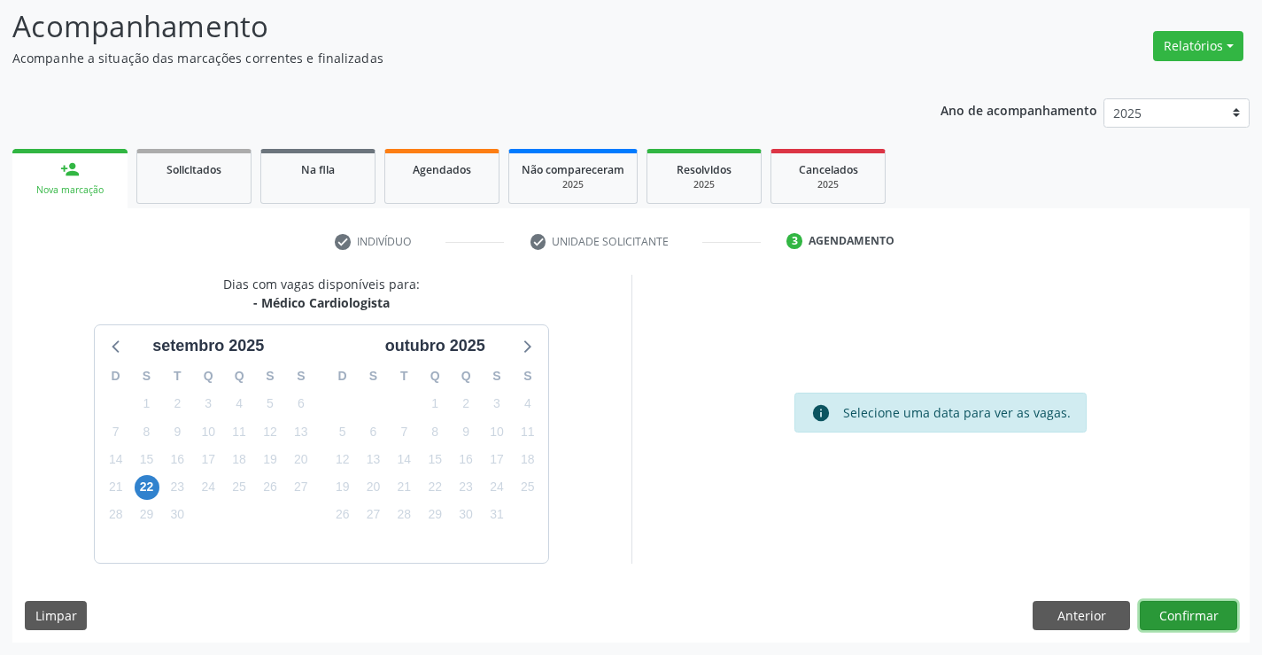
click at [1195, 609] on button "Confirmar" at bounding box center [1188, 616] width 97 height 30
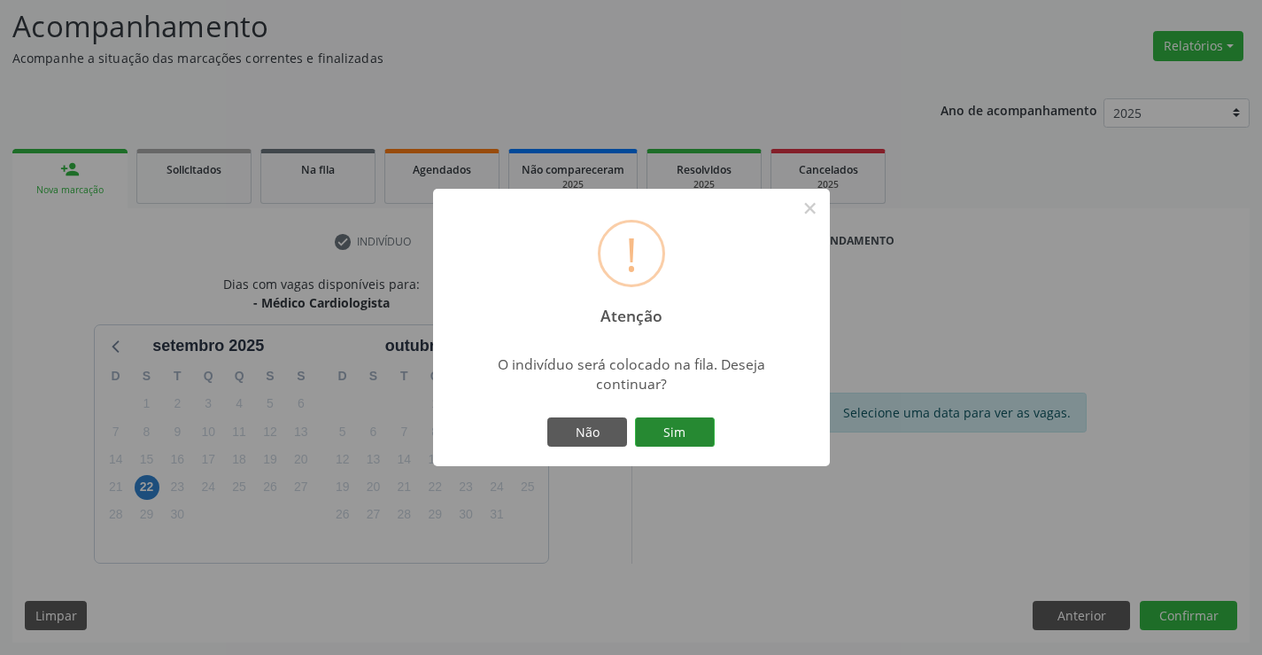
click at [654, 428] on button "Sim" at bounding box center [675, 432] width 80 height 30
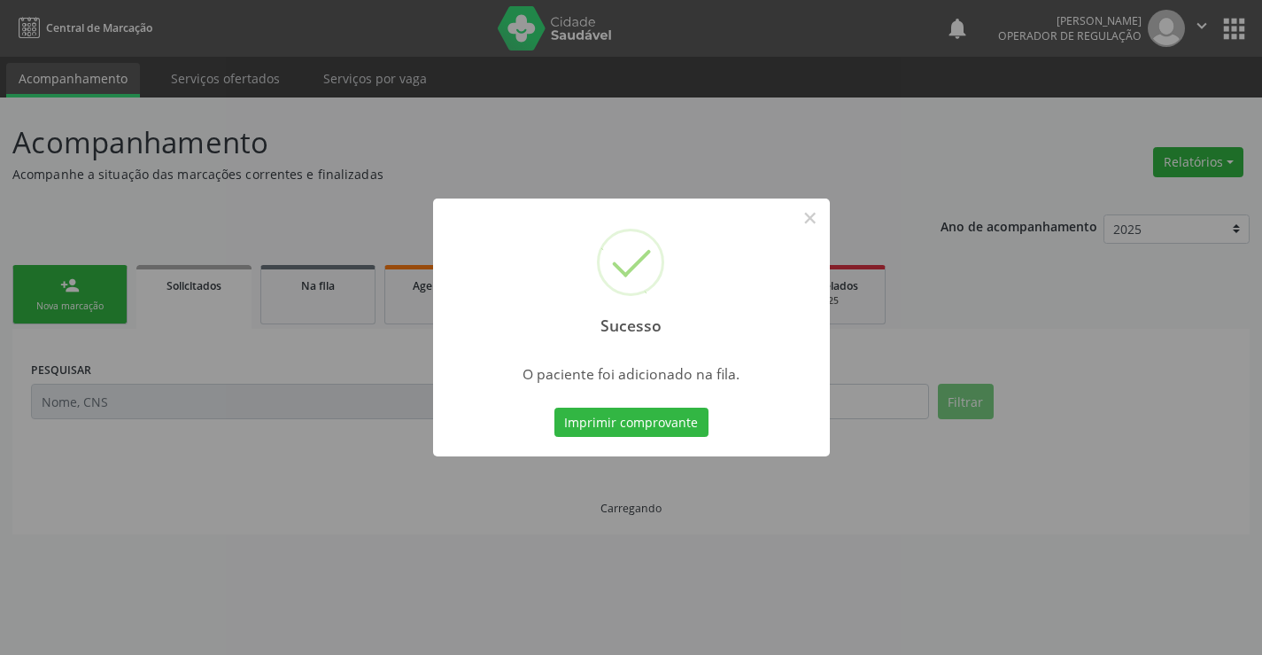
scroll to position [0, 0]
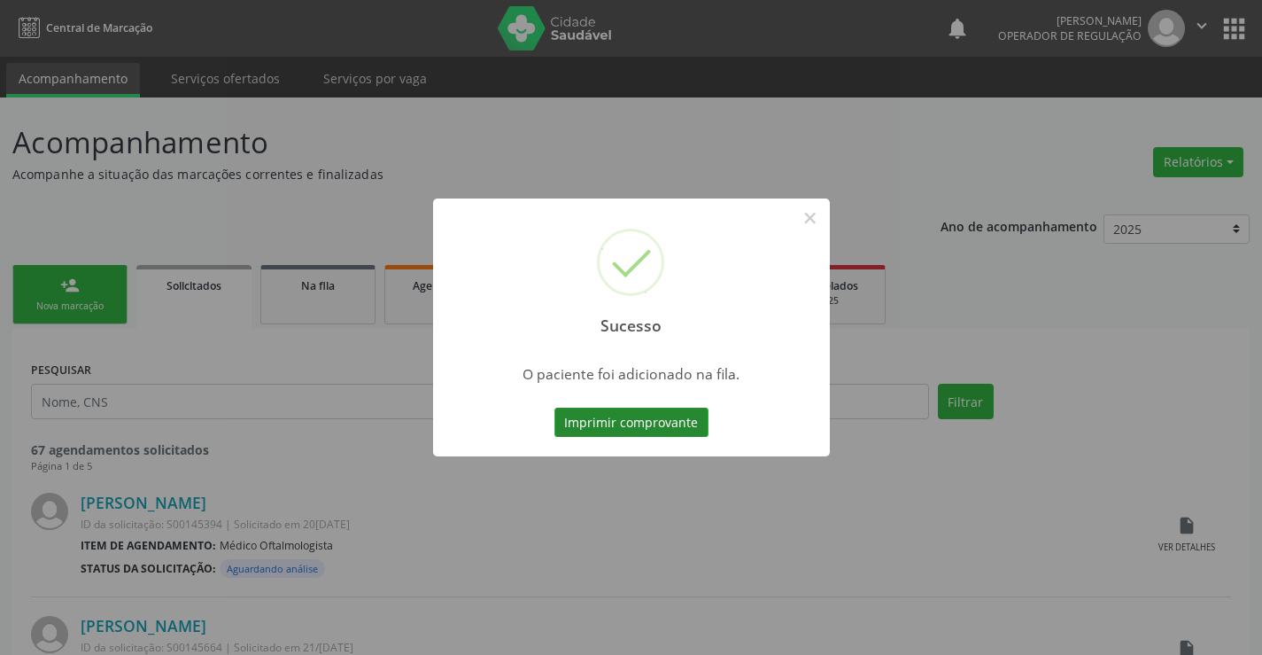
click at [621, 417] on button "Imprimir comprovante" at bounding box center [632, 422] width 154 height 30
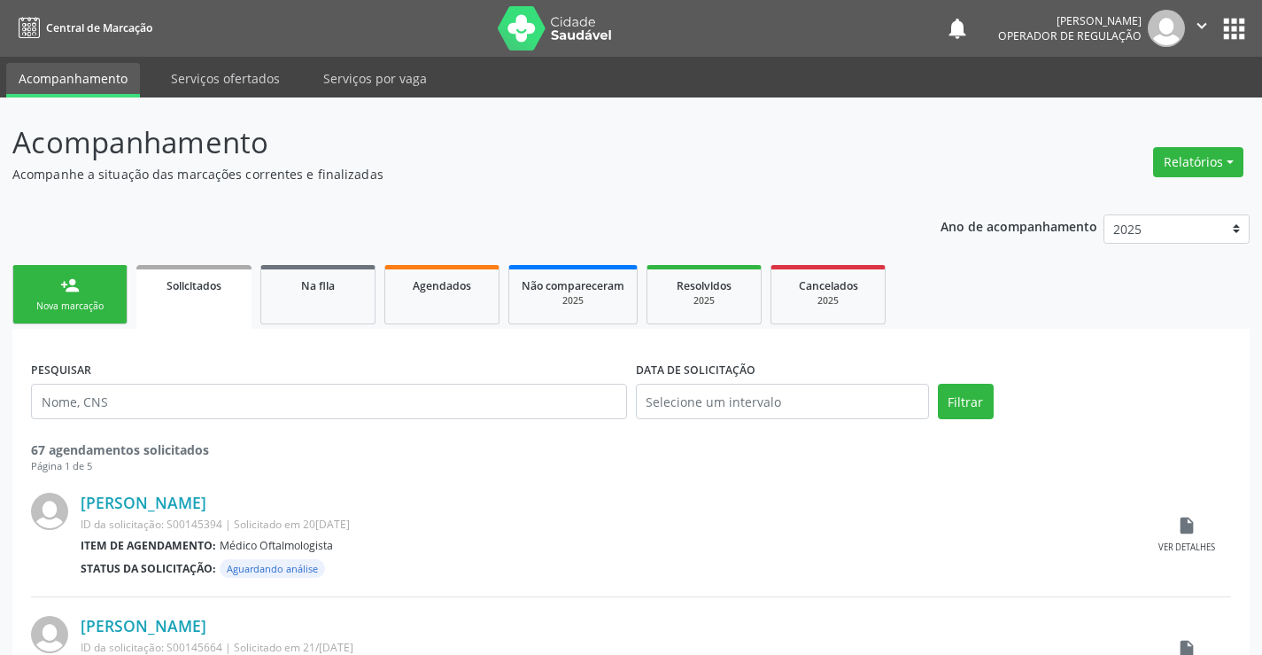
click at [75, 285] on div "person_add" at bounding box center [69, 284] width 19 height 19
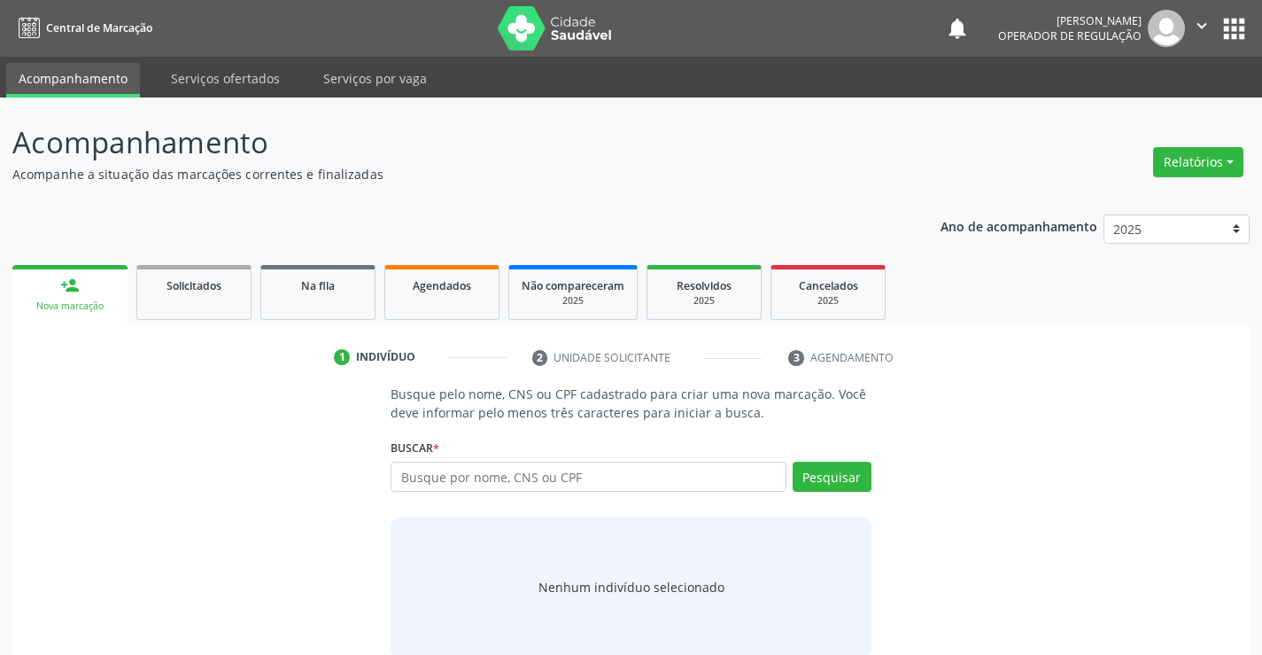
click at [1194, 23] on icon "" at bounding box center [1201, 25] width 19 height 19
click at [1134, 106] on link "Sair" at bounding box center [1157, 108] width 122 height 25
